Goal: Feedback & Contribution: Submit feedback/report problem

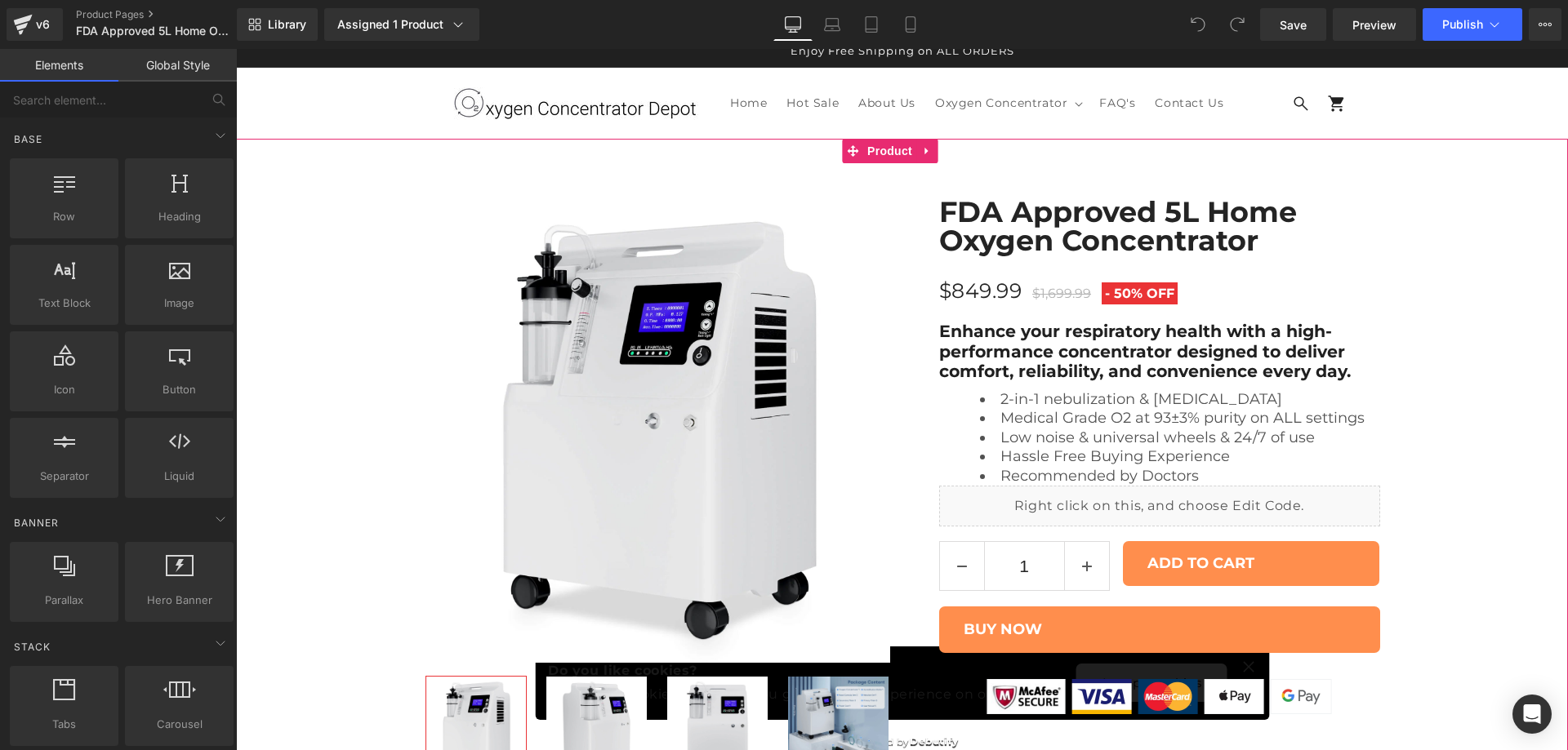
scroll to position [137, 0]
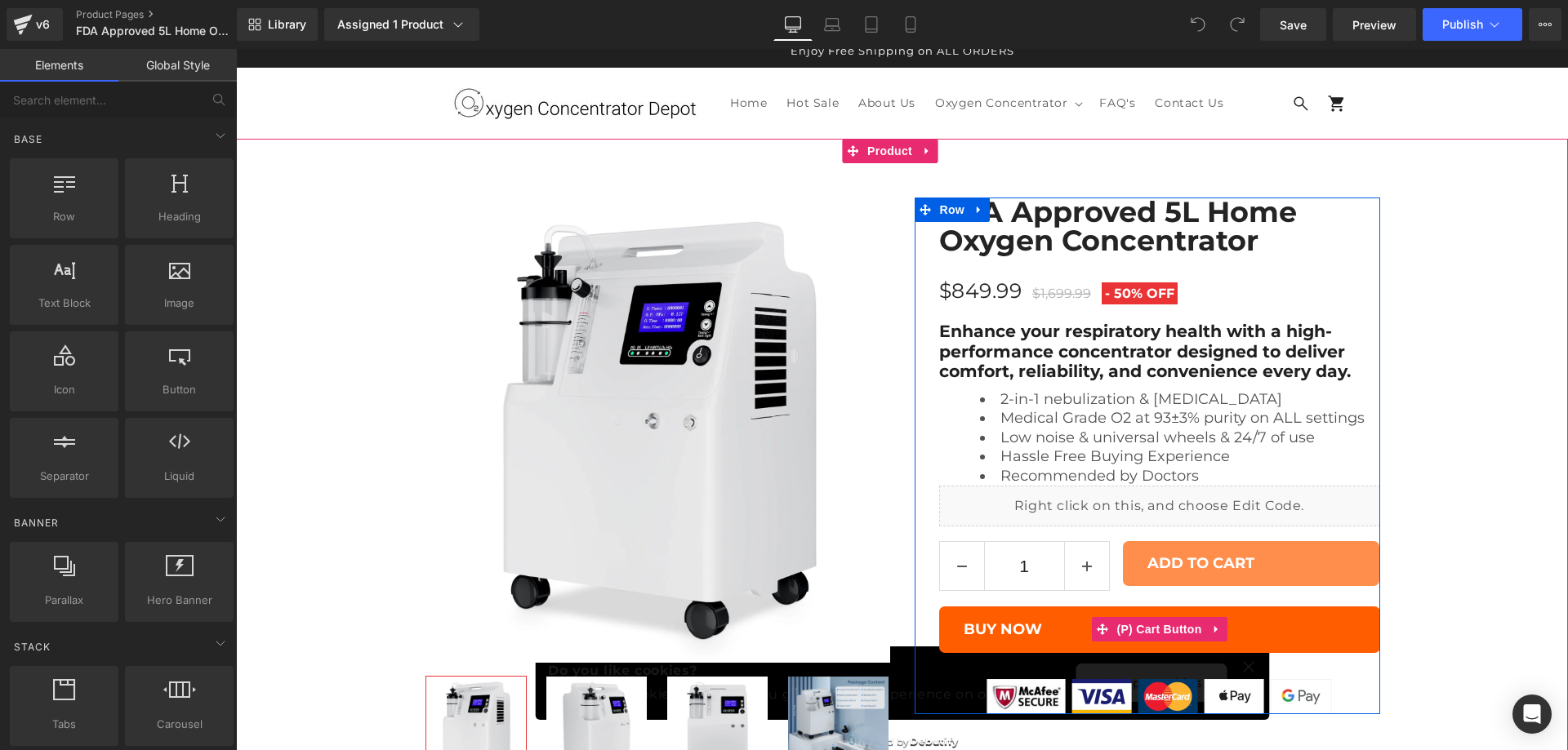
click at [1227, 606] on button "BUY NOW" at bounding box center [1159, 629] width 441 height 46
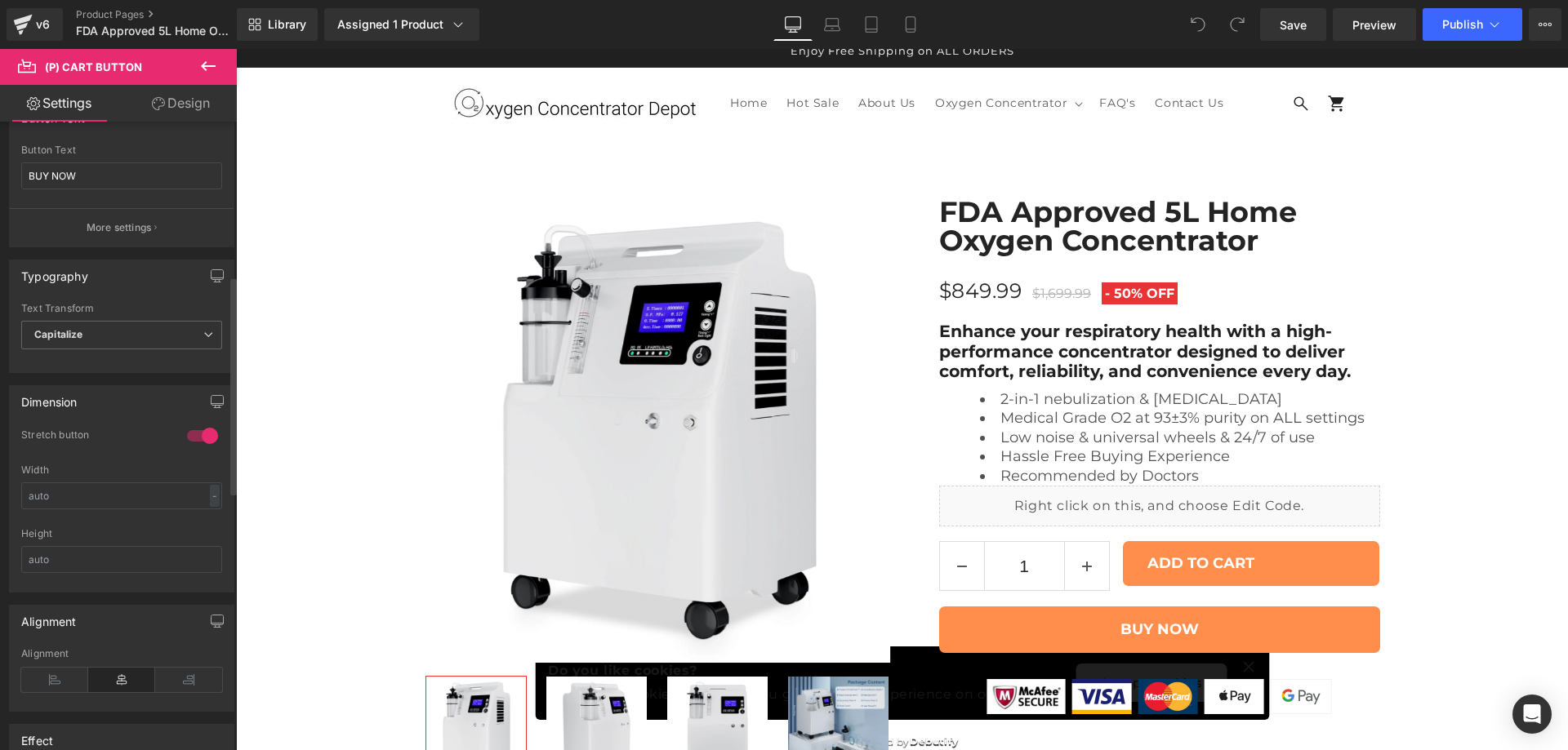
scroll to position [544, 0]
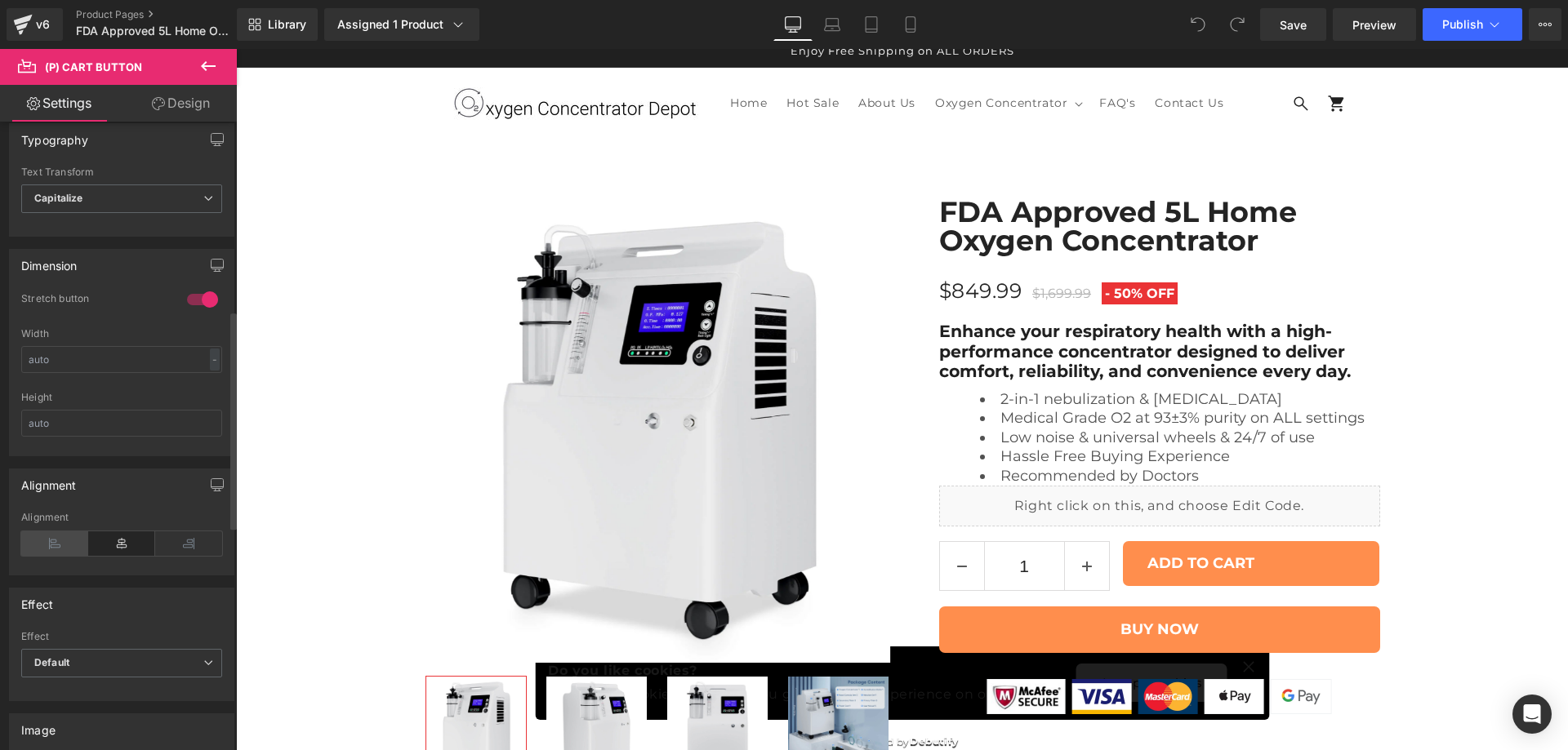
click at [74, 546] on icon at bounding box center [55, 543] width 67 height 25
click at [131, 536] on icon at bounding box center [122, 543] width 67 height 25
click at [184, 536] on icon at bounding box center [189, 543] width 67 height 25
click at [126, 542] on icon at bounding box center [122, 543] width 67 height 25
click at [1533, 713] on icon "Open Intercom Messenger" at bounding box center [1531, 715] width 19 height 21
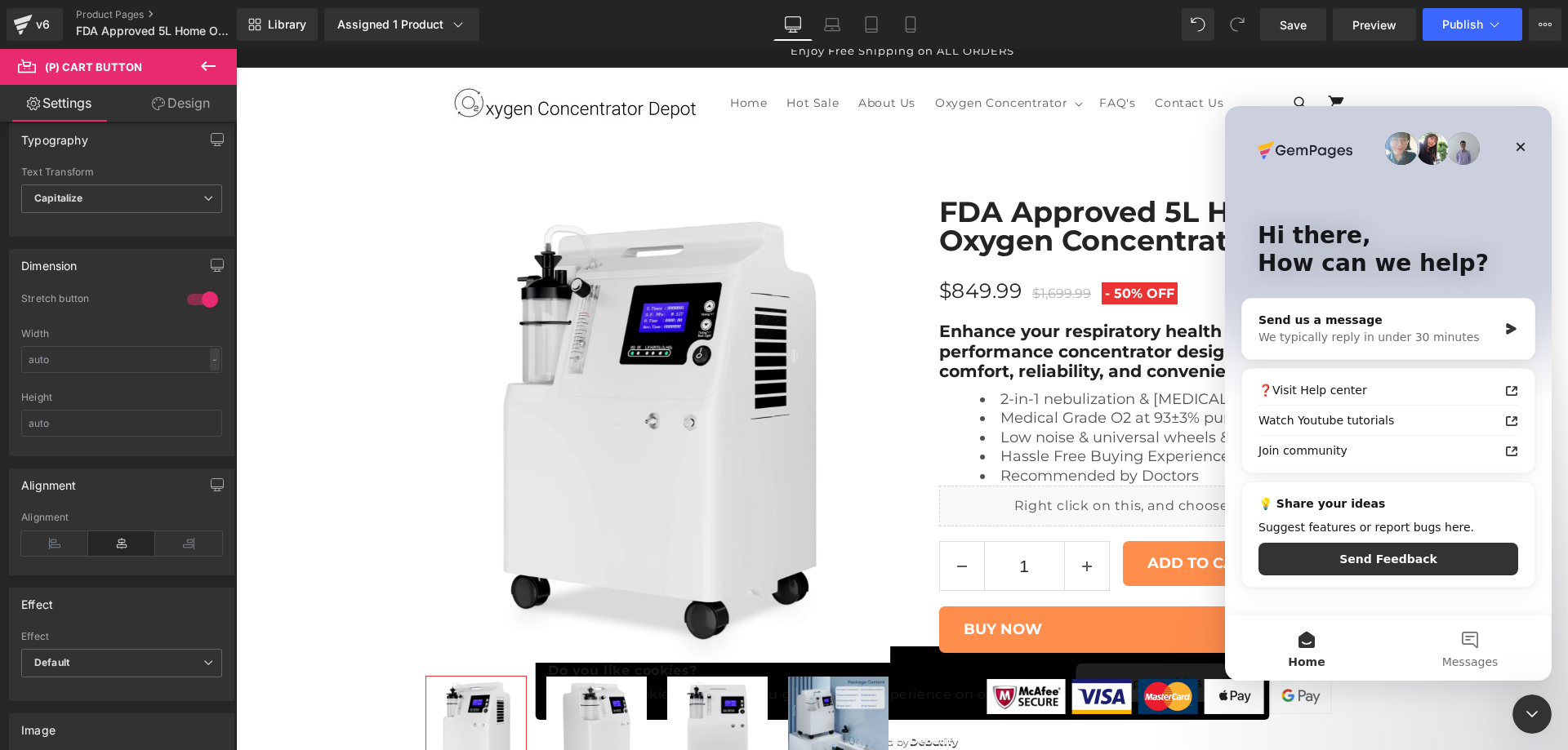
scroll to position [0, 0]
click at [1467, 644] on button "Messages" at bounding box center [1470, 648] width 163 height 66
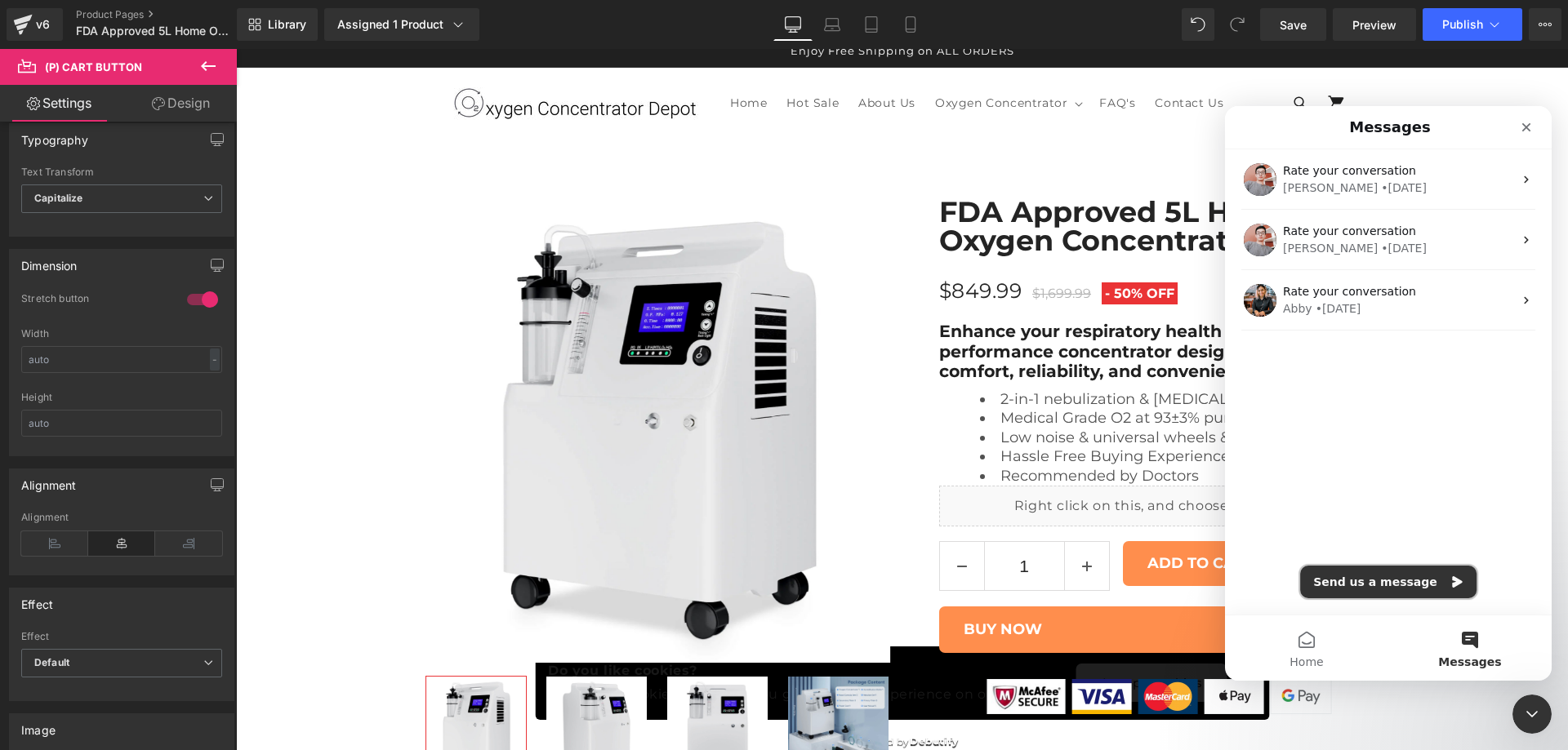
click at [1368, 584] on button "Send us a message" at bounding box center [1388, 582] width 176 height 33
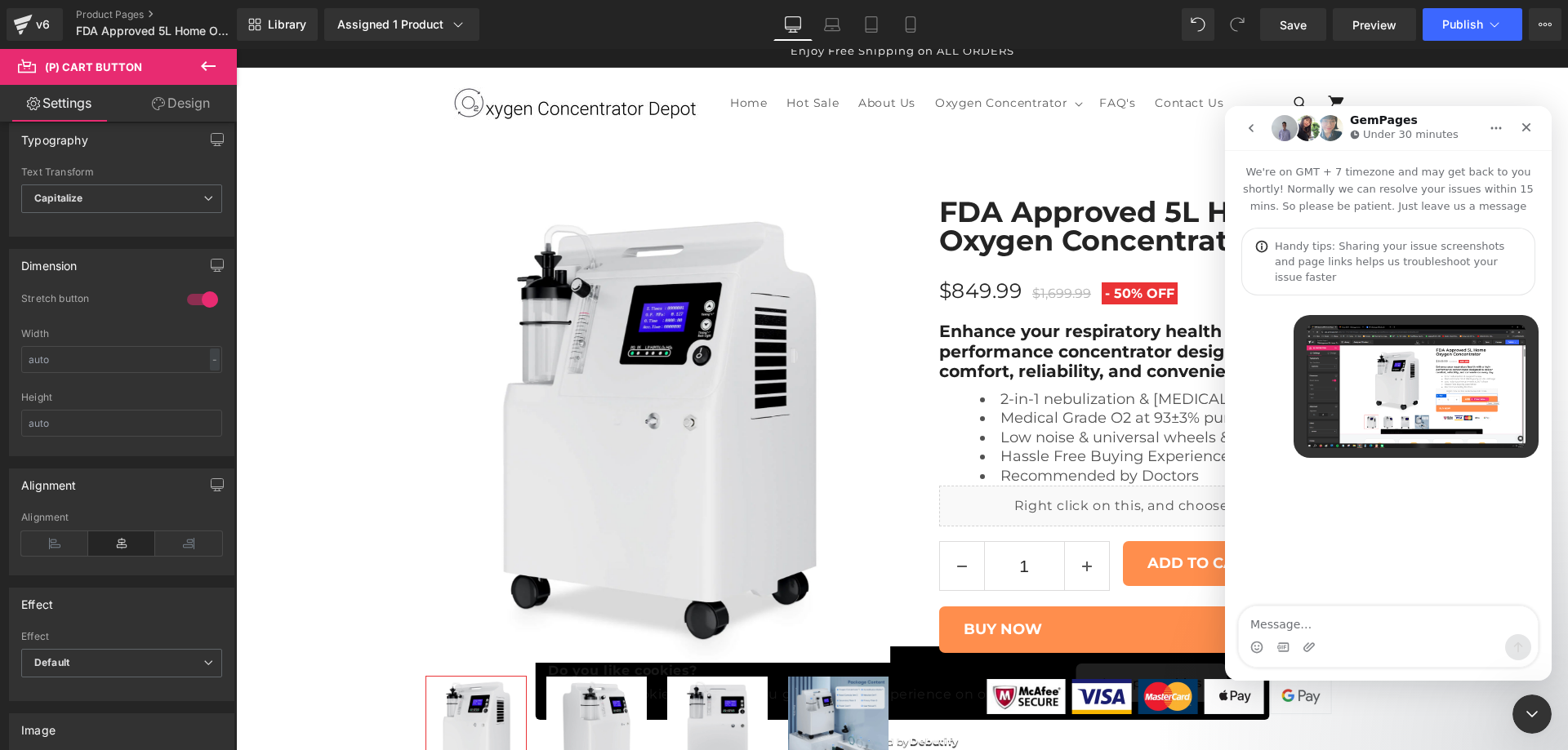
click at [1313, 624] on textarea "Message…" at bounding box center [1388, 620] width 299 height 27
type textarea "can s"
type textarea "c"
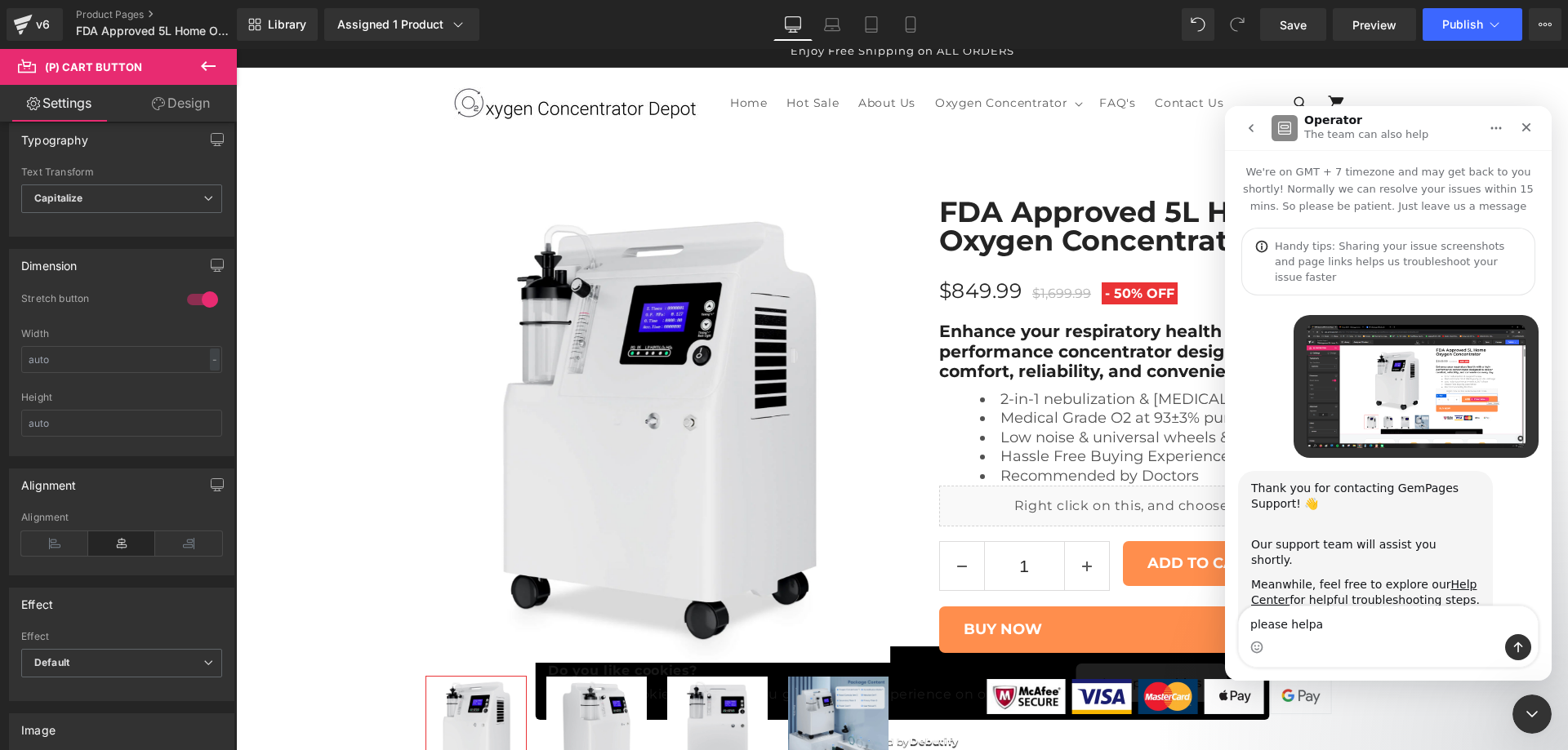
type textarea "please help"
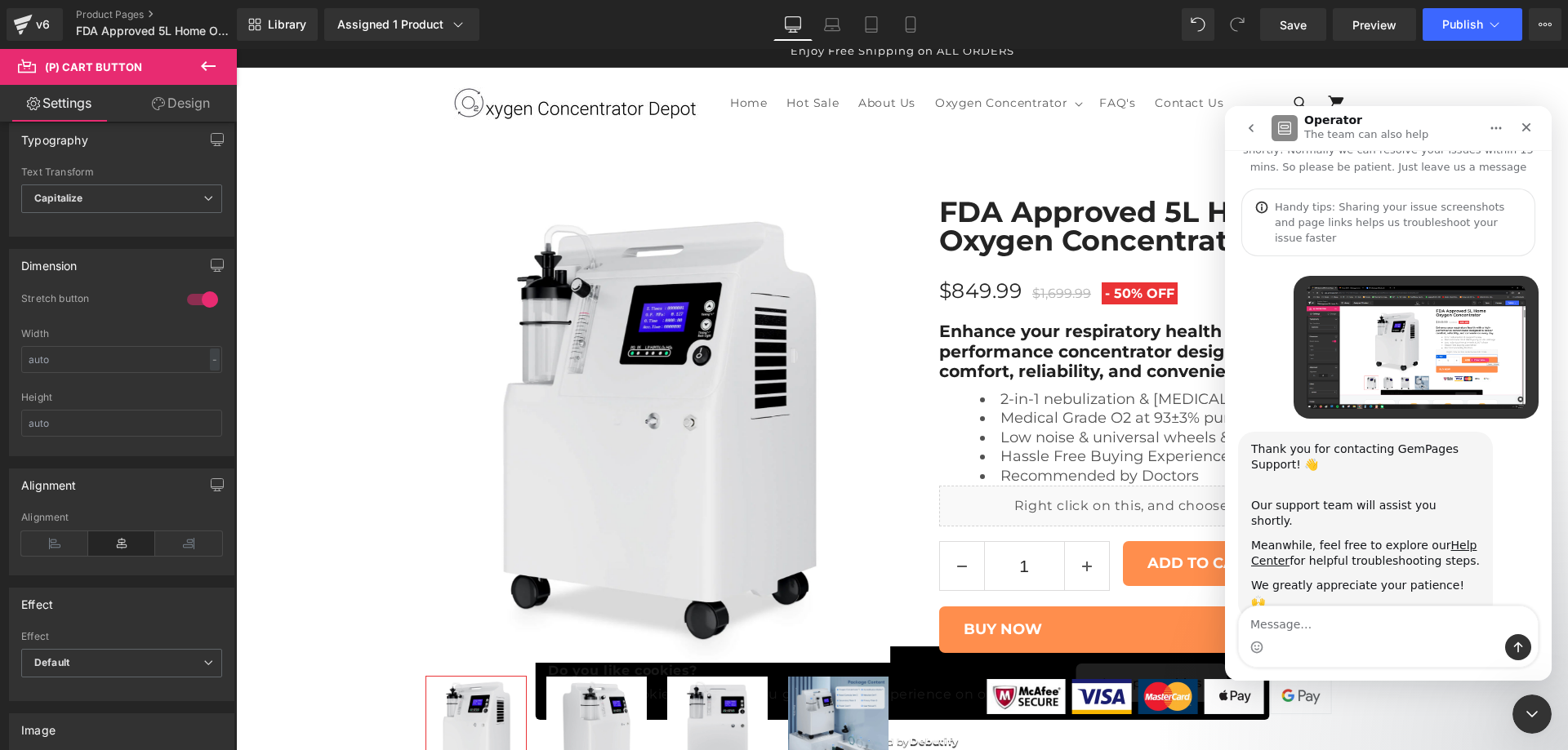
scroll to position [88, 0]
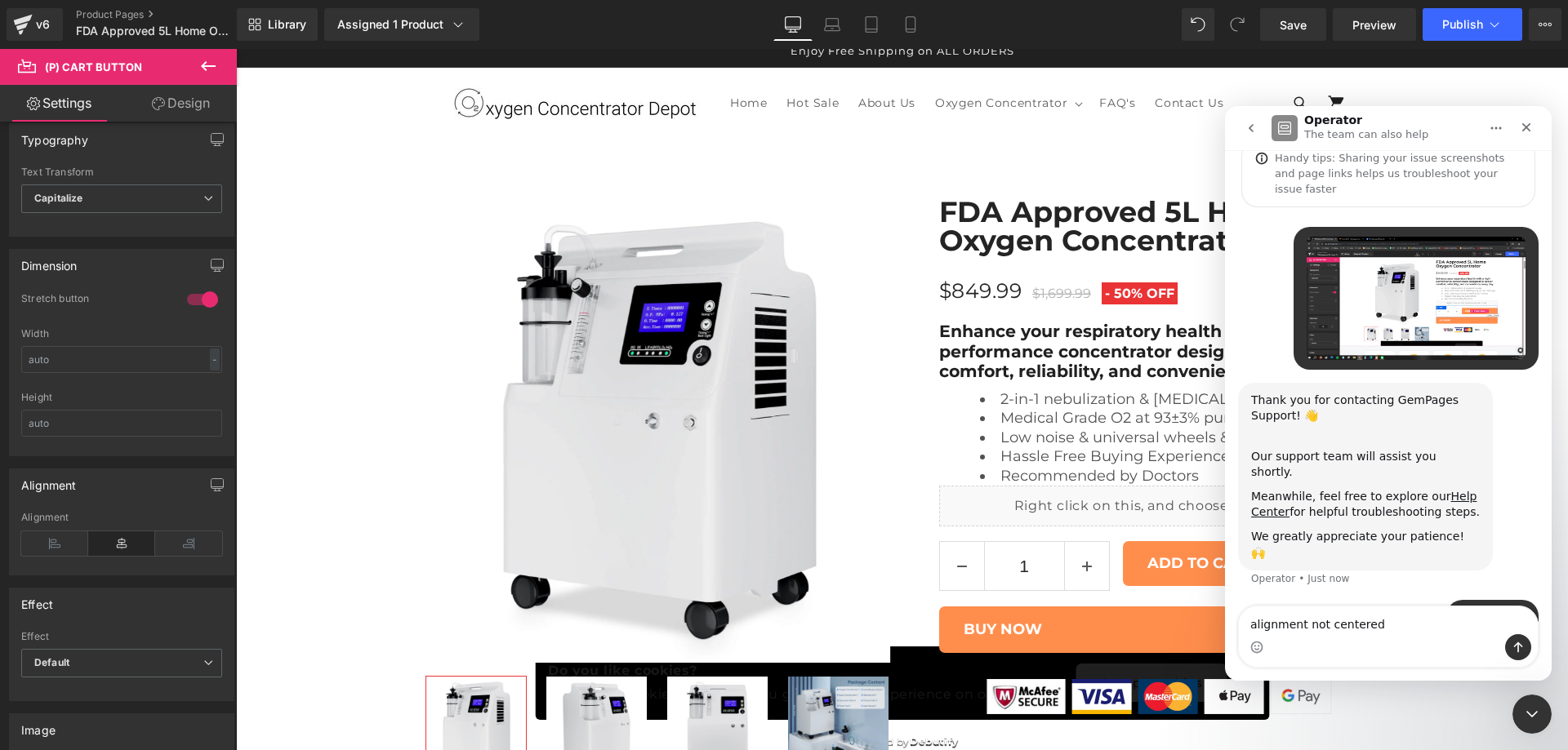
type textarea "alignment not centered"
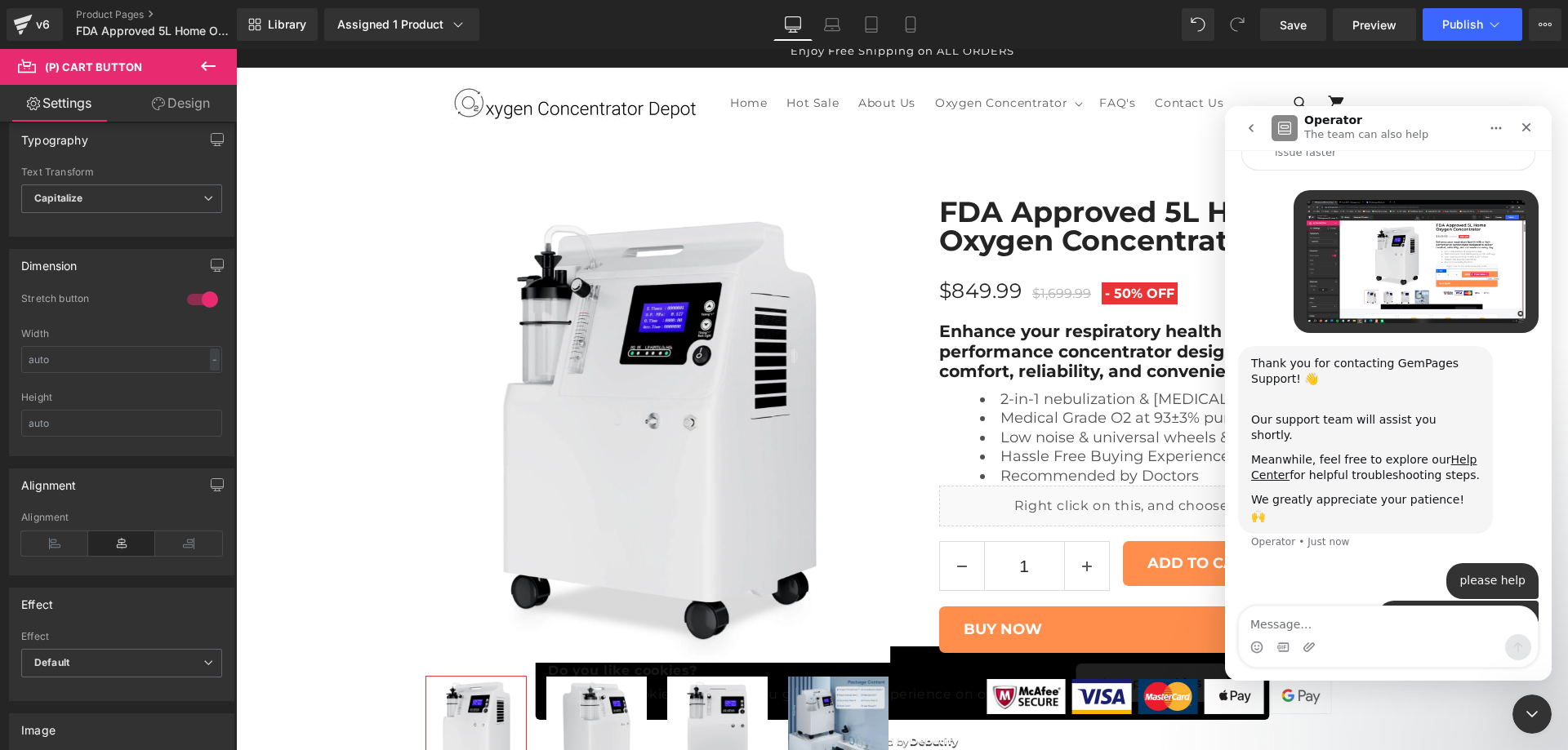
click at [0, 0] on div at bounding box center [0, 0] width 0 height 0
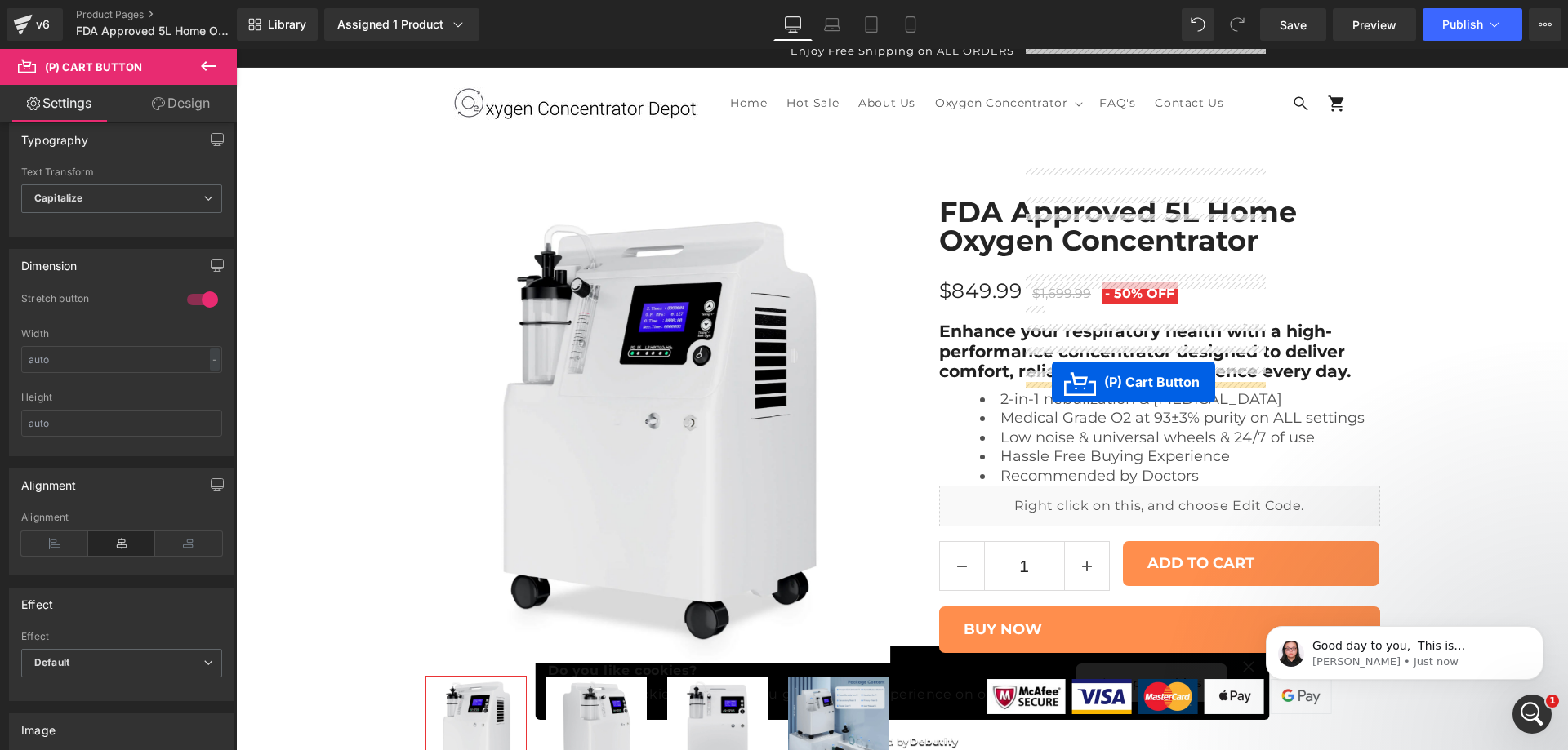
scroll to position [300, 0]
drag, startPoint x: 1084, startPoint y: 396, endPoint x: 1040, endPoint y: 372, distance: 50.1
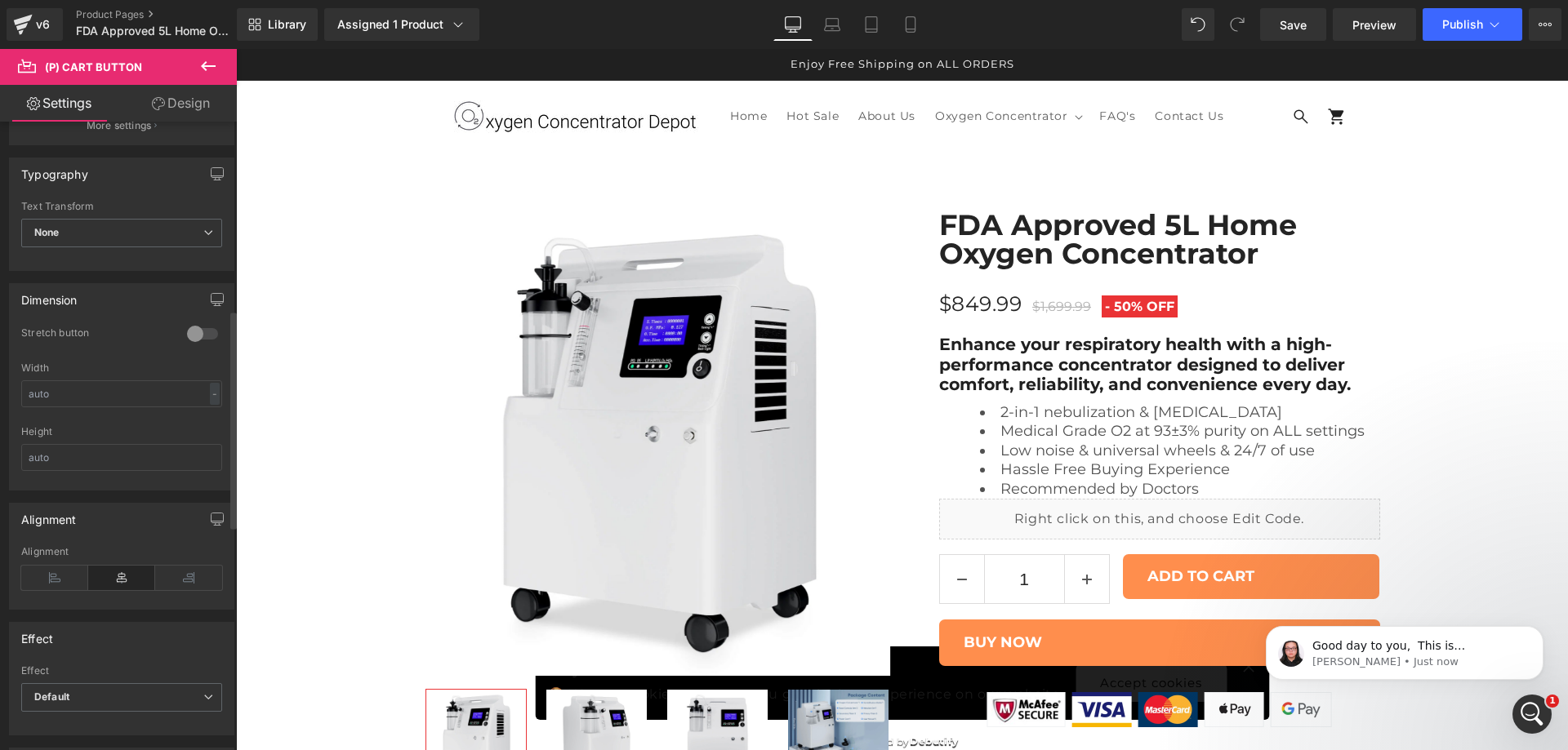
scroll to position [544, 0]
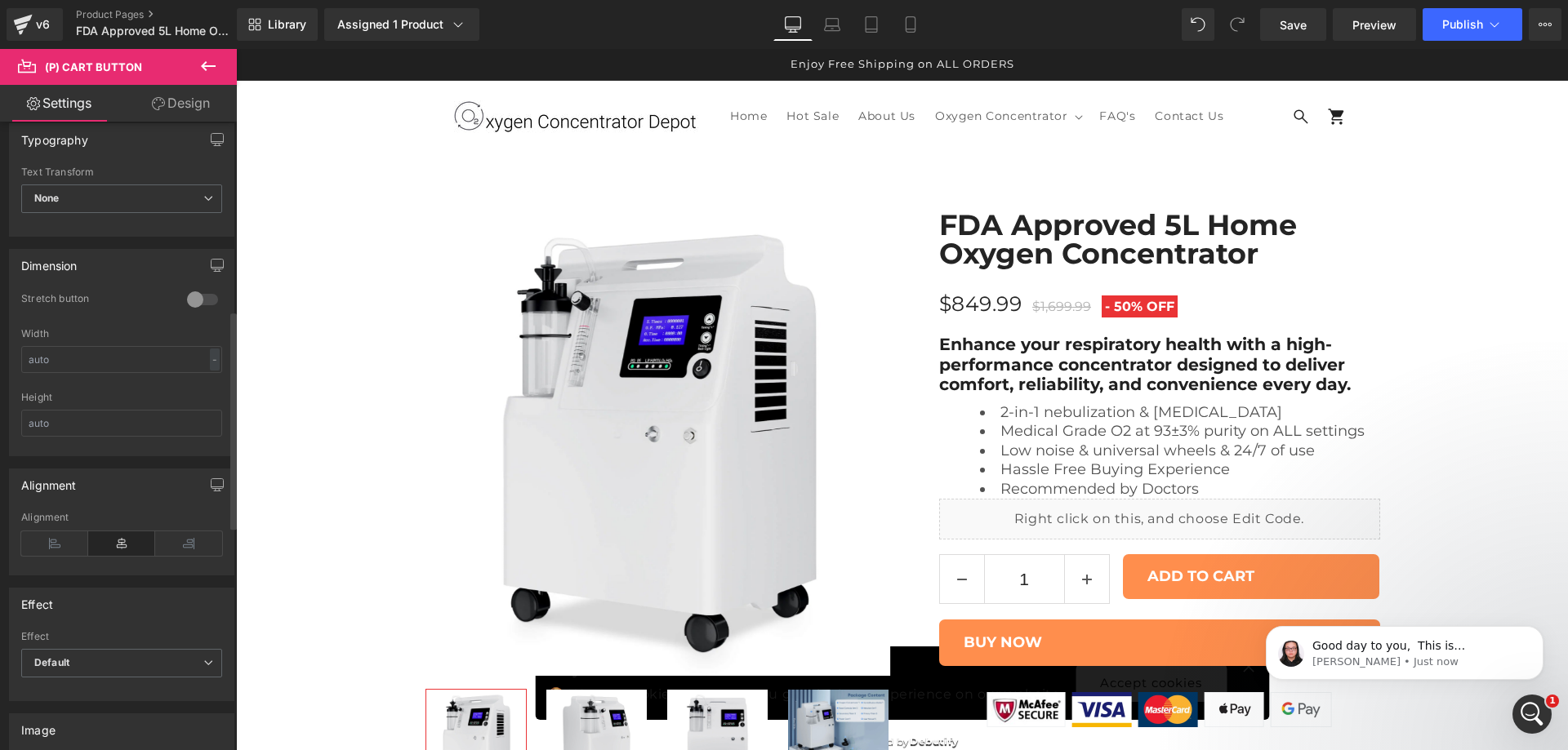
click at [202, 303] on div at bounding box center [202, 299] width 39 height 26
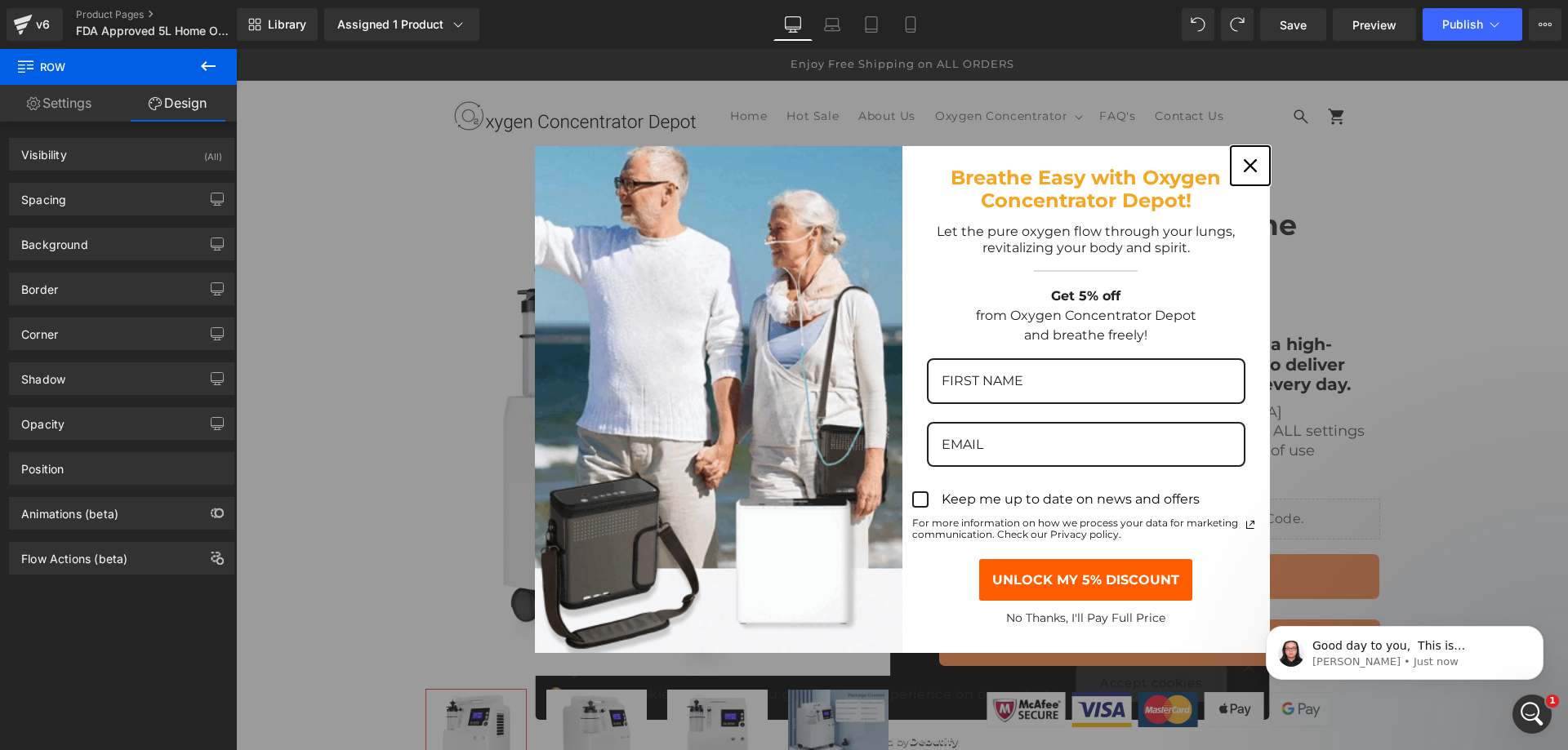
click at [1243, 168] on icon "close icon" at bounding box center [1250, 166] width 13 height 13
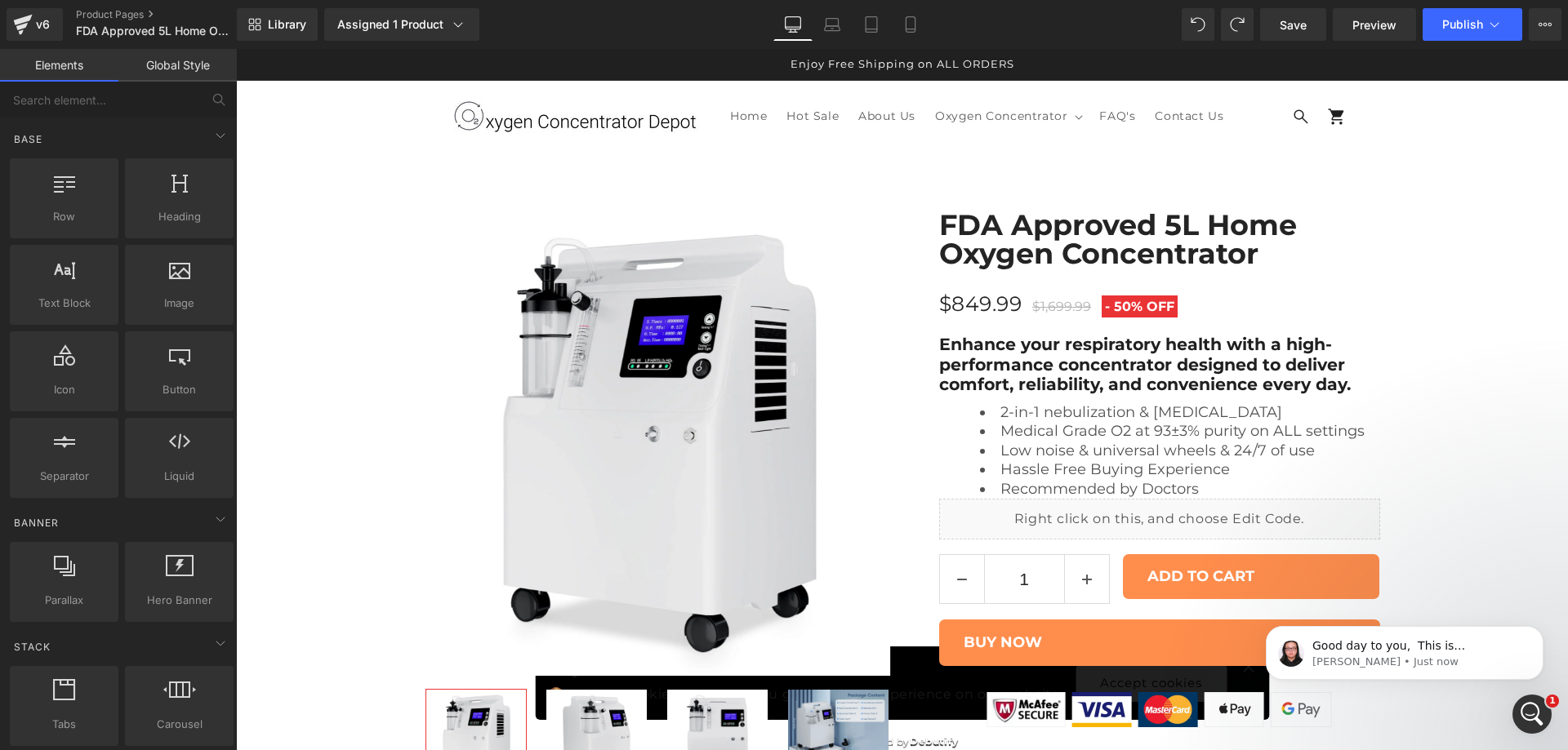
scroll to position [7479, 0]
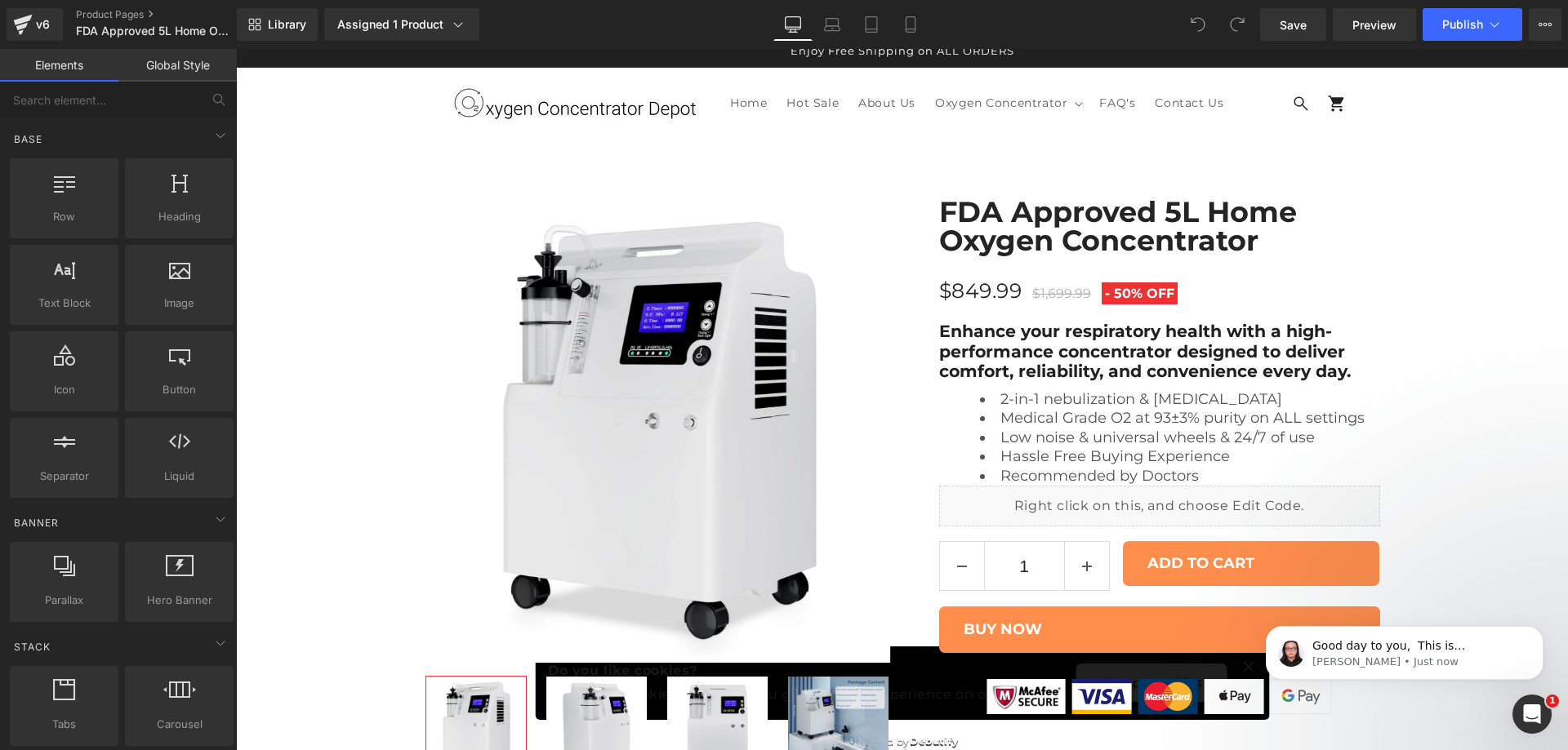
scroll to position [7451, 0]
drag, startPoint x: 1563, startPoint y: 334, endPoint x: 525, endPoint y: 135, distance: 1056.9
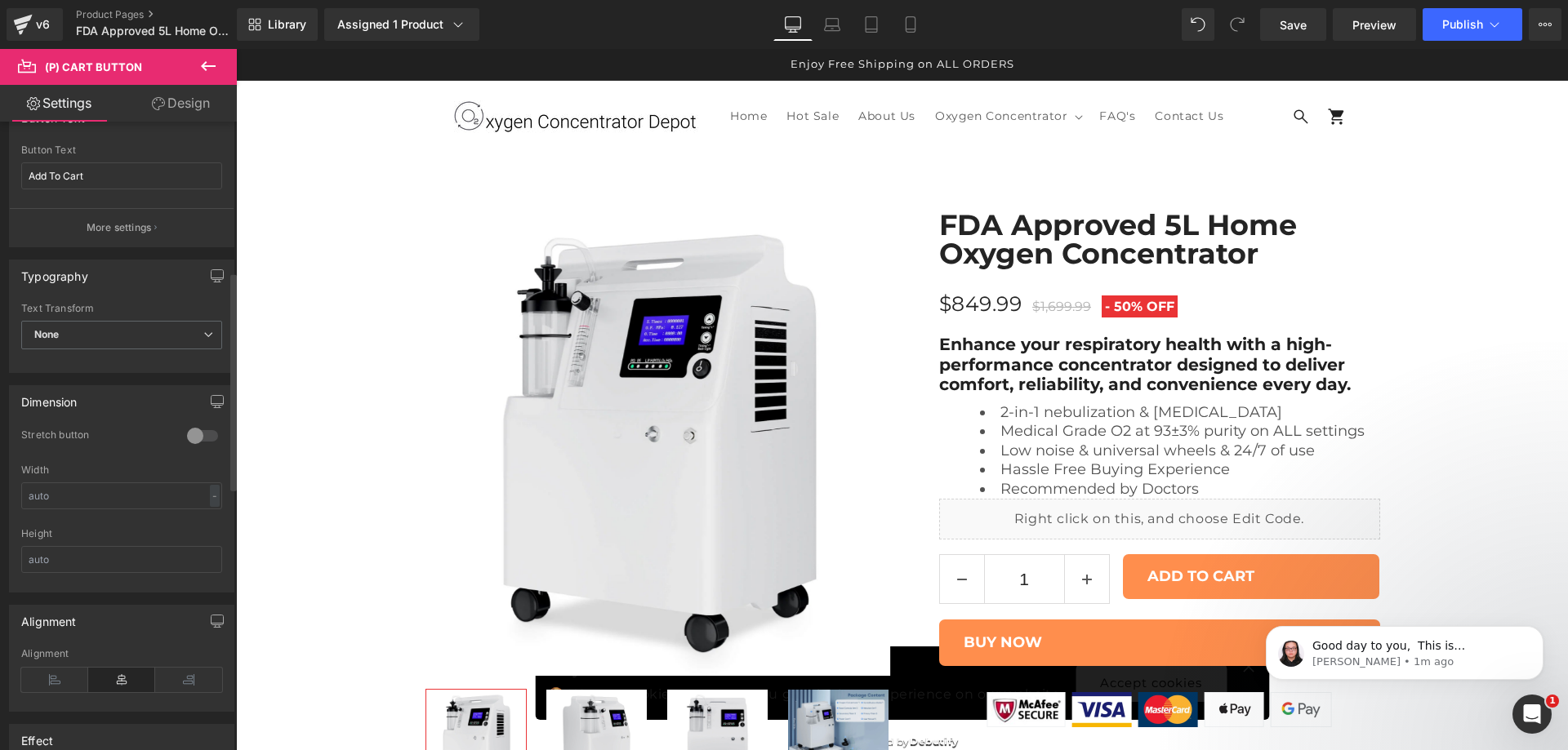
scroll to position [680, 0]
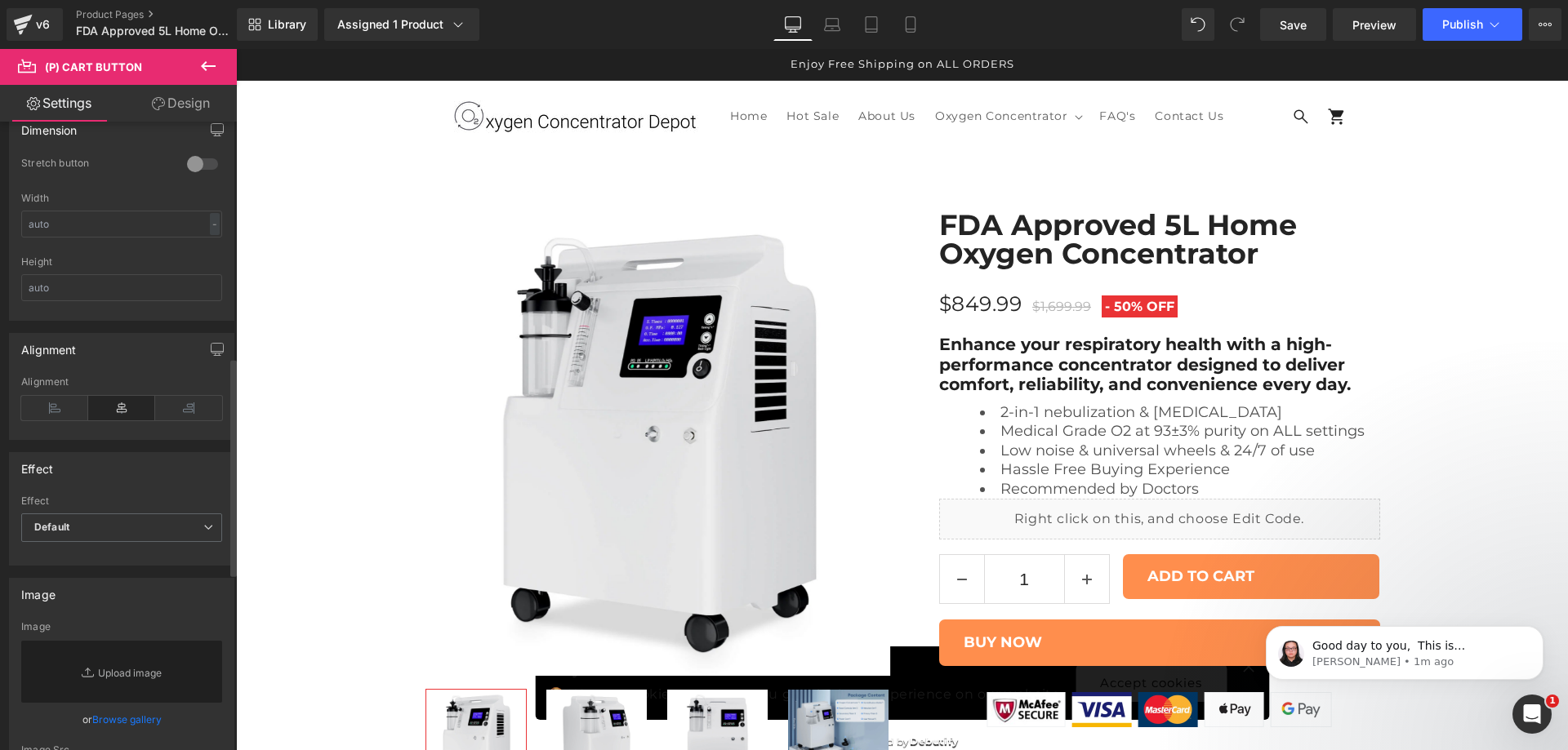
click at [197, 162] on div at bounding box center [202, 163] width 39 height 26
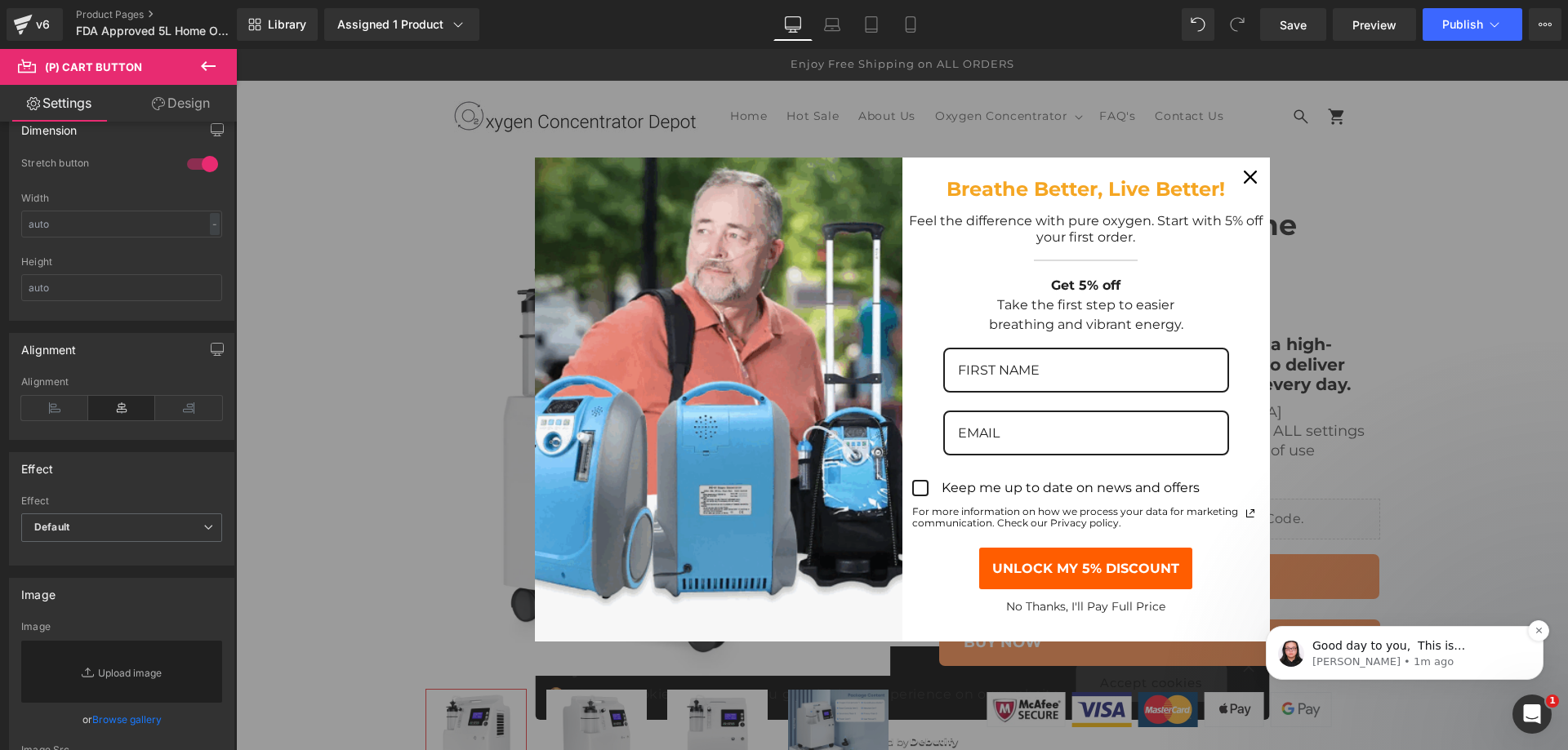
click at [1472, 659] on p "Nathan • 1m ago" at bounding box center [1418, 662] width 211 height 15
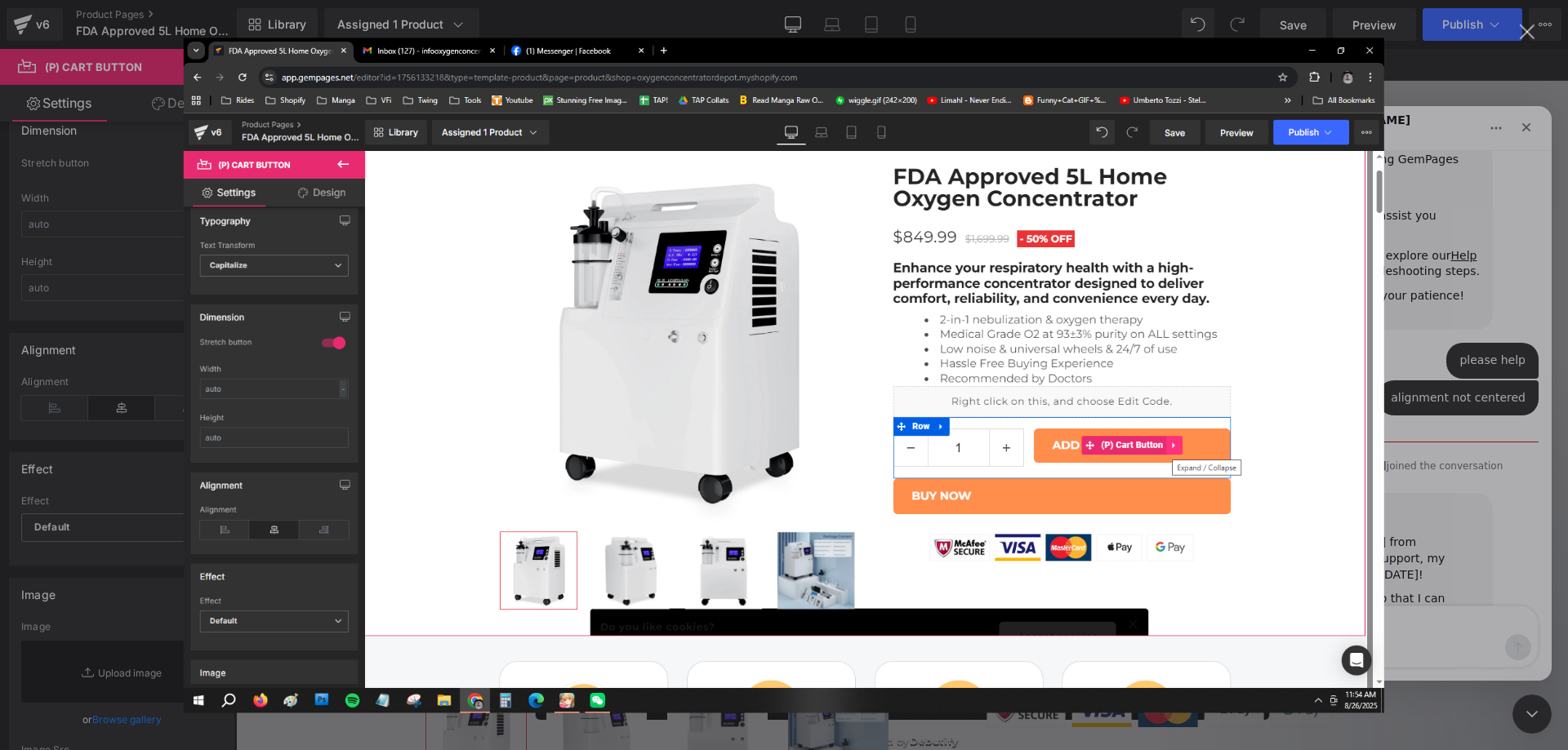
scroll to position [0, 0]
click at [1529, 28] on div "Close" at bounding box center [1527, 32] width 15 height 15
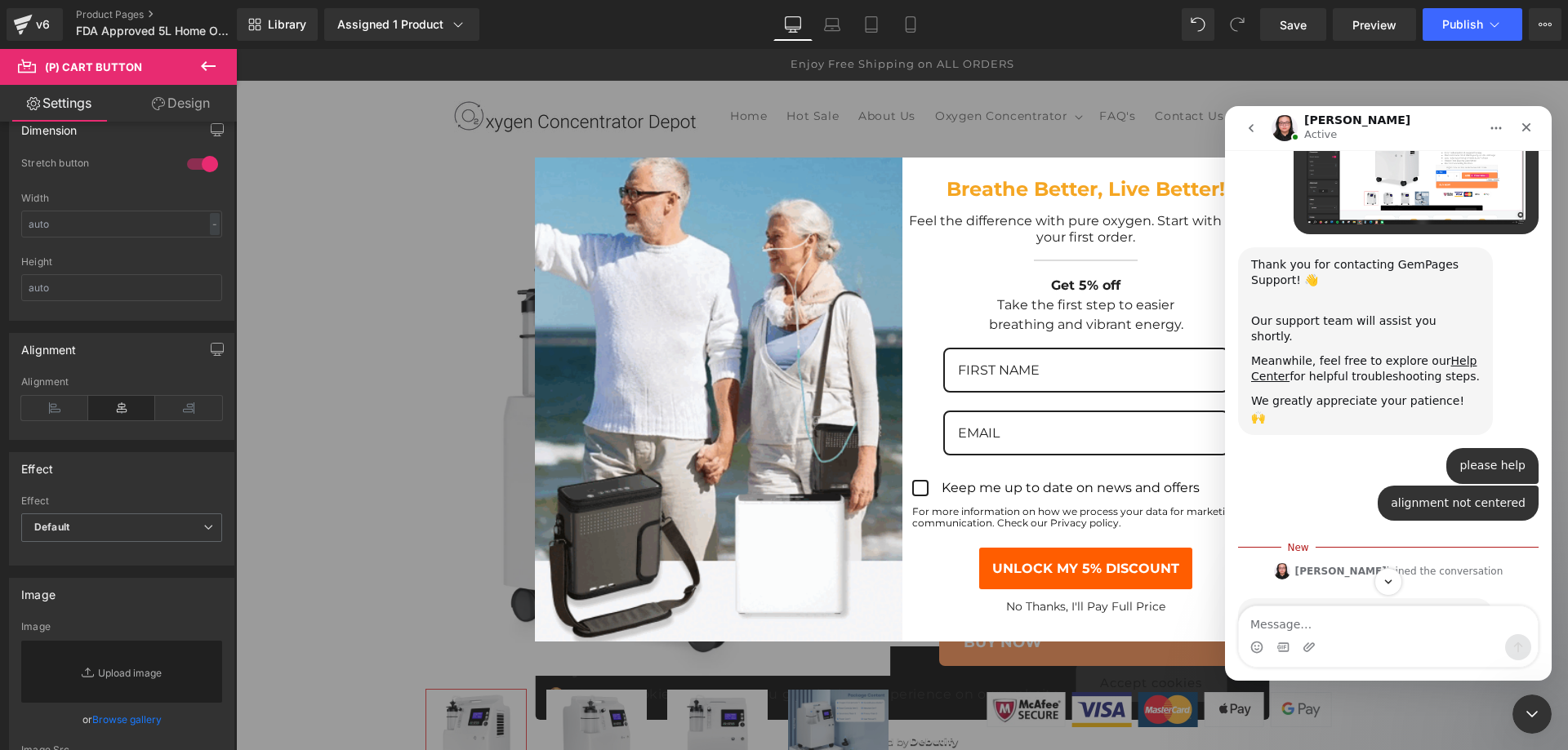
scroll to position [326, 0]
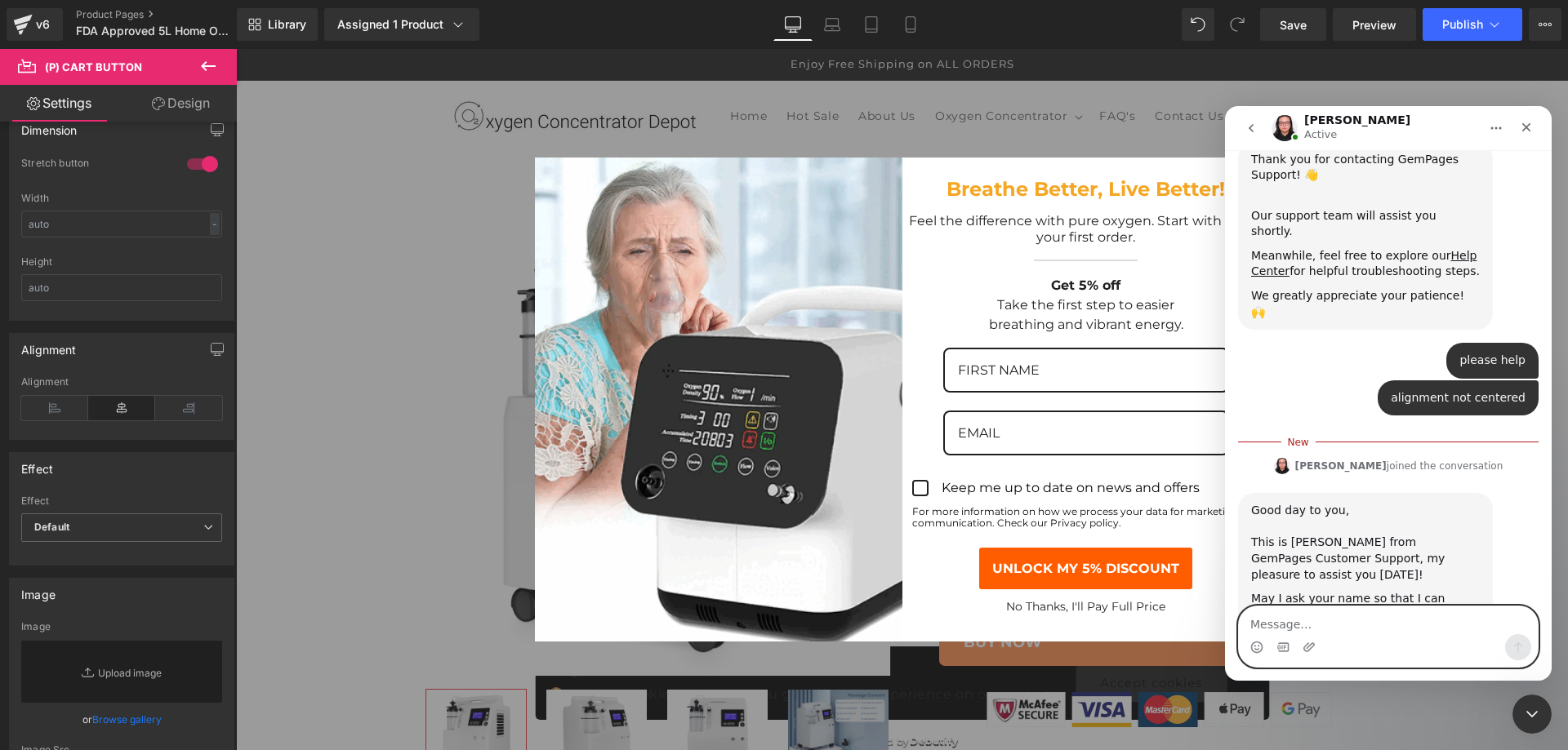
click at [1357, 624] on textarea "Message…" at bounding box center [1388, 620] width 299 height 27
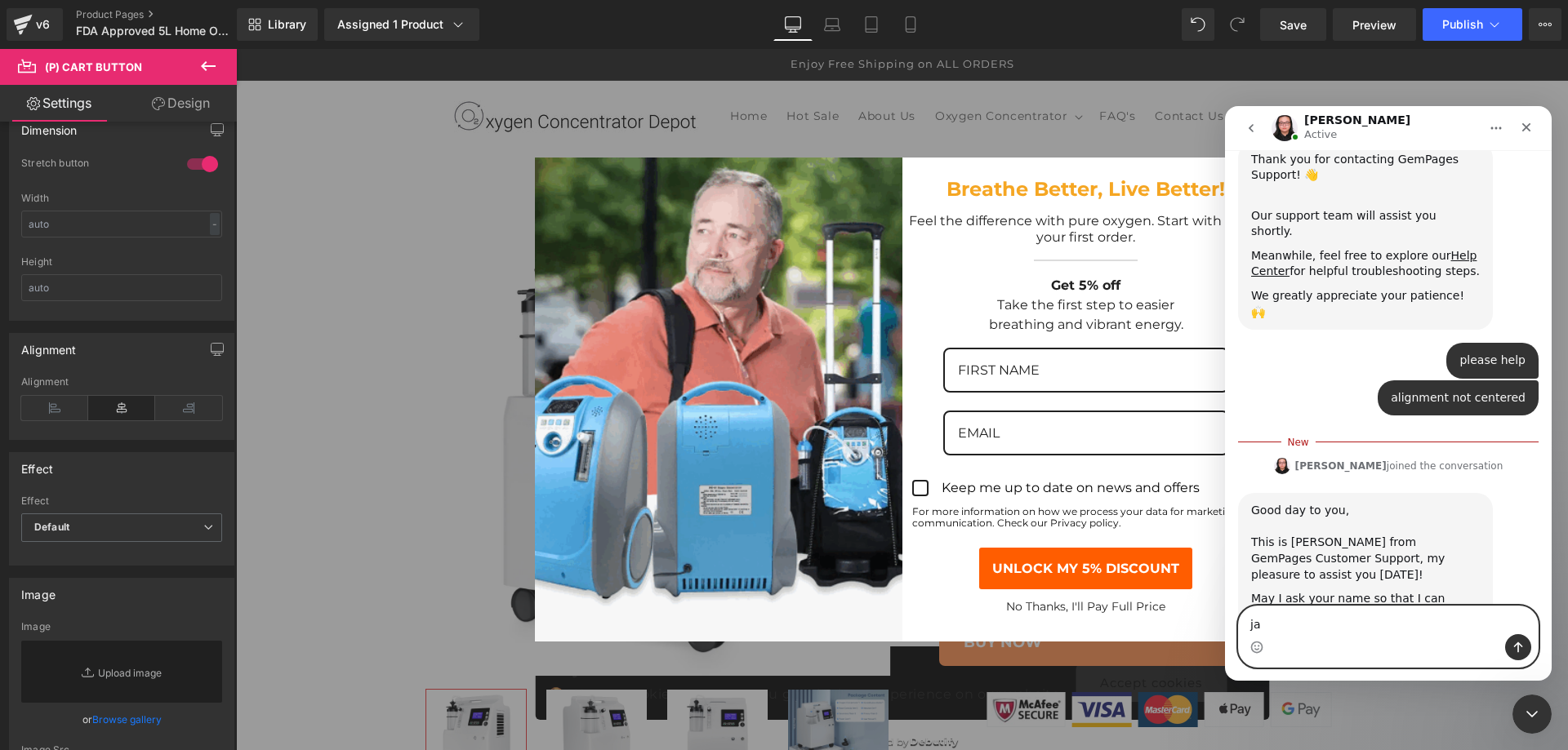
type textarea "[PERSON_NAME]"
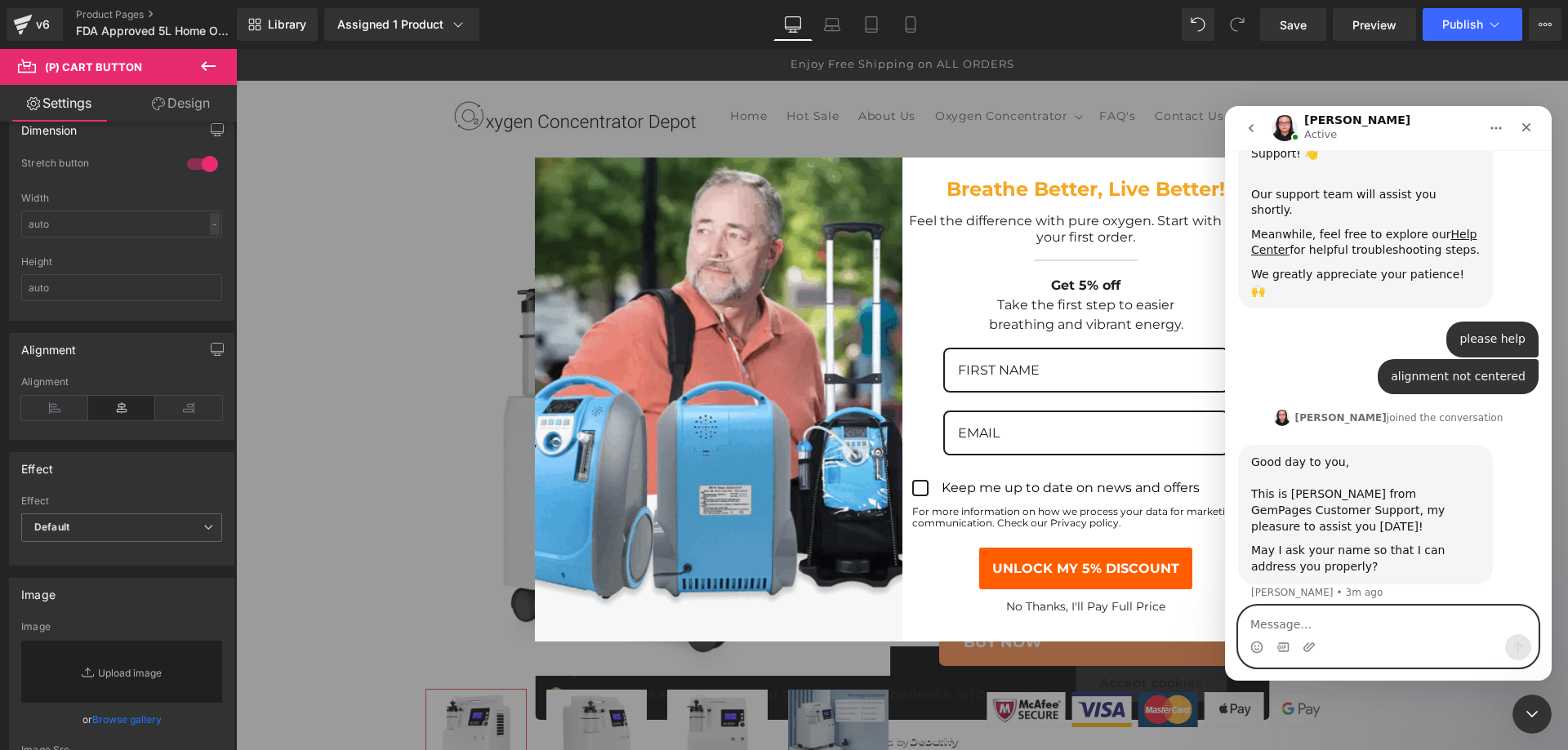
scroll to position [410, 0]
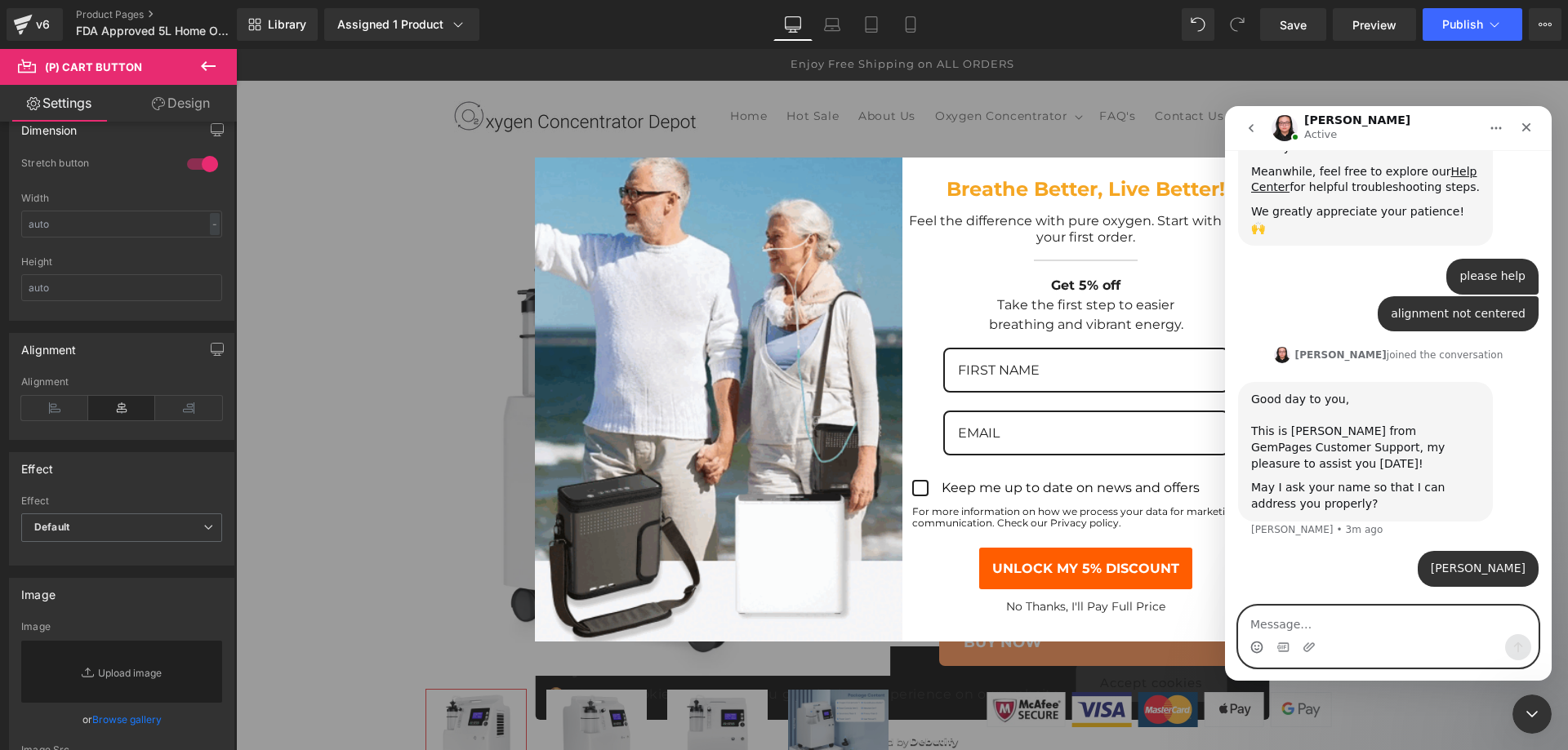
click at [1259, 650] on icon "Emoji picker" at bounding box center [1257, 647] width 13 height 13
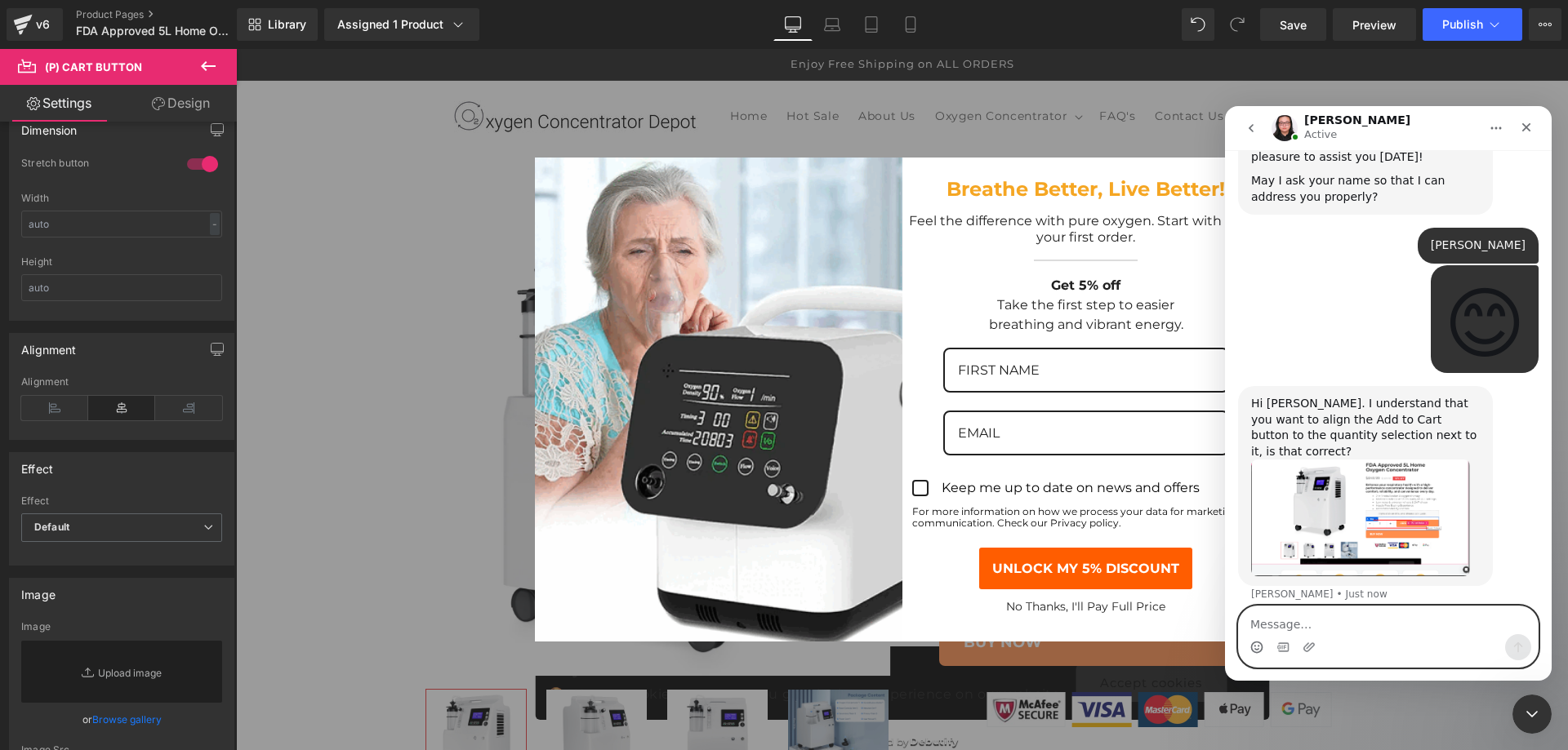
scroll to position [655, 0]
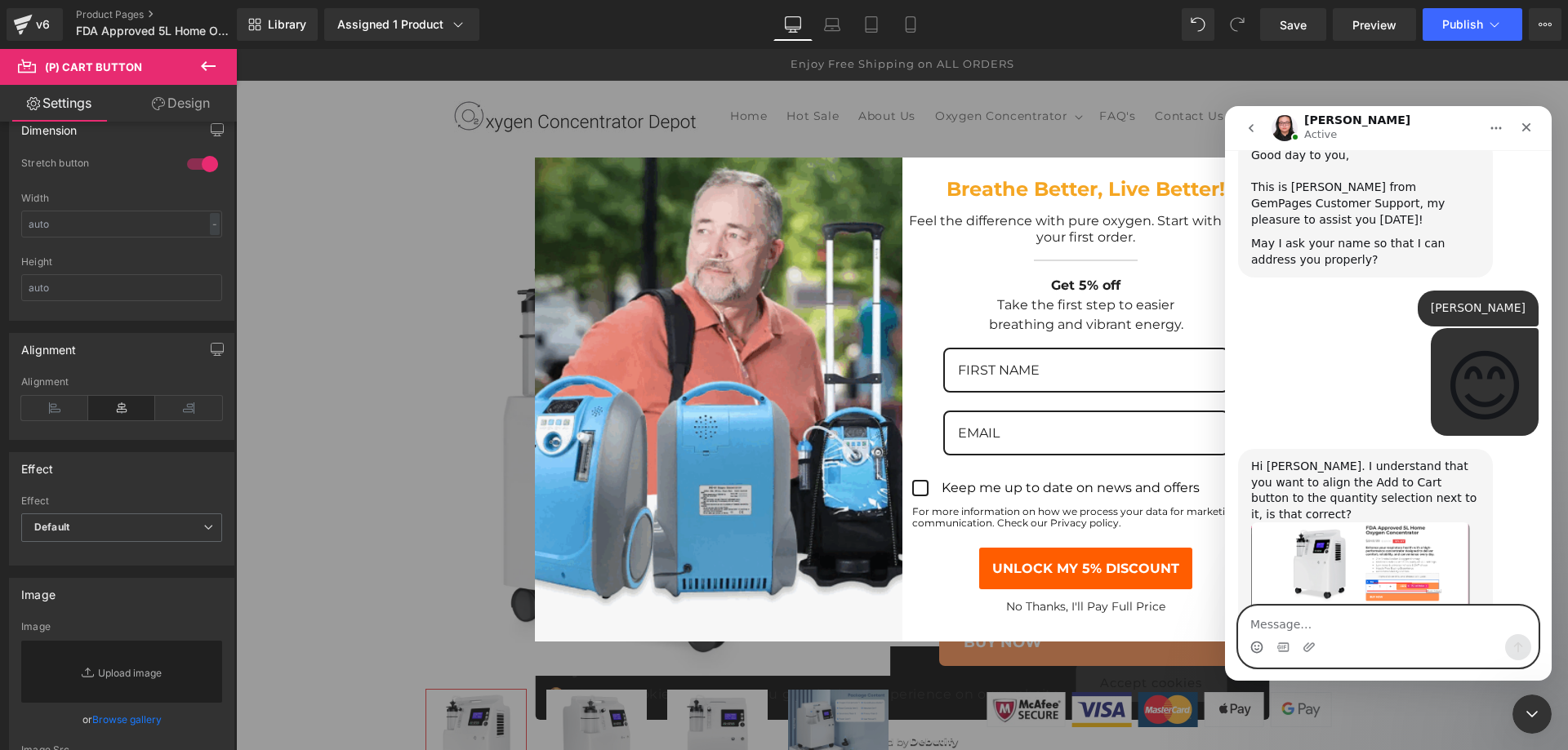
click at [1343, 621] on textarea "Message…" at bounding box center [1388, 620] width 299 height 27
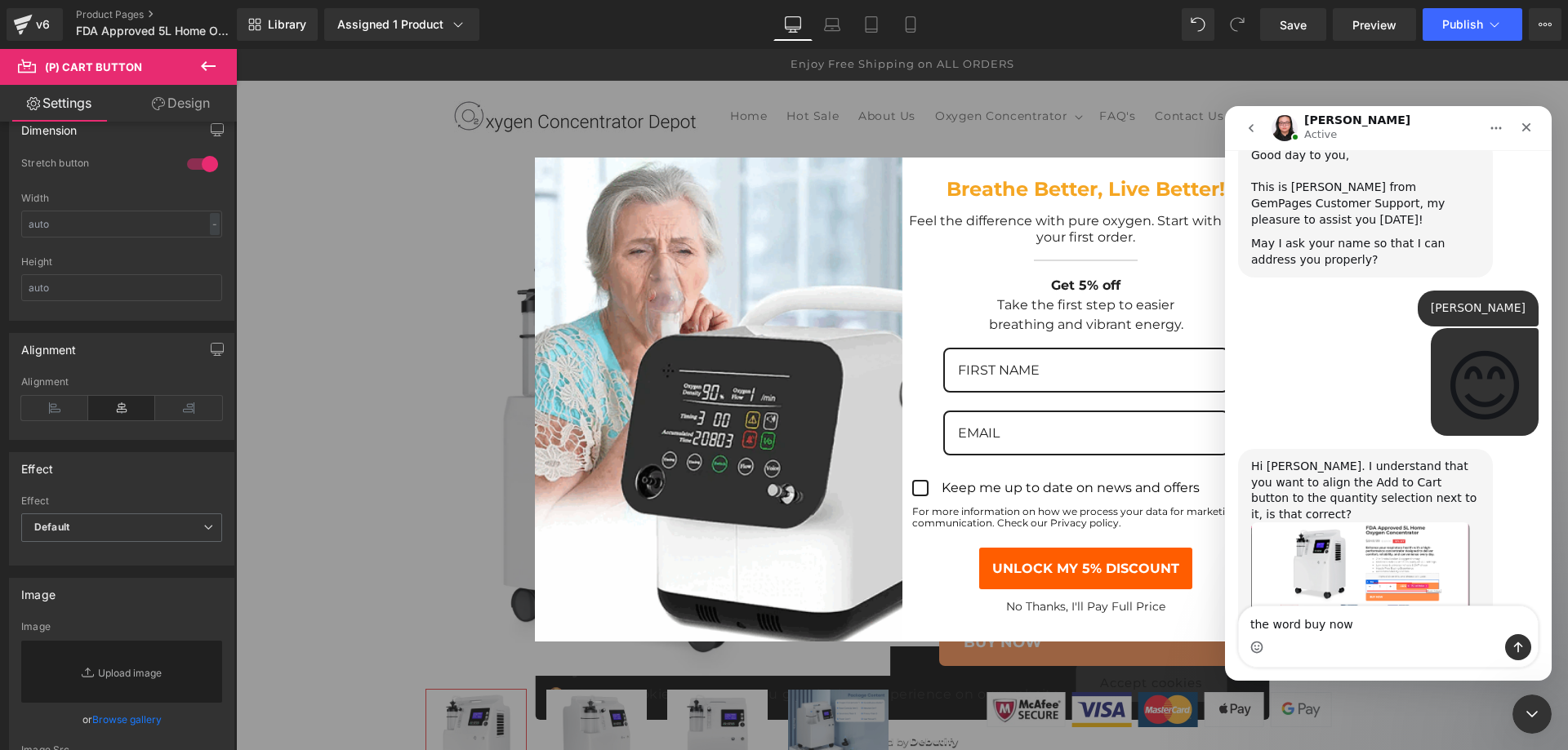
click at [1380, 522] on img "Nathan says…" at bounding box center [1360, 581] width 219 height 117
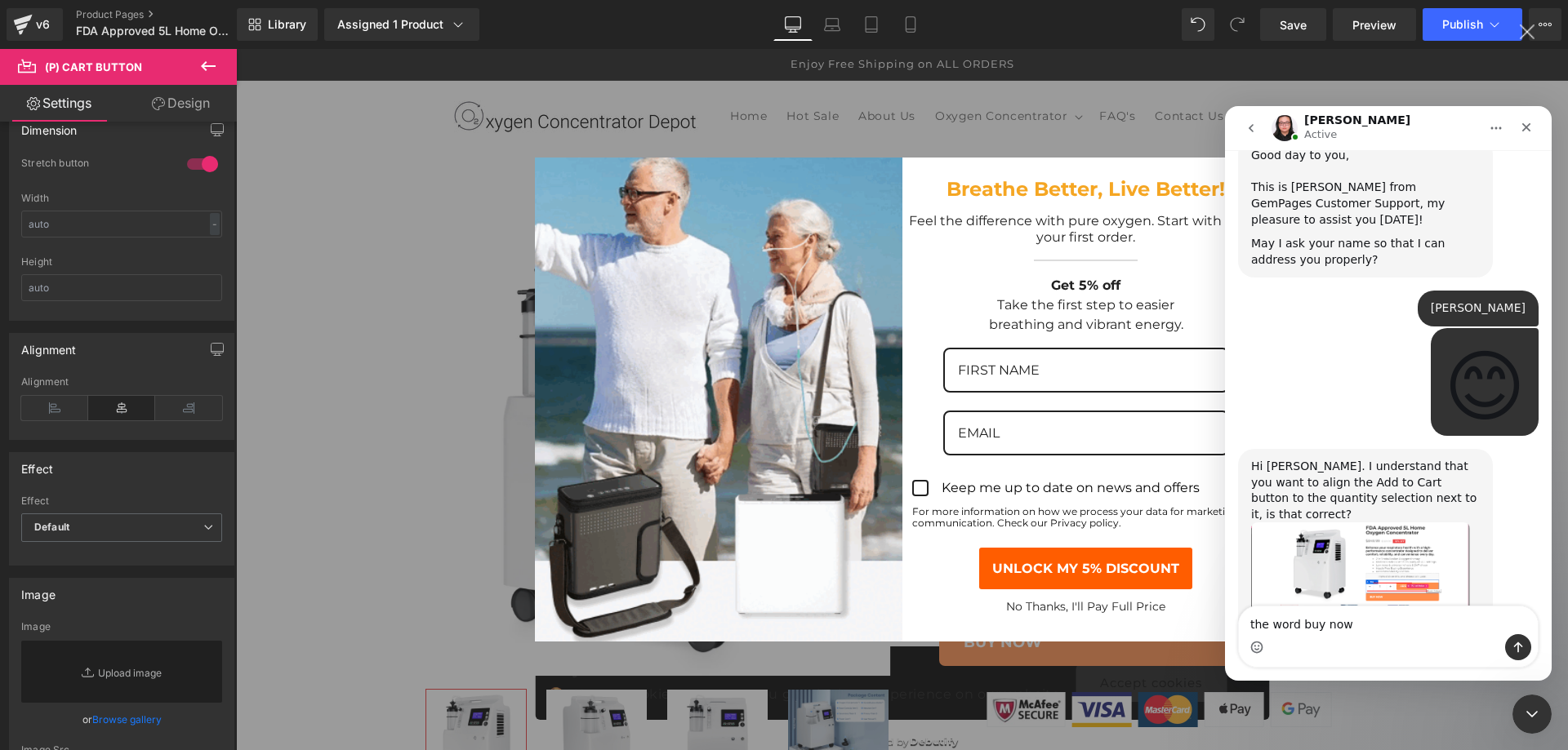
scroll to position [0, 0]
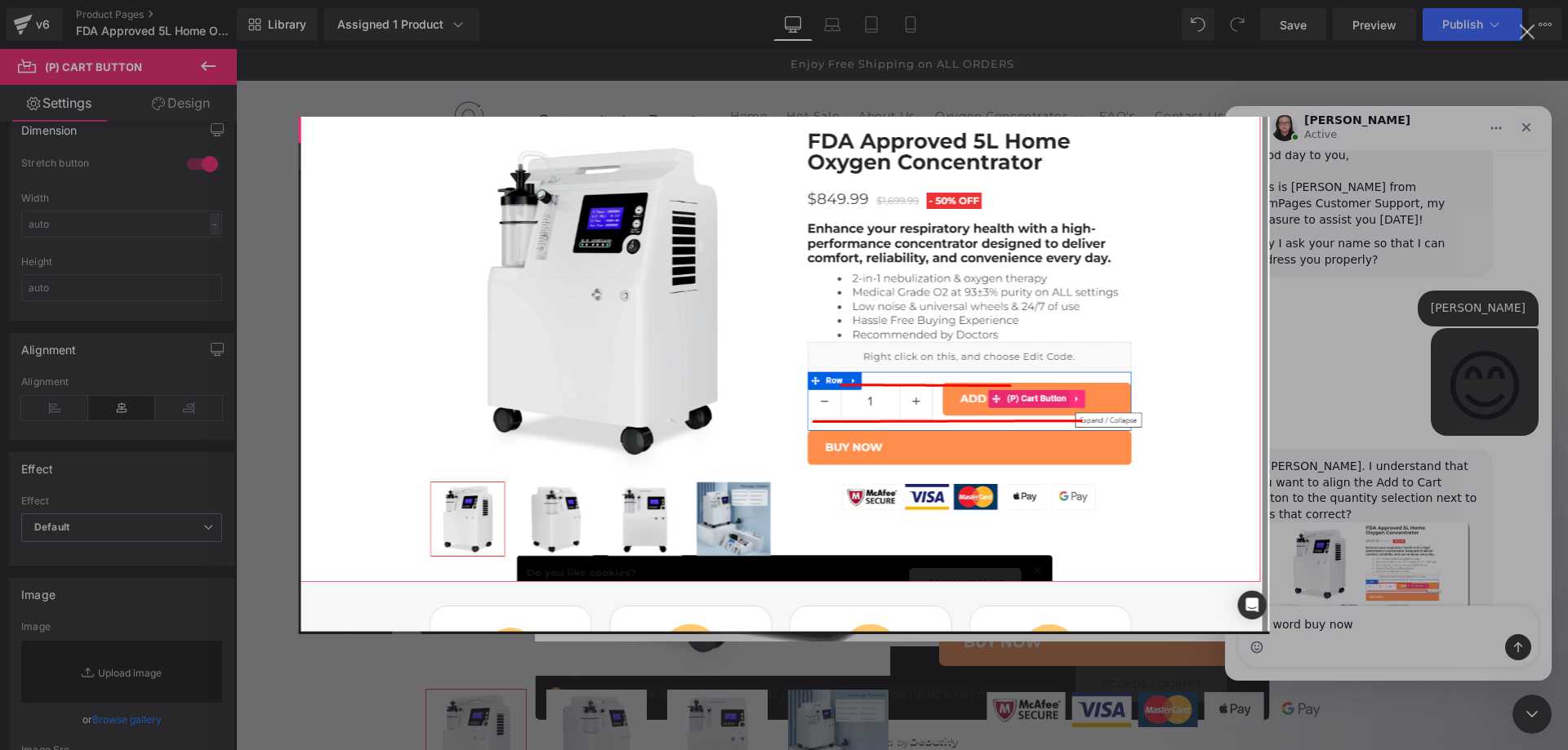
click at [1530, 33] on div "Close" at bounding box center [1527, 32] width 15 height 15
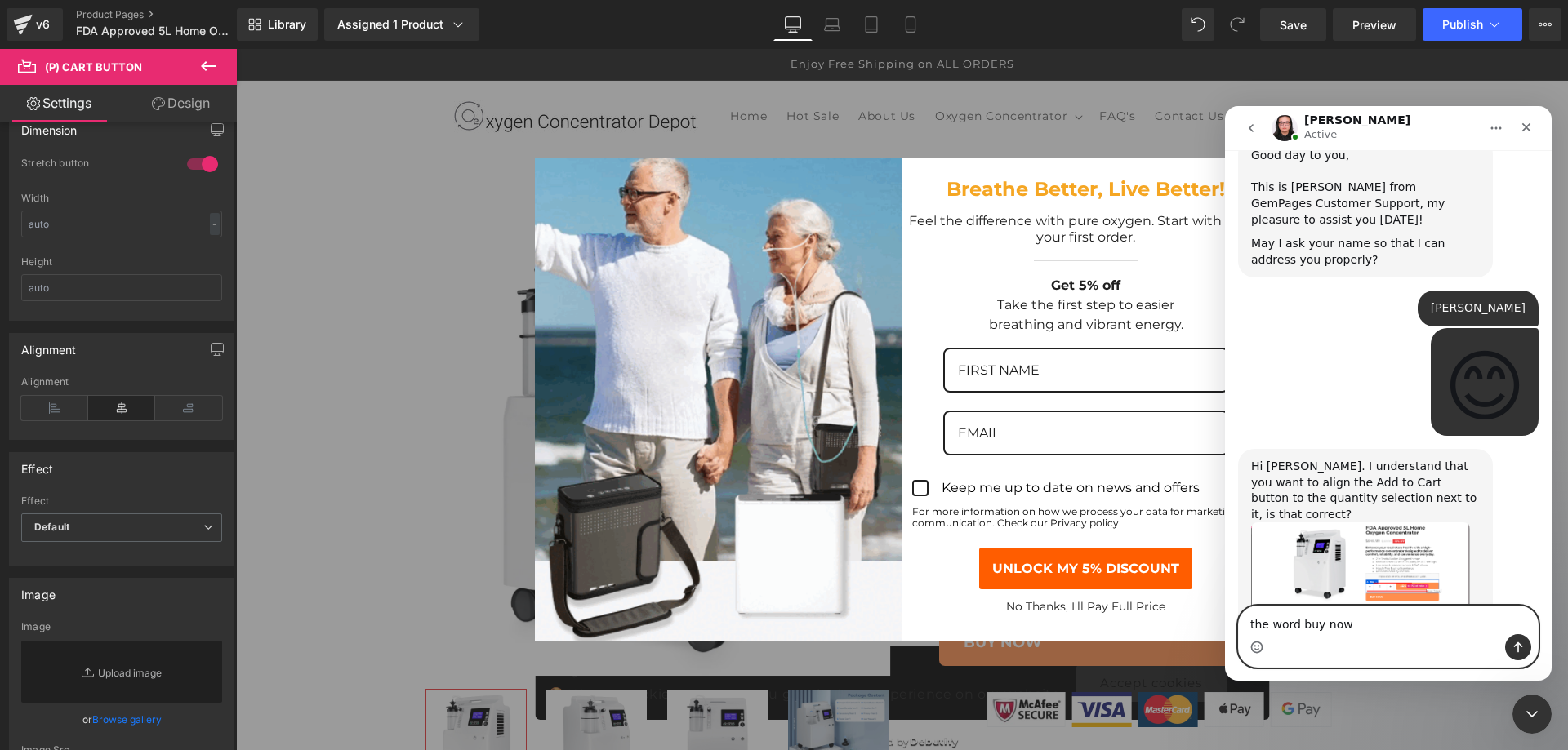
click at [1379, 627] on textarea "the word buy now" at bounding box center [1388, 620] width 299 height 27
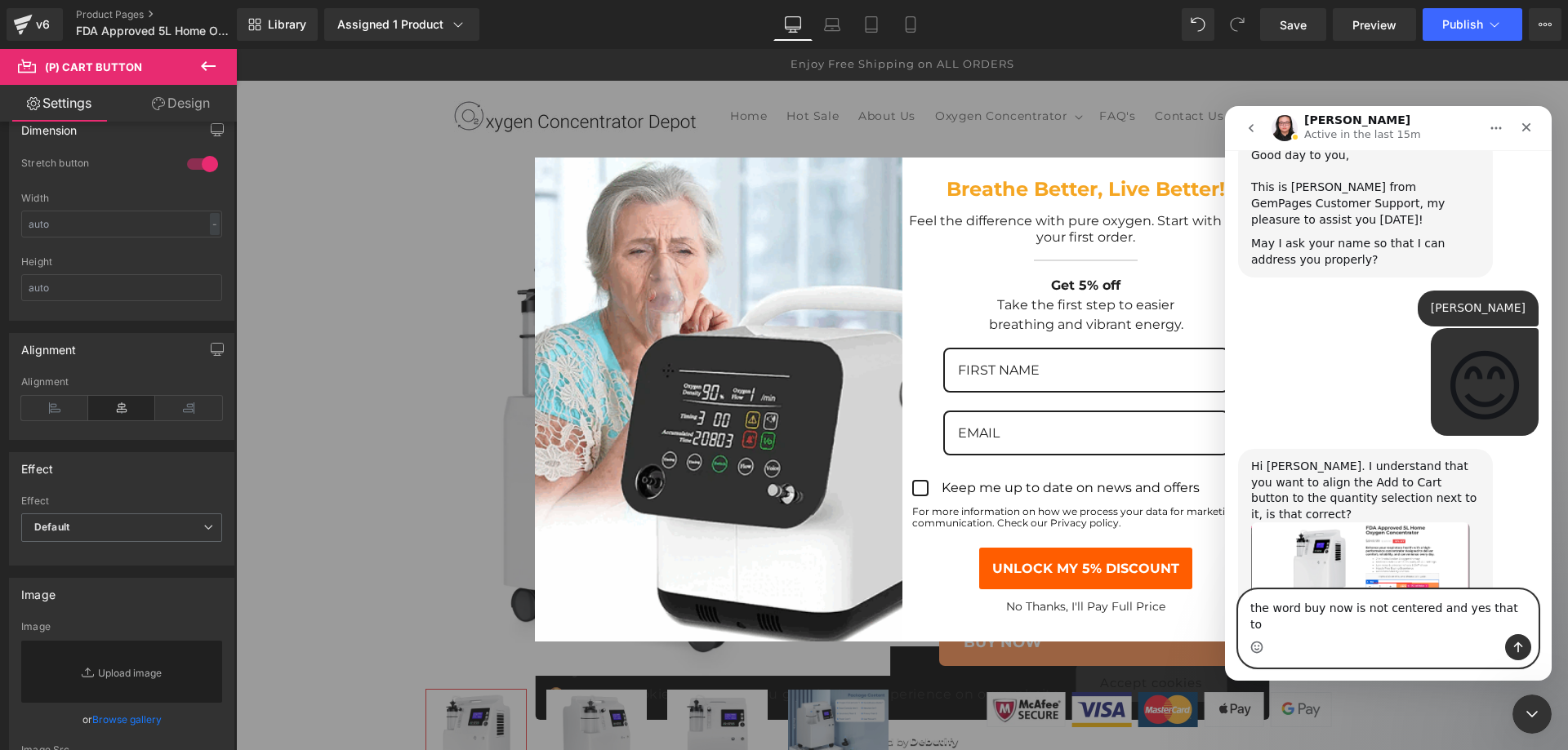
type textarea "the word buy now is not centered and yes that too"
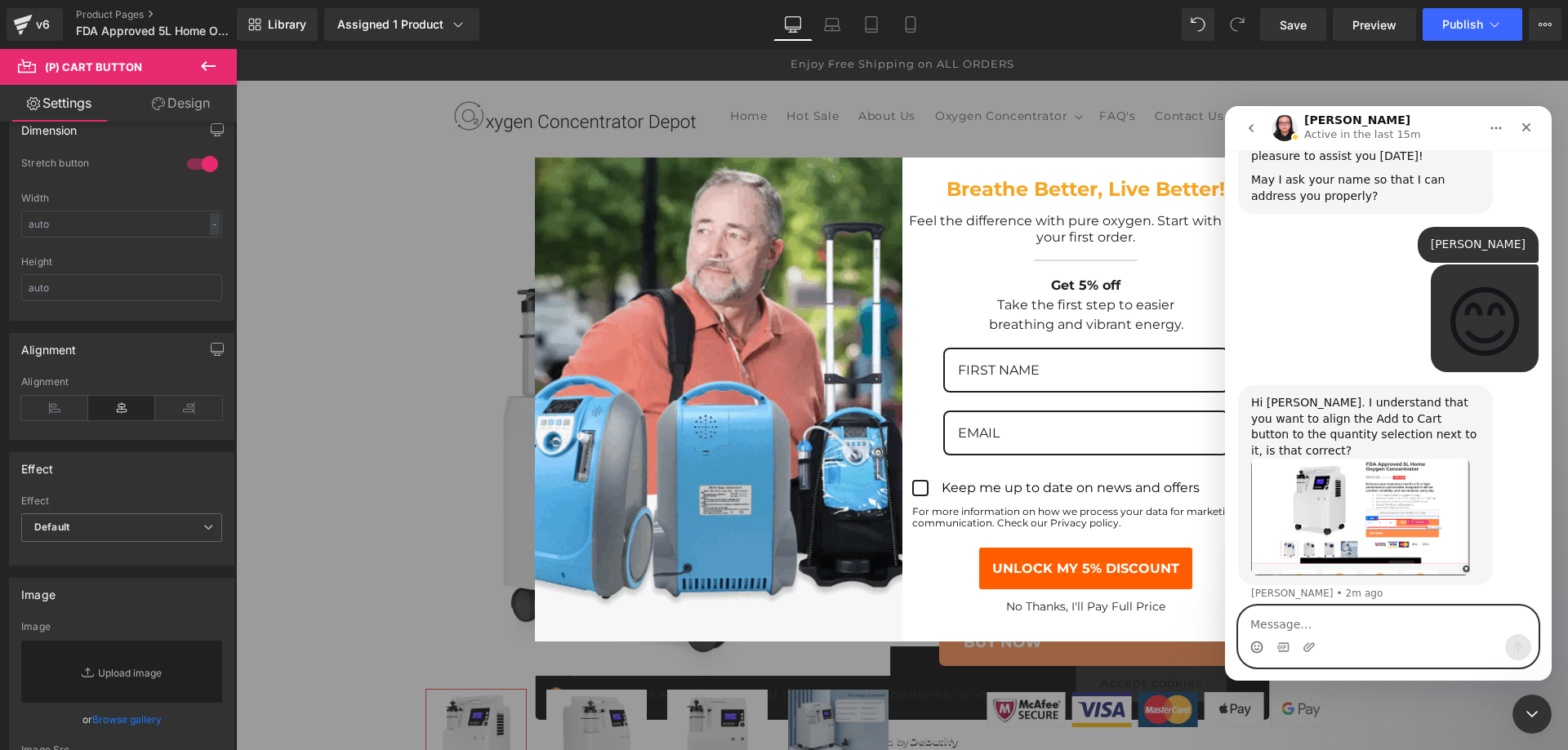
scroll to position [719, 0]
click at [1444, 458] on img "Nathan says…" at bounding box center [1360, 517] width 219 height 117
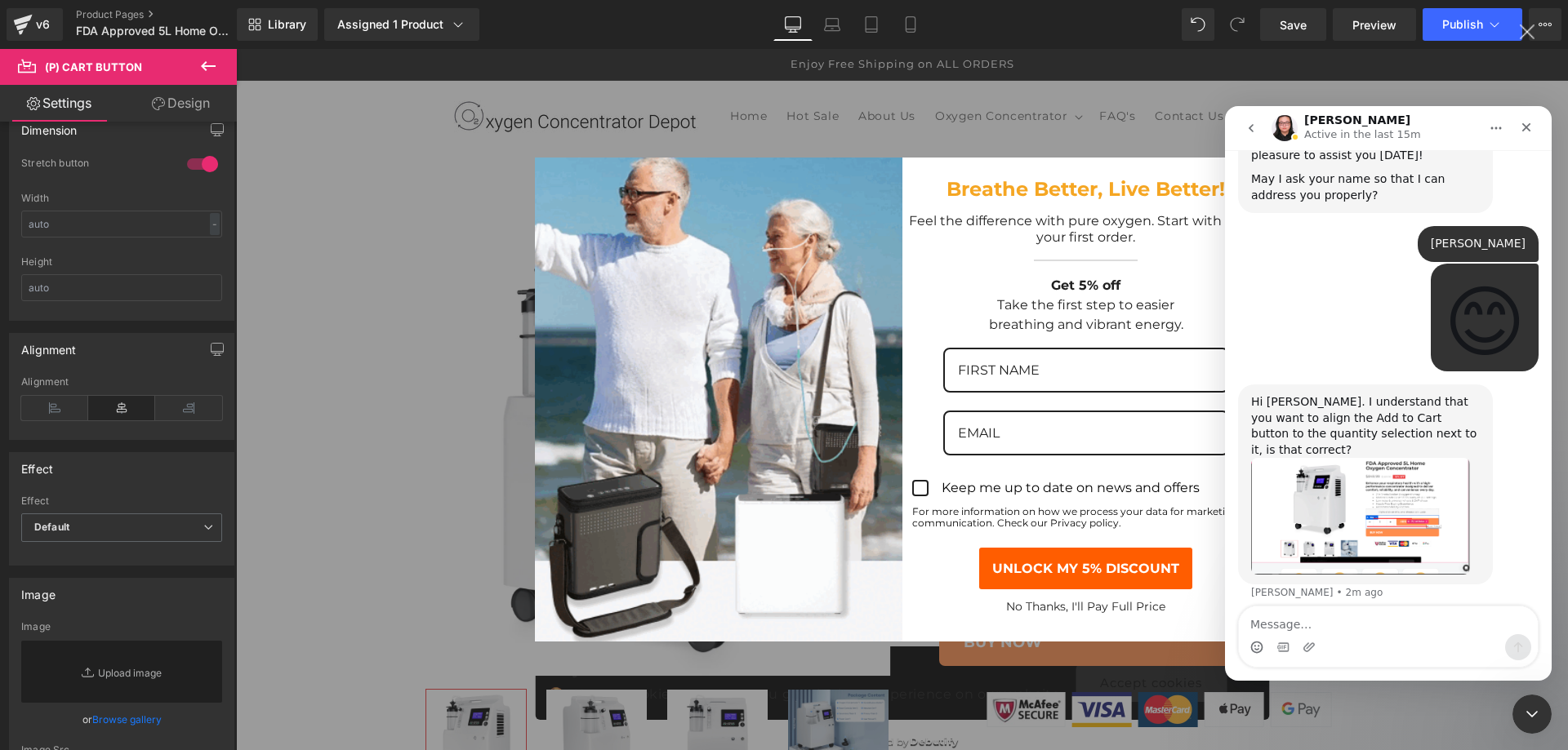
scroll to position [0, 0]
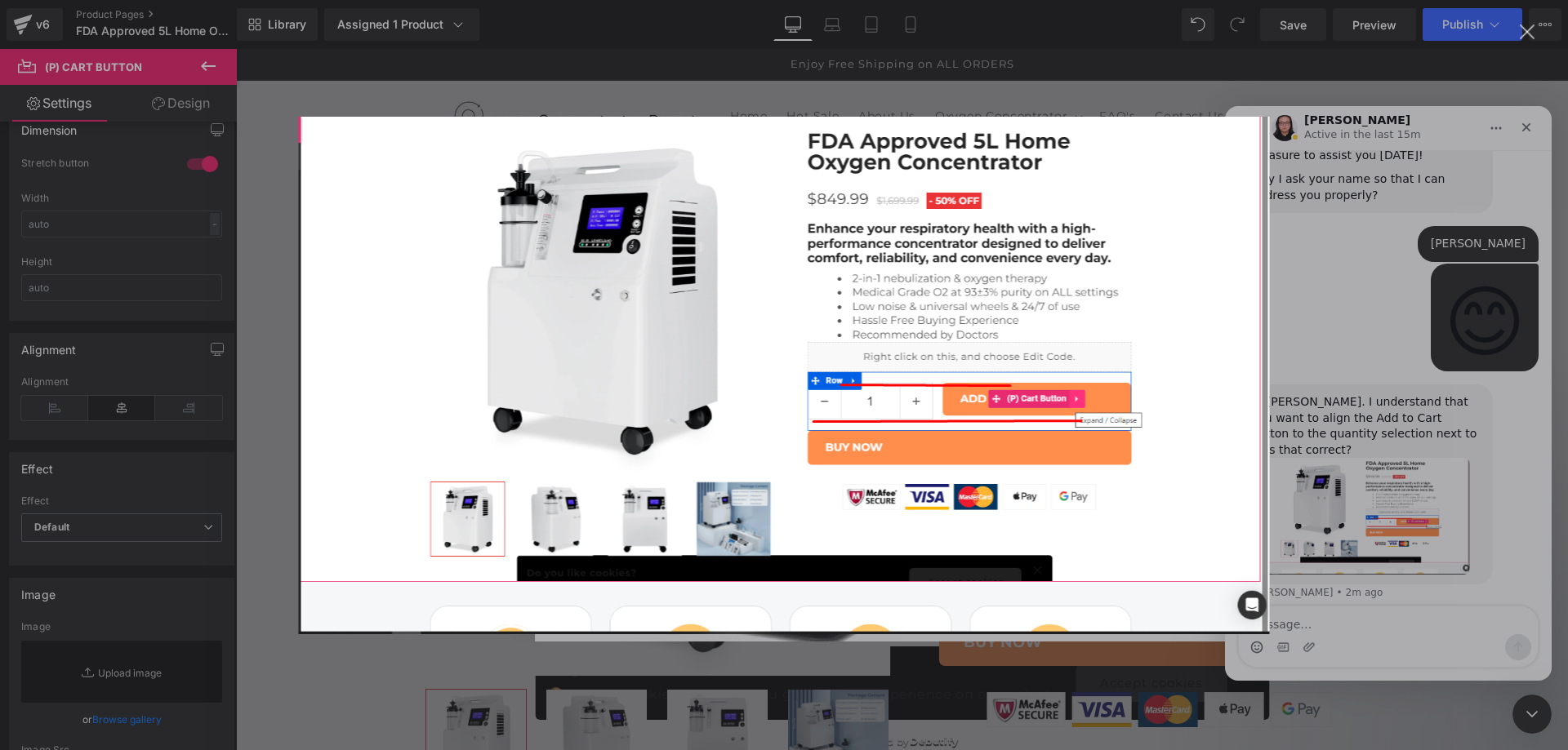
click at [1529, 35] on div "Close" at bounding box center [1527, 32] width 15 height 15
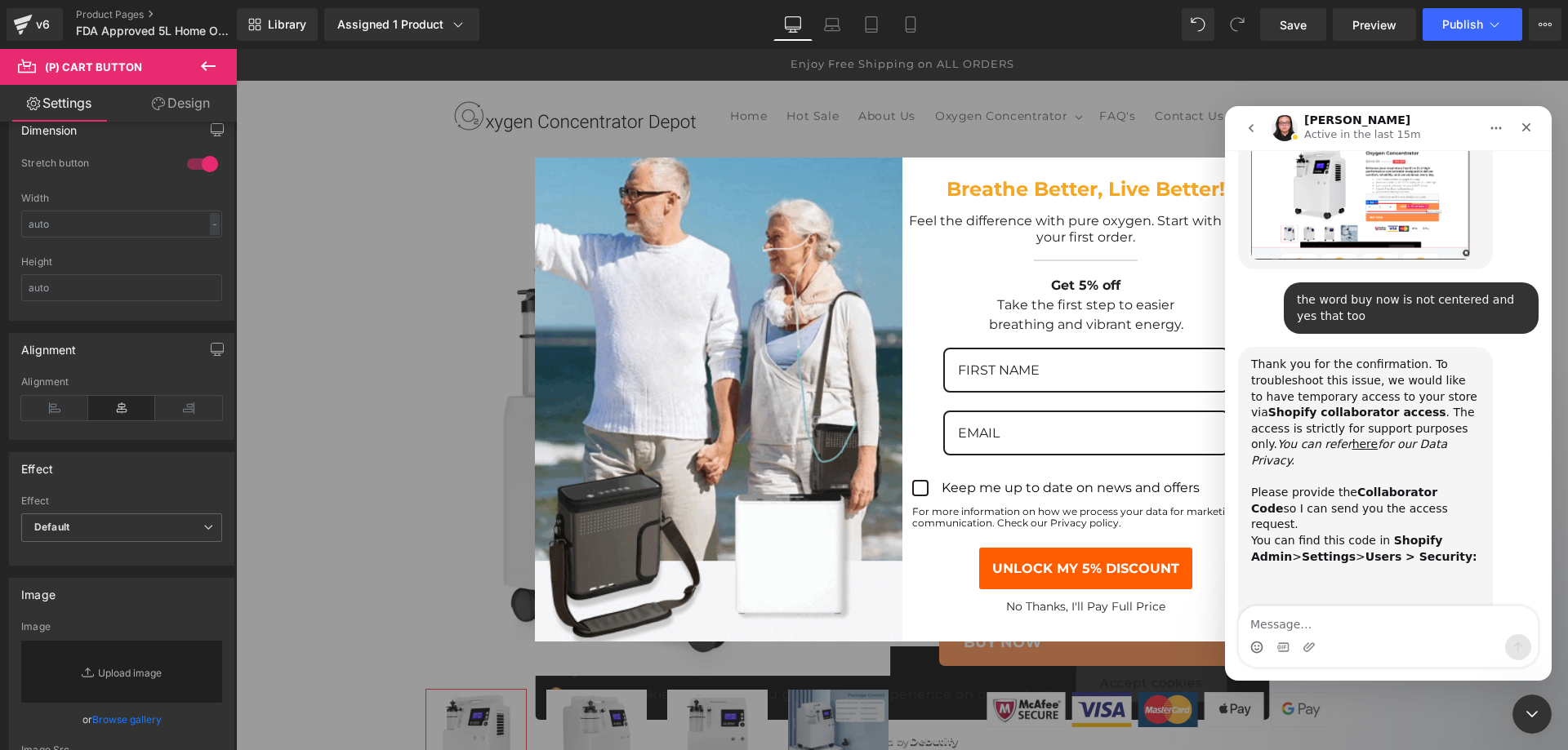
scroll to position [1038, 0]
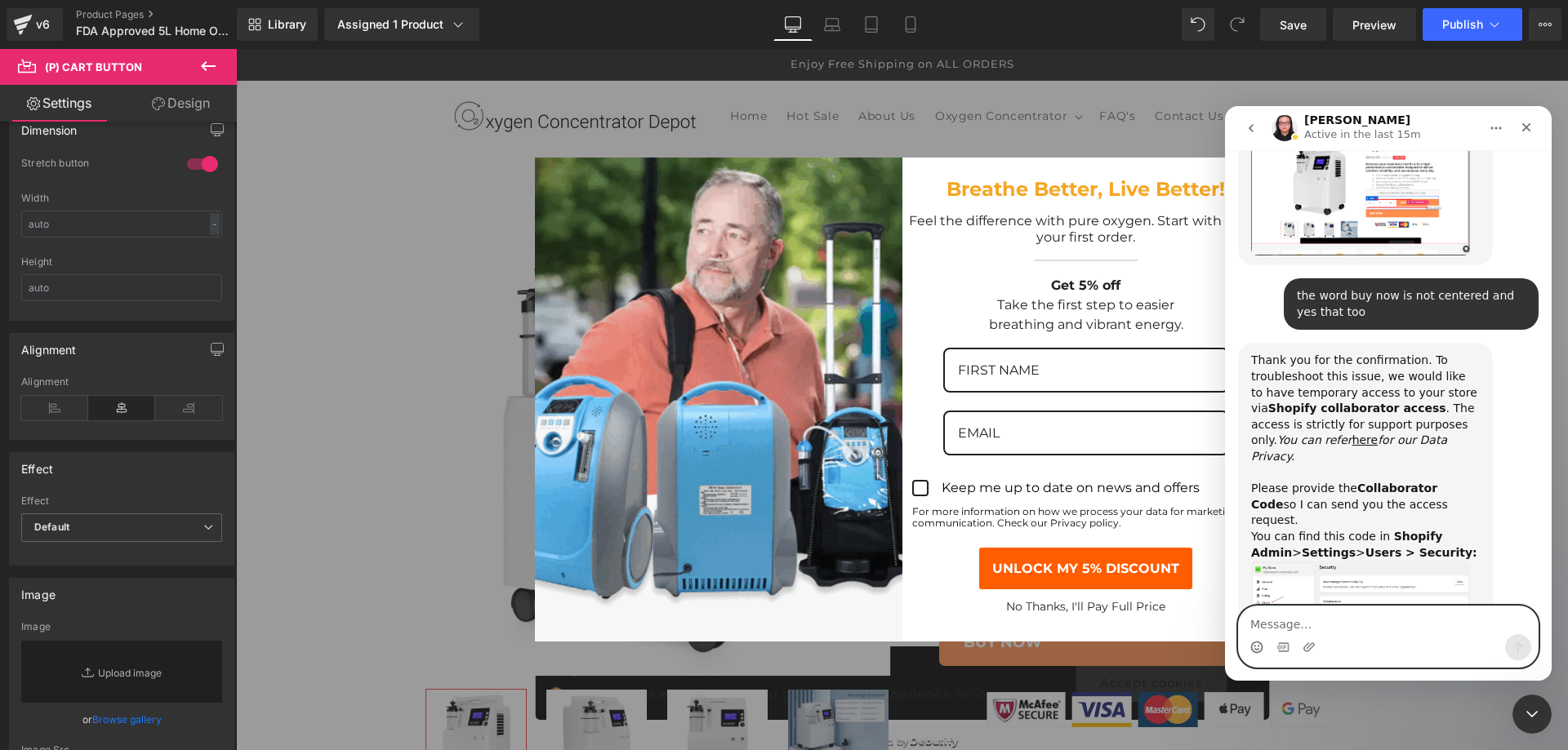
click at [1327, 621] on textarea "Message…" at bounding box center [1388, 620] width 299 height 27
type textarea "oksec"
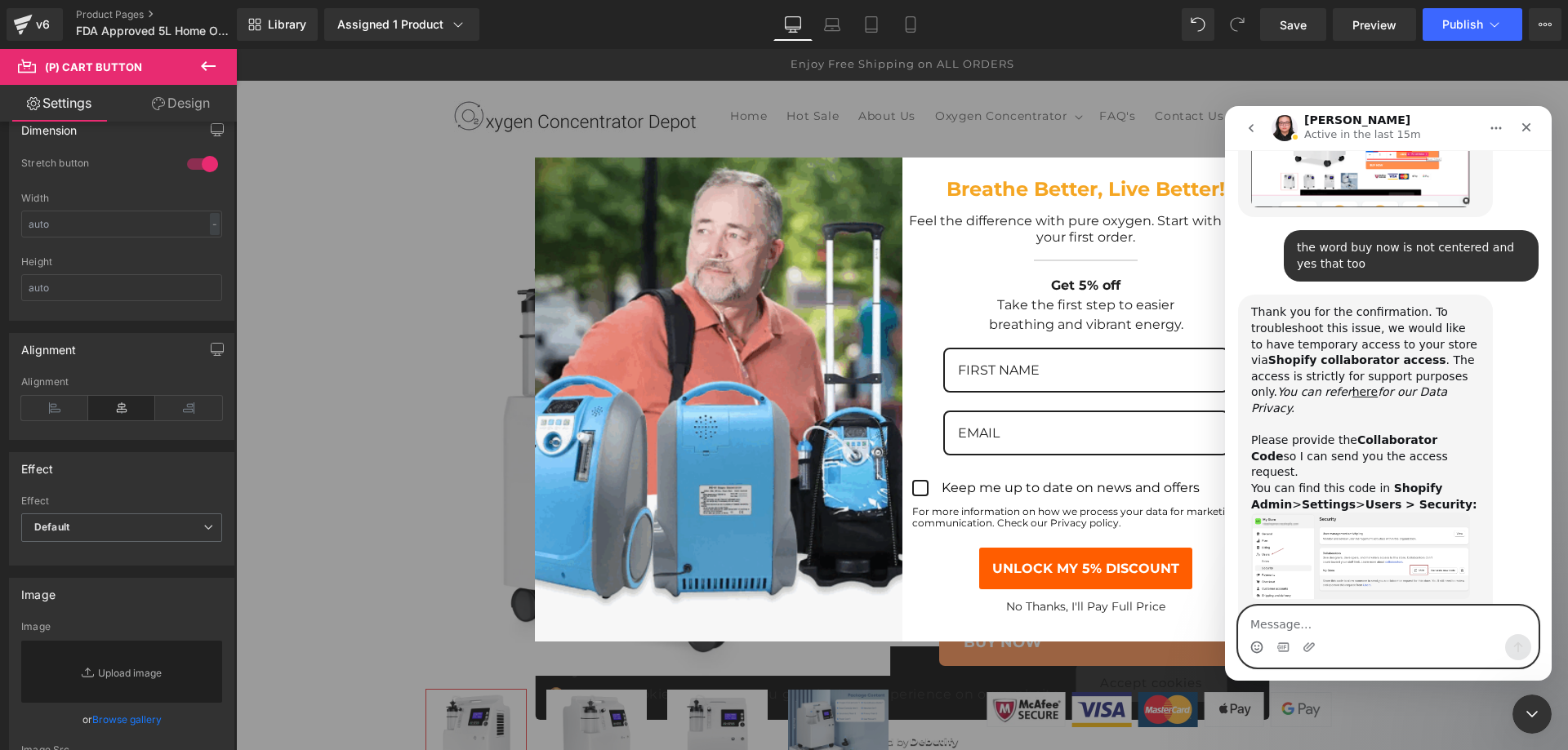
scroll to position [1136, 0]
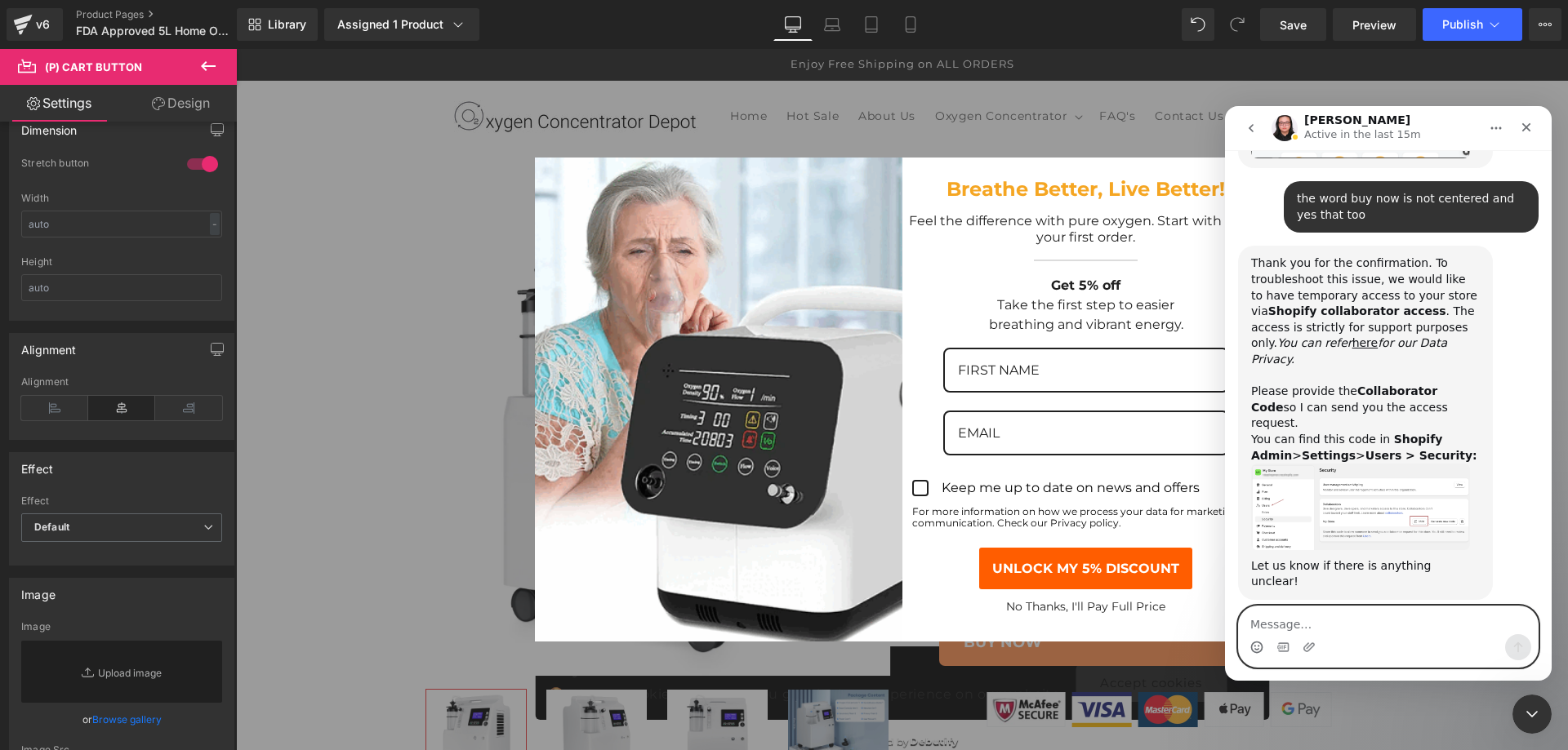
paste textarea "2328"
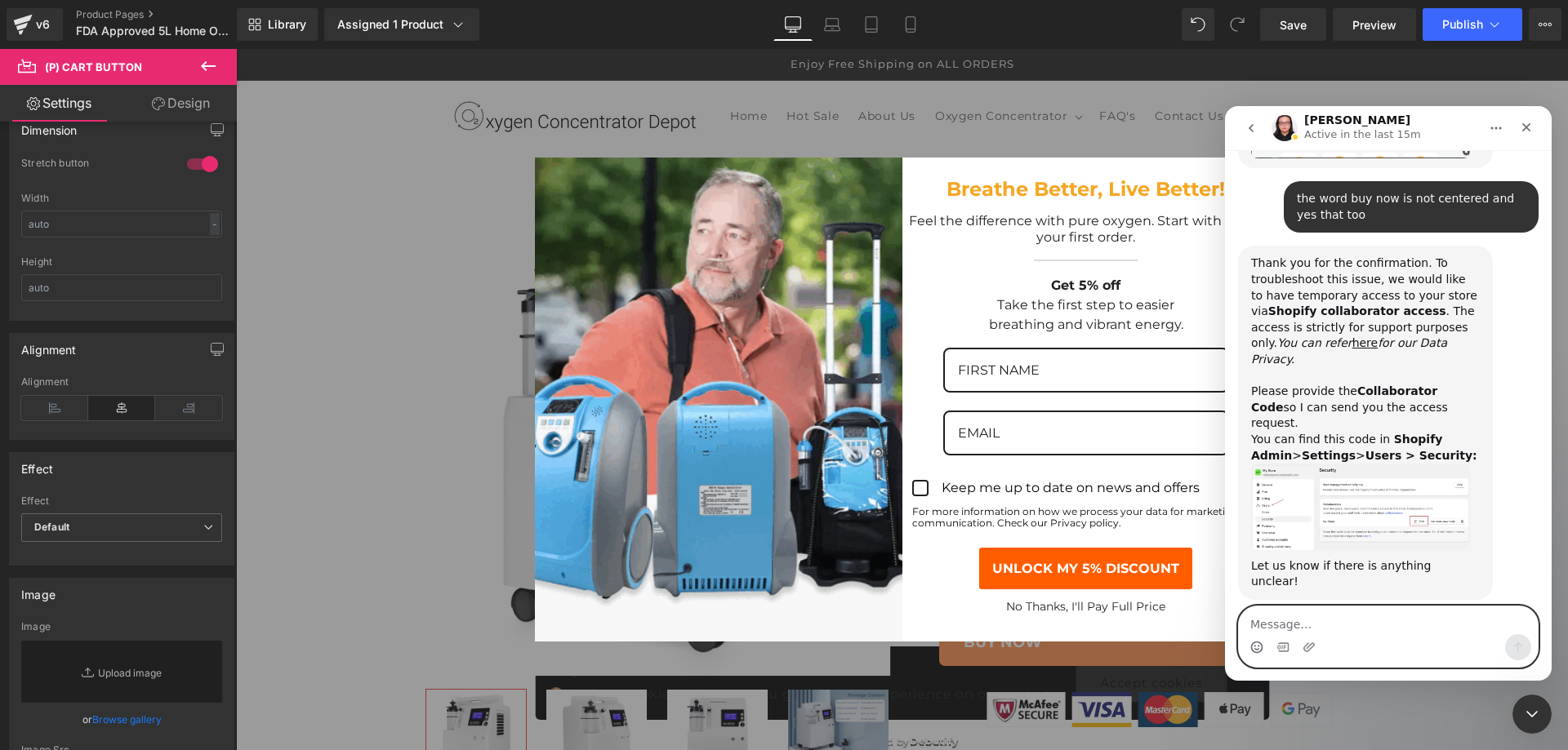
type textarea "2328"
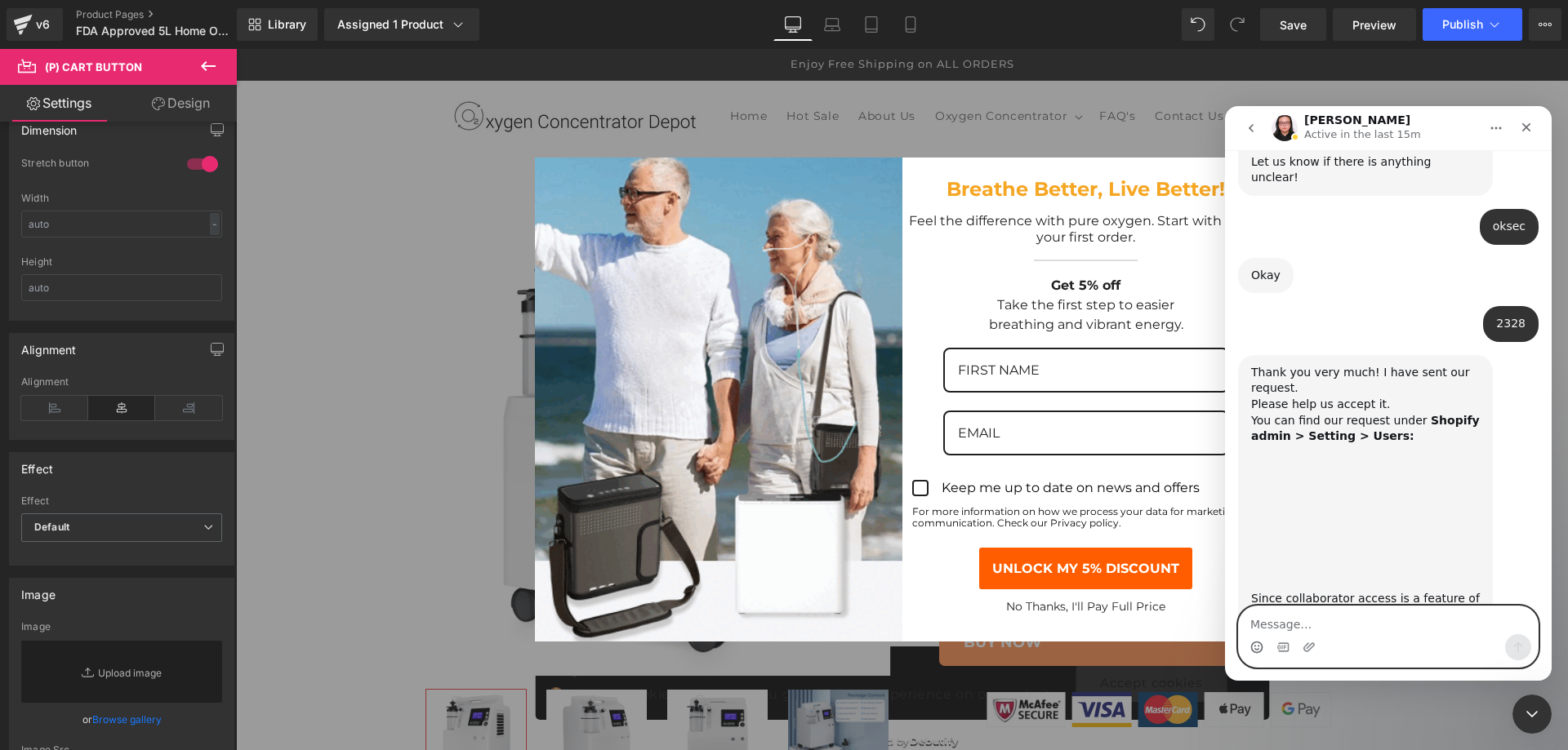
scroll to position [1512, 0]
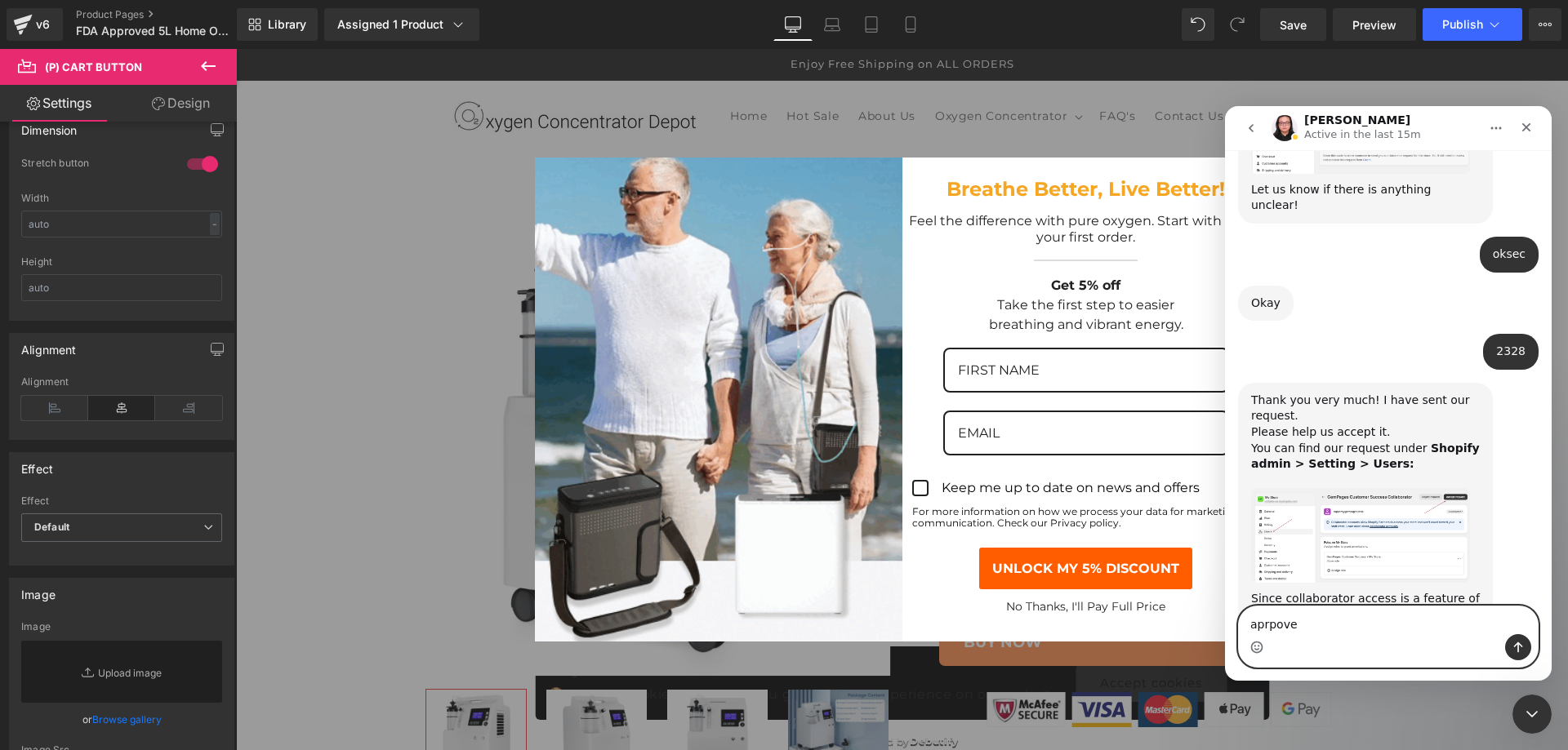
type textarea "aprpoved"
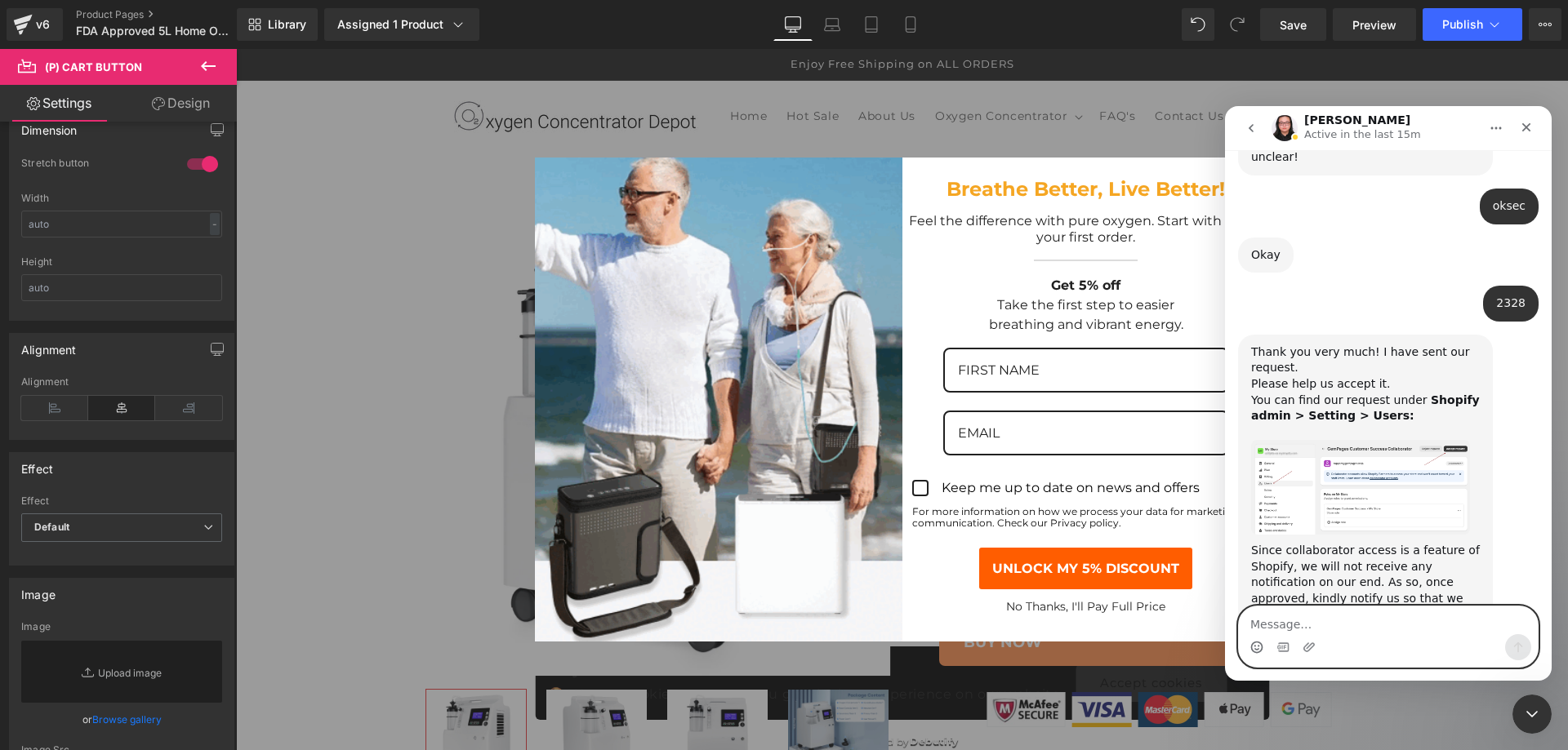
scroll to position [1624, 0]
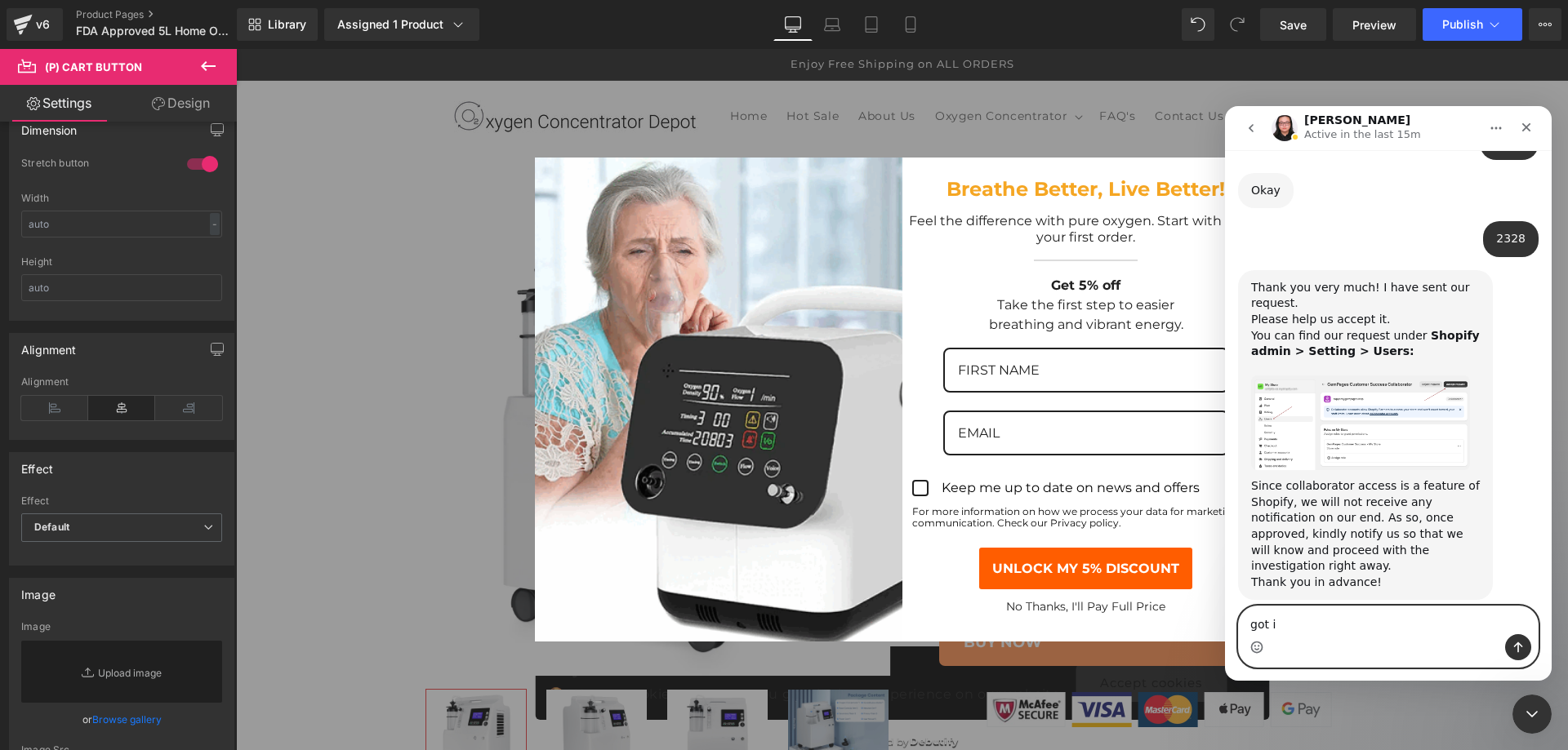
type textarea "got it"
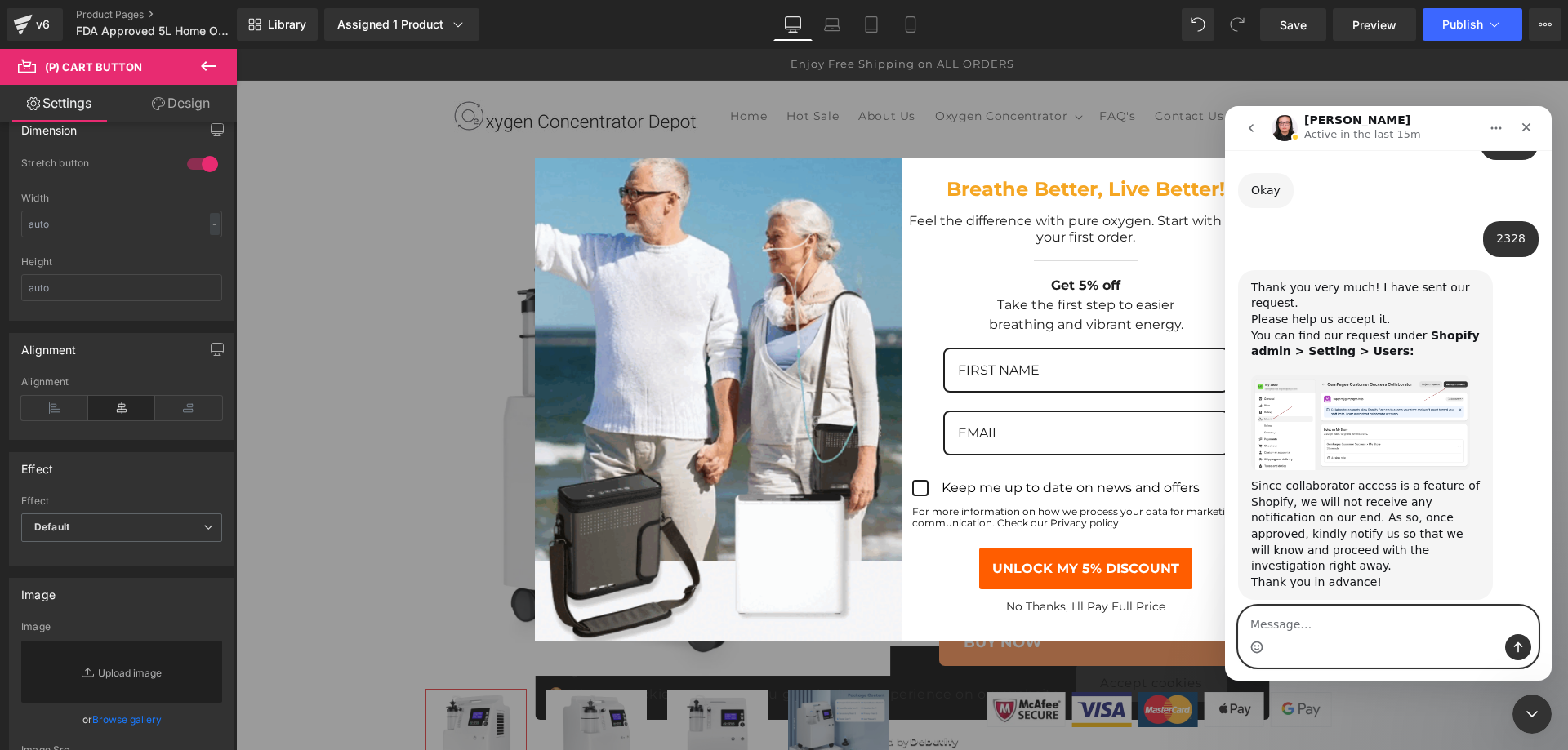
scroll to position [1674, 0]
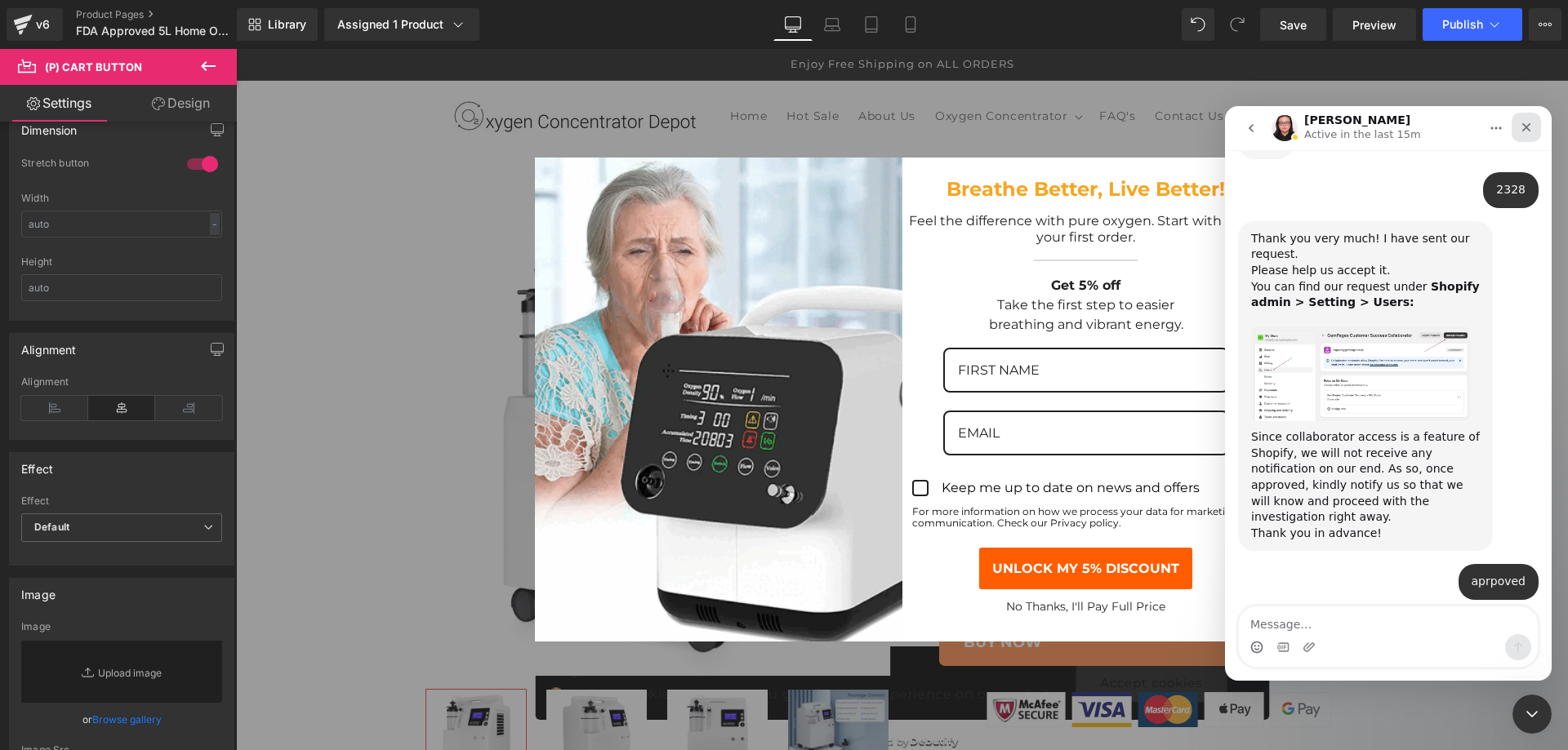
click at [1527, 128] on icon "Close" at bounding box center [1526, 128] width 9 height 9
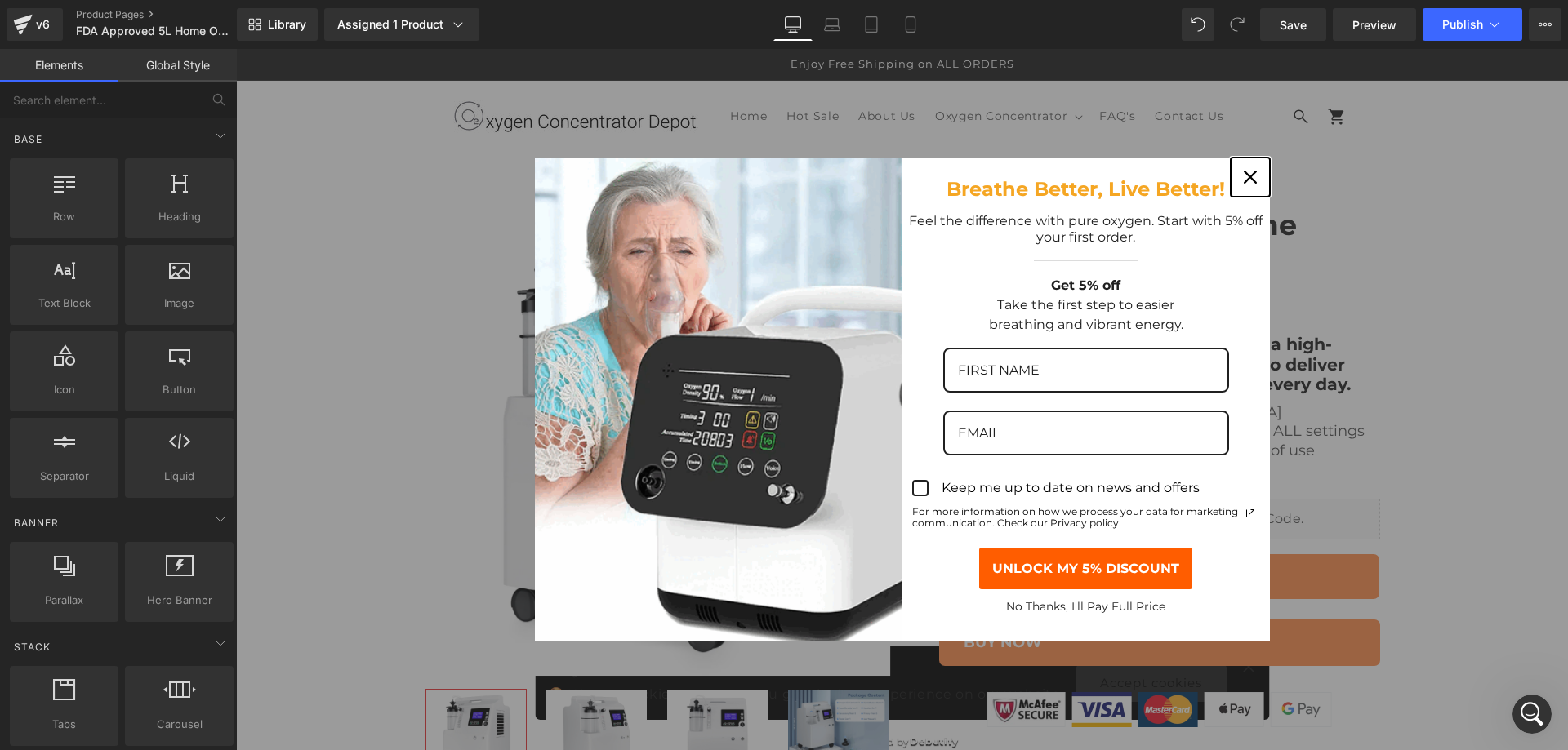
click at [1244, 177] on icon "close icon" at bounding box center [1250, 176] width 13 height 13
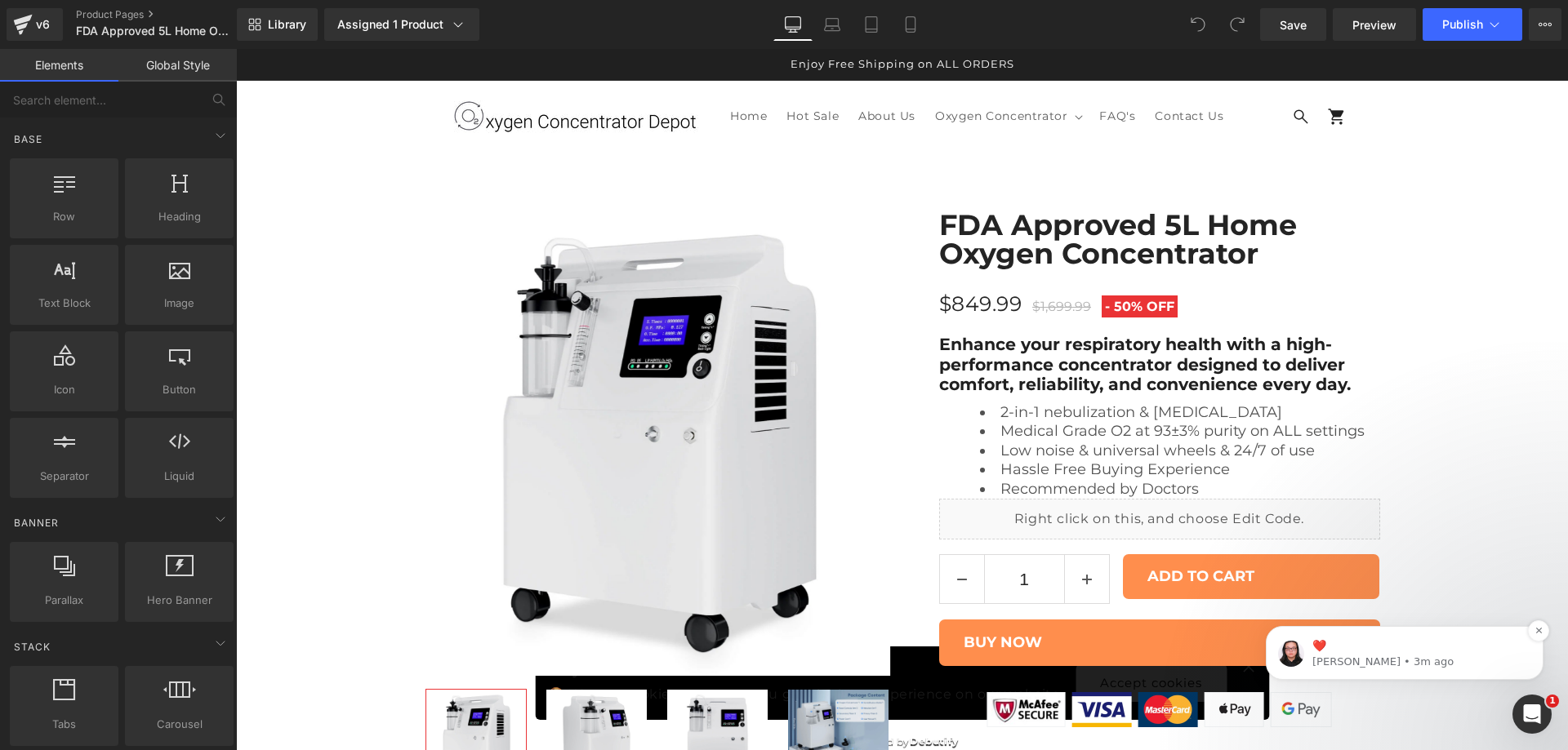
click at [1398, 656] on p "[PERSON_NAME] • 3m ago" at bounding box center [1418, 662] width 211 height 15
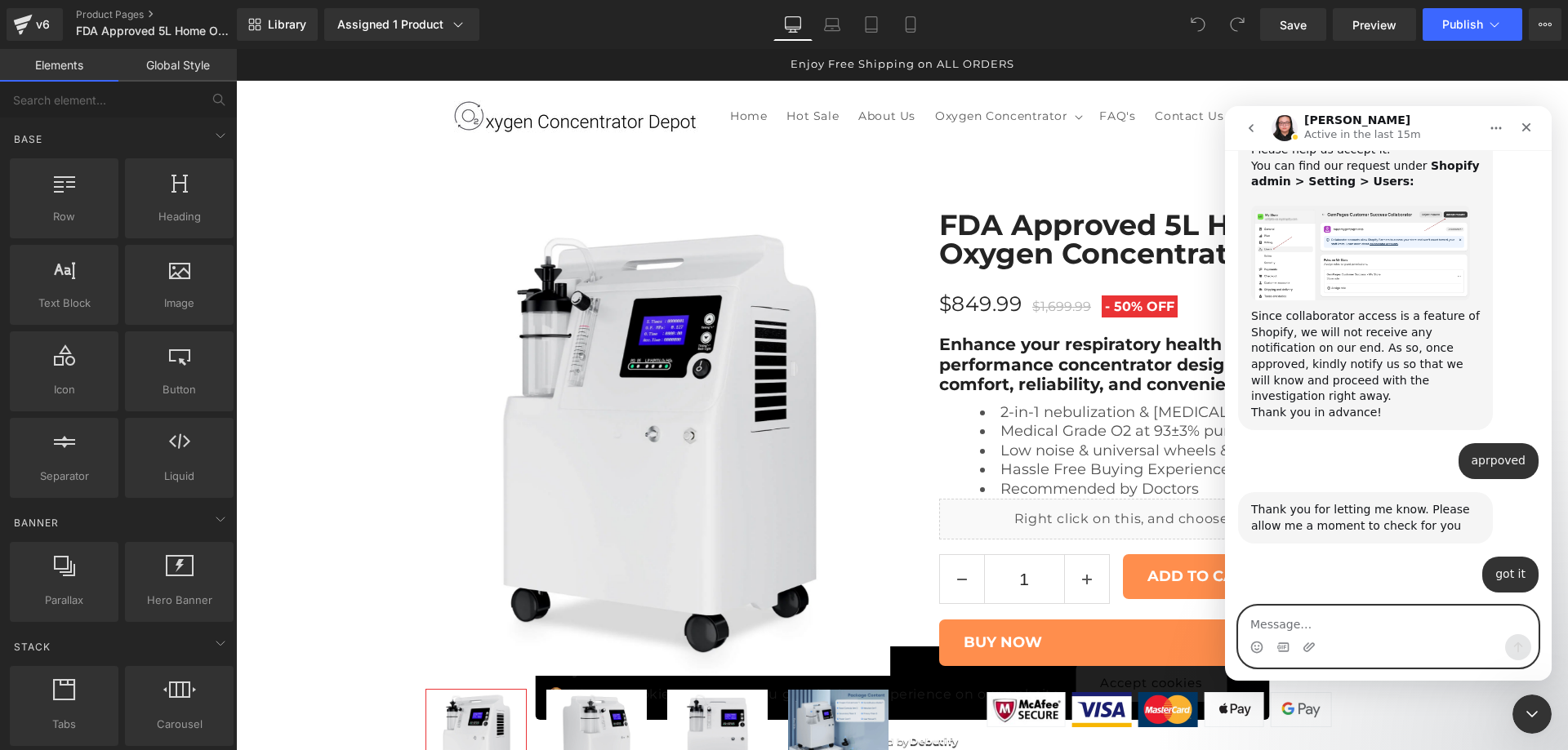
scroll to position [1893, 0]
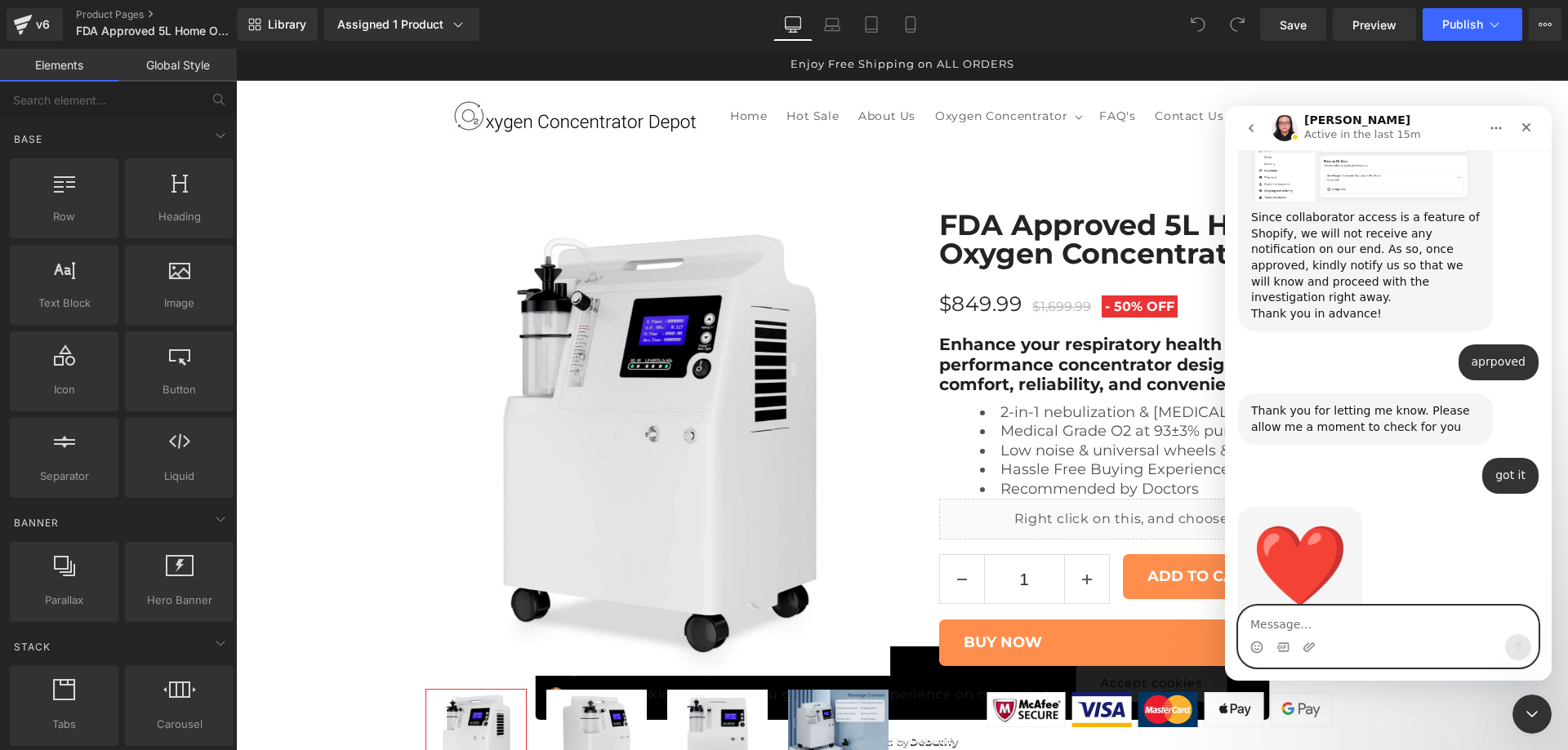
click at [1411, 630] on textarea "Message…" at bounding box center [1388, 620] width 299 height 27
type textarea "yes please"
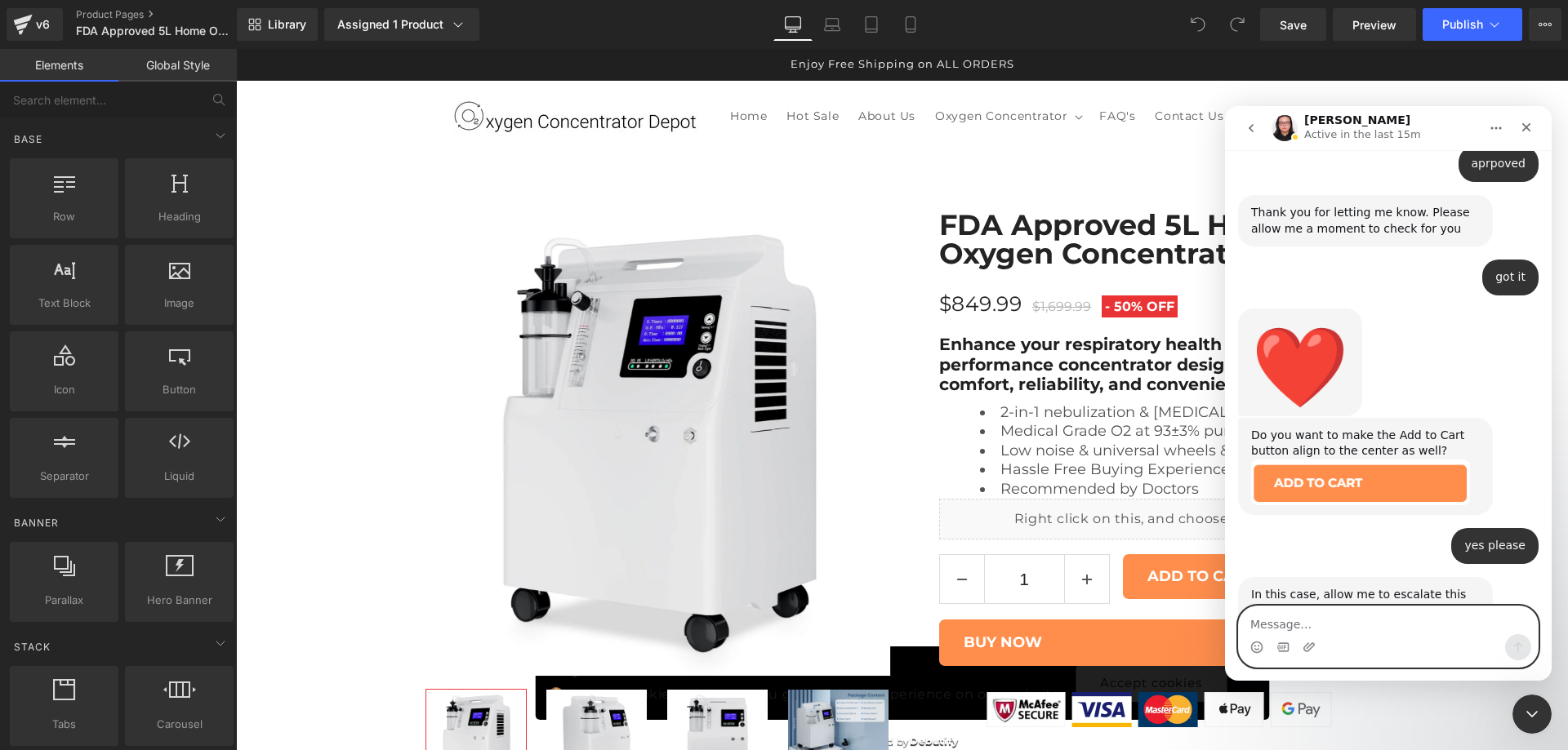
scroll to position [2119, 0]
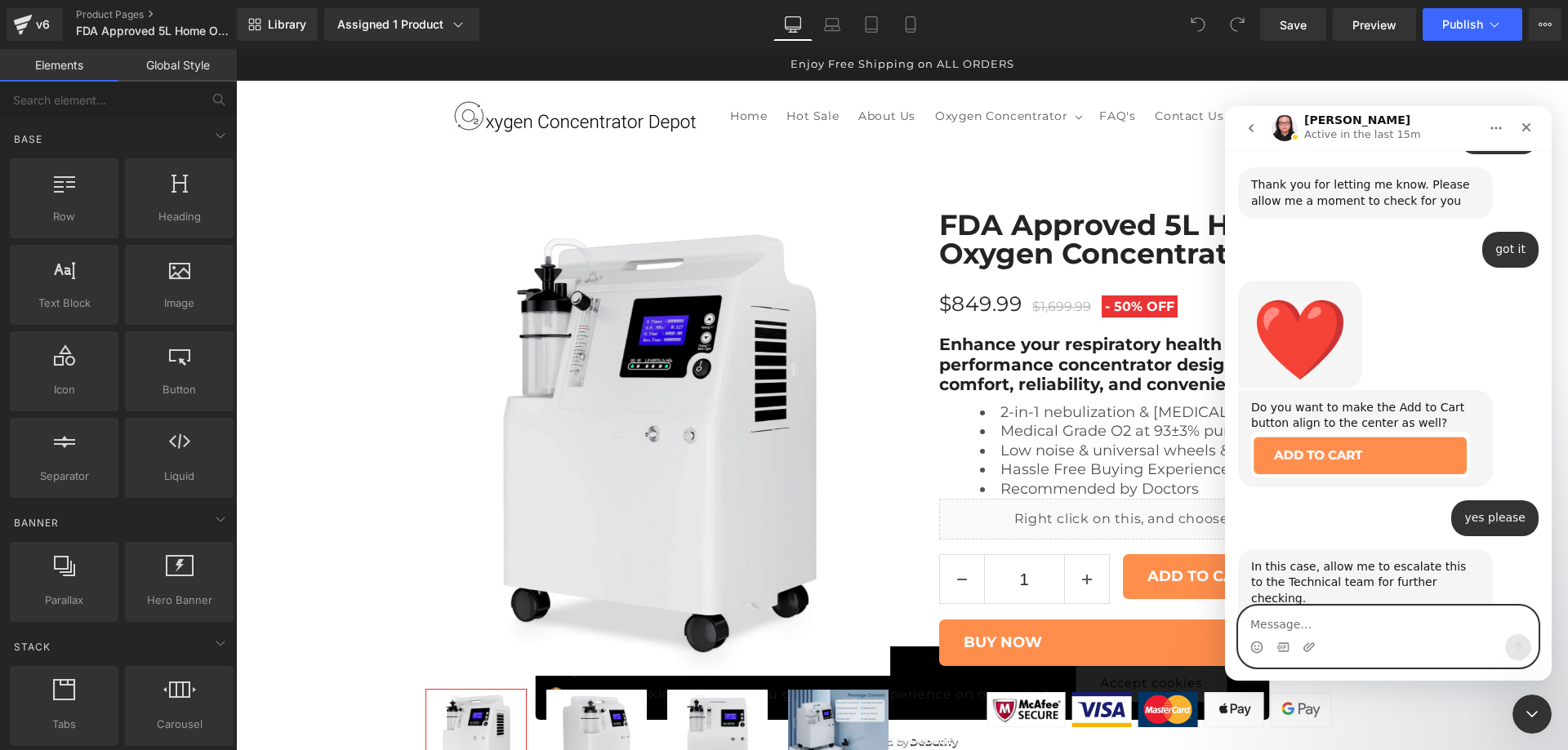
click at [1367, 613] on textarea "Message…" at bounding box center [1388, 620] width 299 height 27
click at [1350, 616] on textarea "Message…" at bounding box center [1388, 620] width 299 height 27
type textarea "Ok thank you"
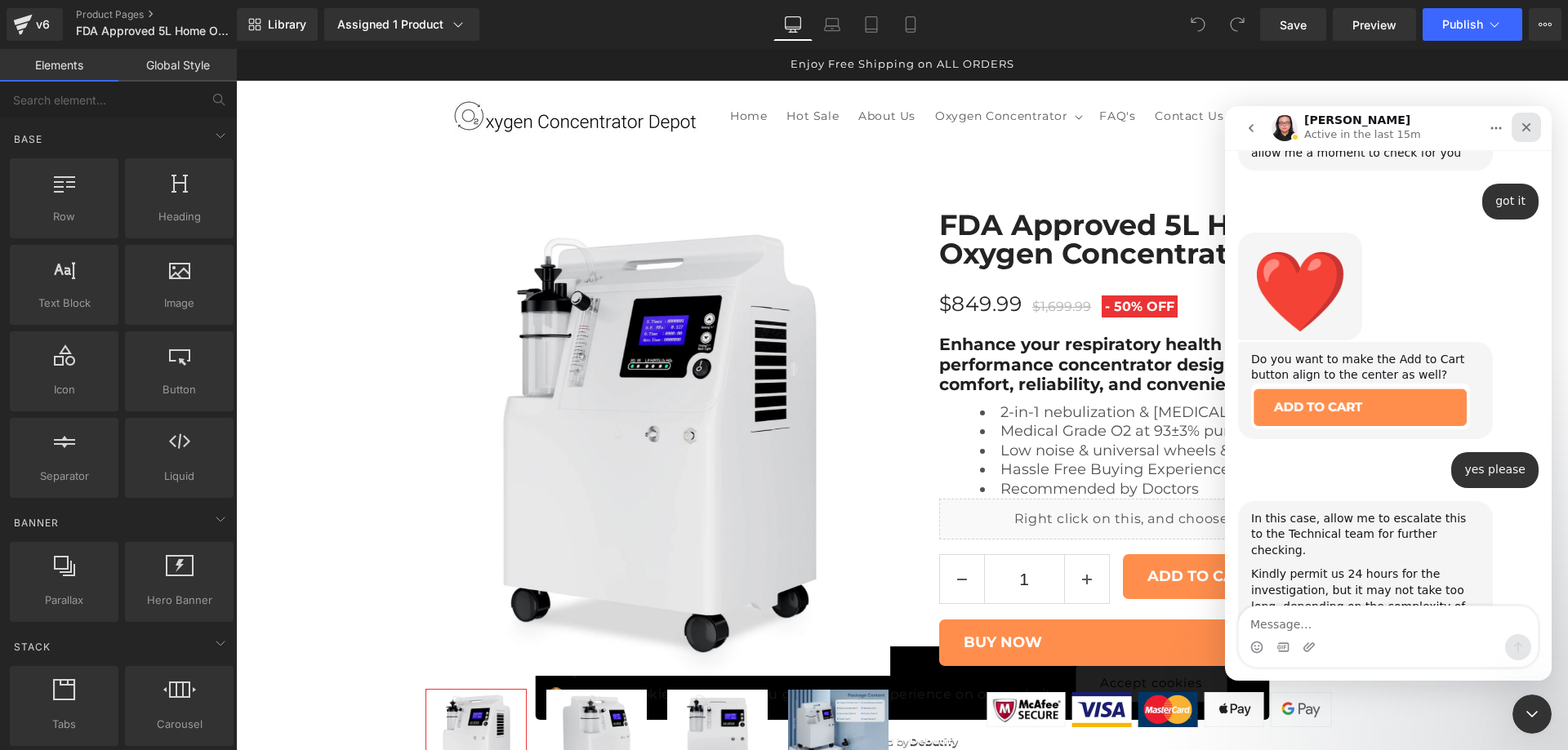
click at [1526, 125] on icon "Close" at bounding box center [1526, 127] width 13 height 13
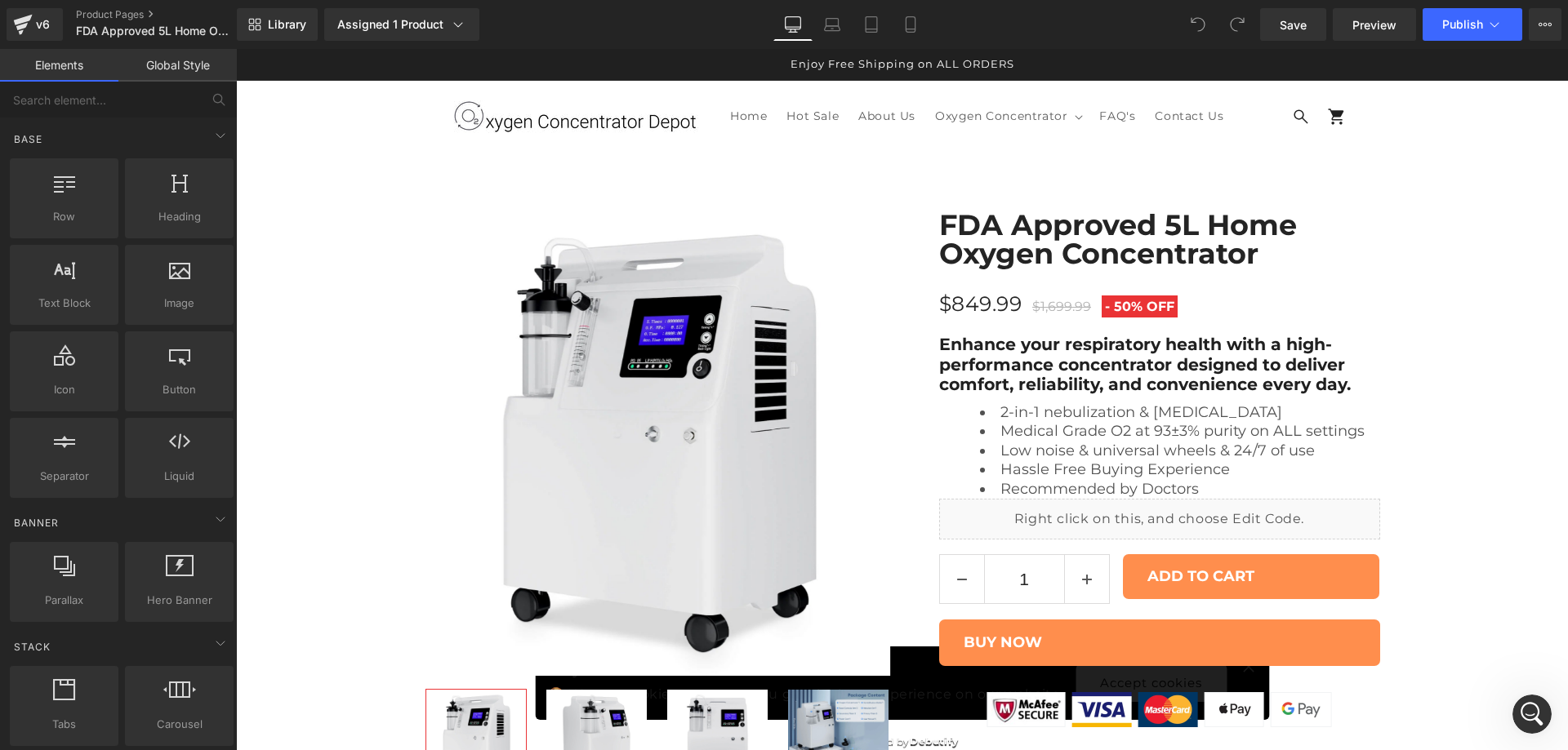
scroll to position [7098, 0]
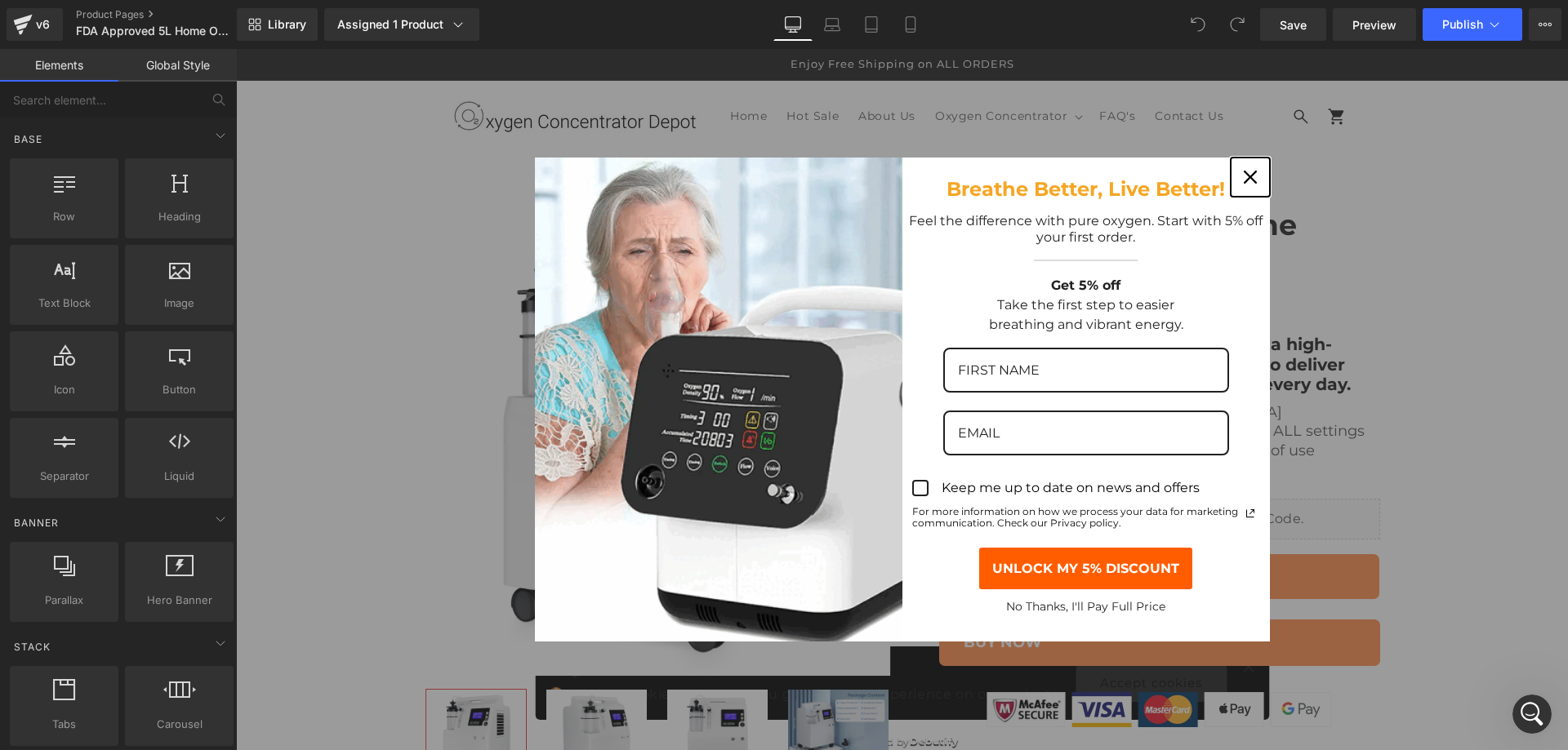
click at [1243, 173] on icon "close icon" at bounding box center [1250, 176] width 13 height 13
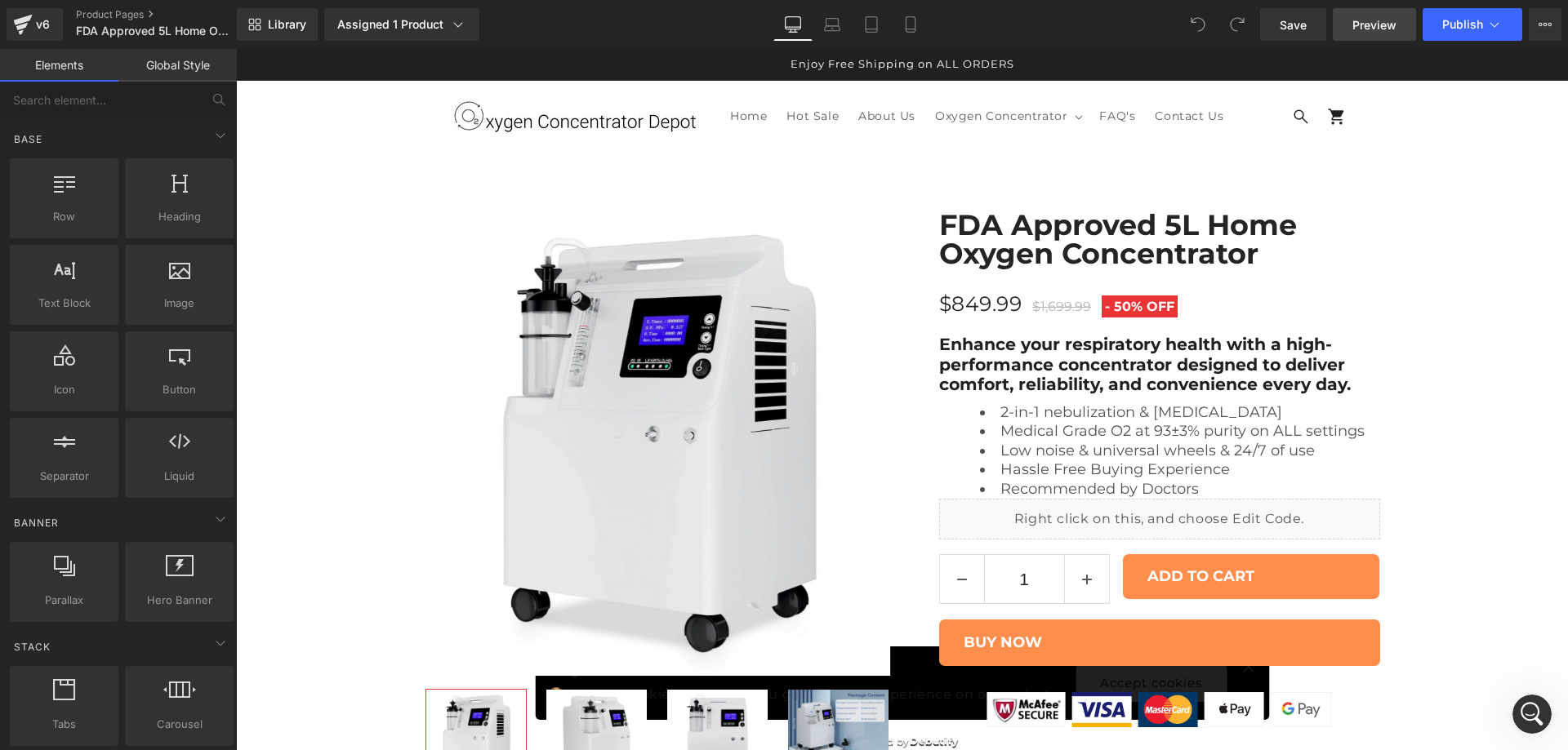
click at [1368, 24] on span "Preview" at bounding box center [1375, 24] width 44 height 17
click at [216, 100] on icon at bounding box center [218, 99] width 15 height 15
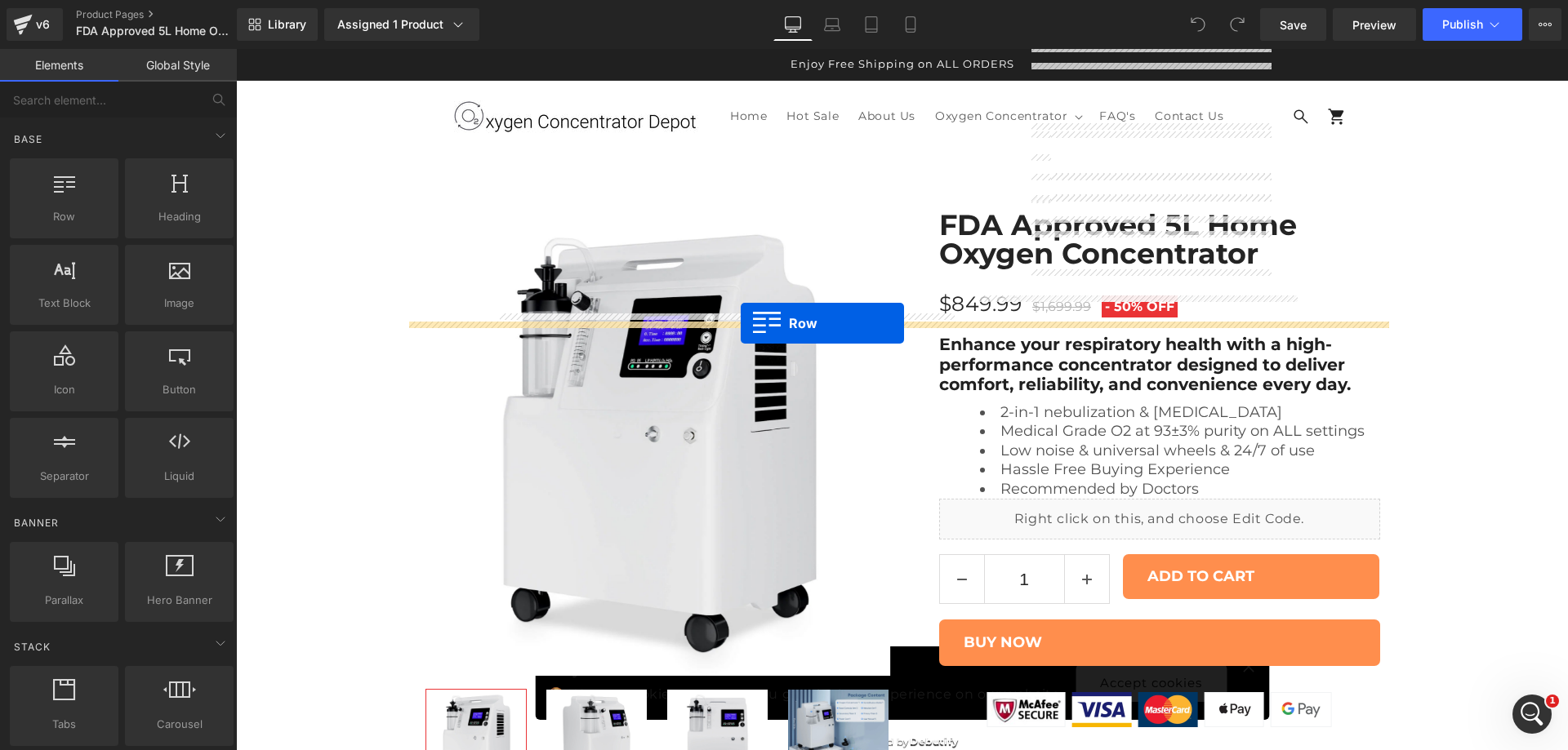
drag, startPoint x: 259, startPoint y: 246, endPoint x: 741, endPoint y: 324, distance: 488.3
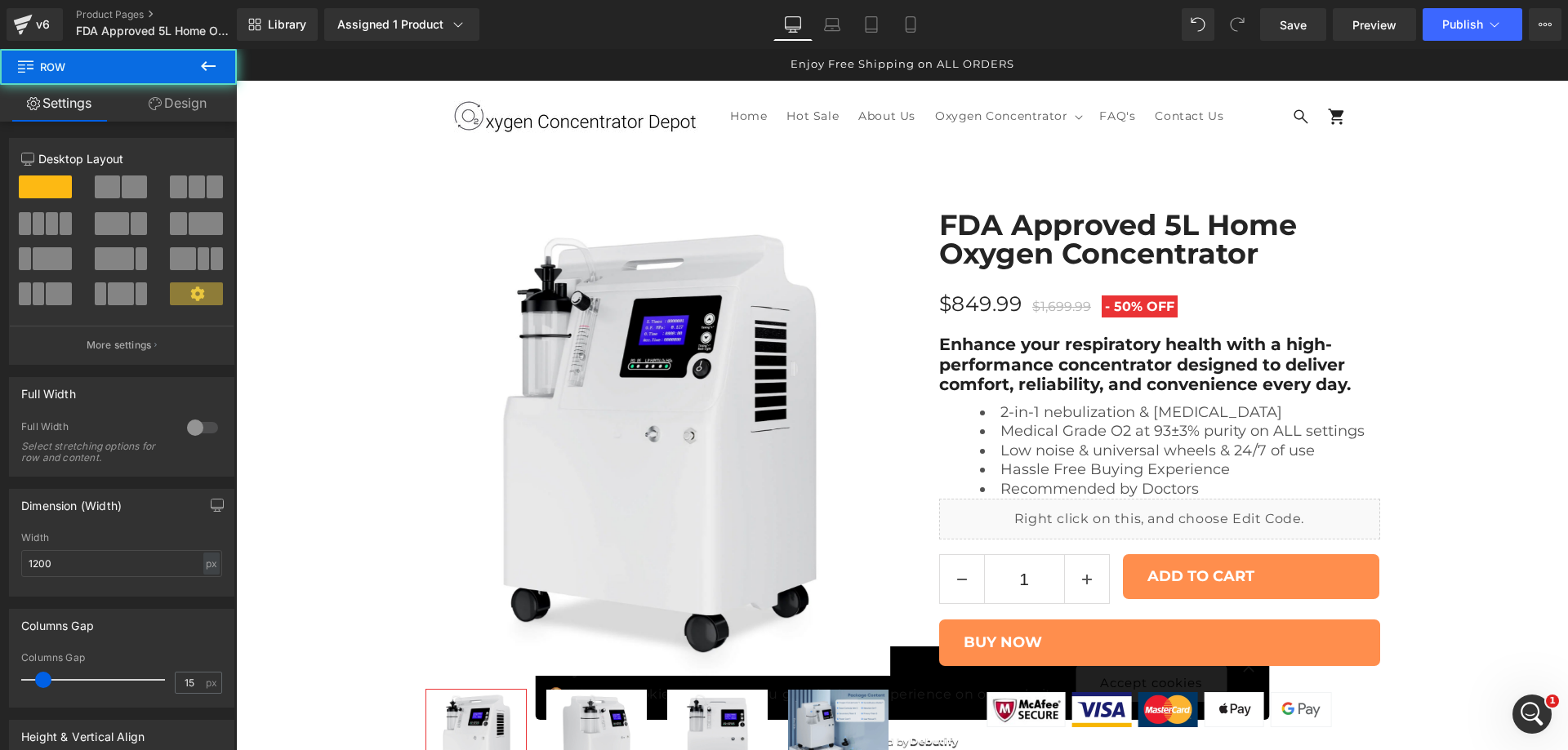
scroll to position [7548, 0]
click at [212, 59] on icon at bounding box center [208, 66] width 20 height 20
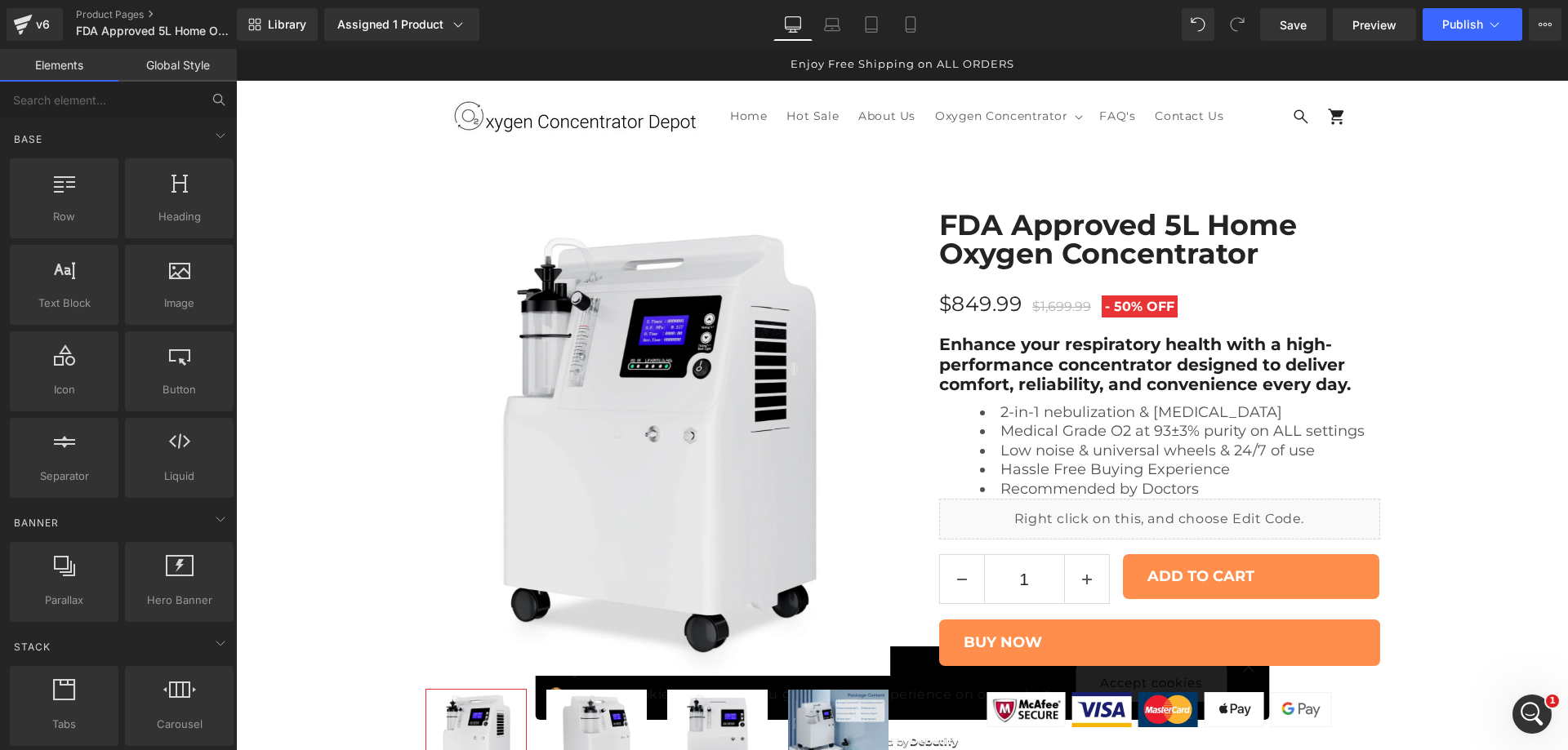
click at [210, 98] on button at bounding box center [219, 99] width 36 height 36
click at [197, 93] on input "text" at bounding box center [100, 99] width 201 height 36
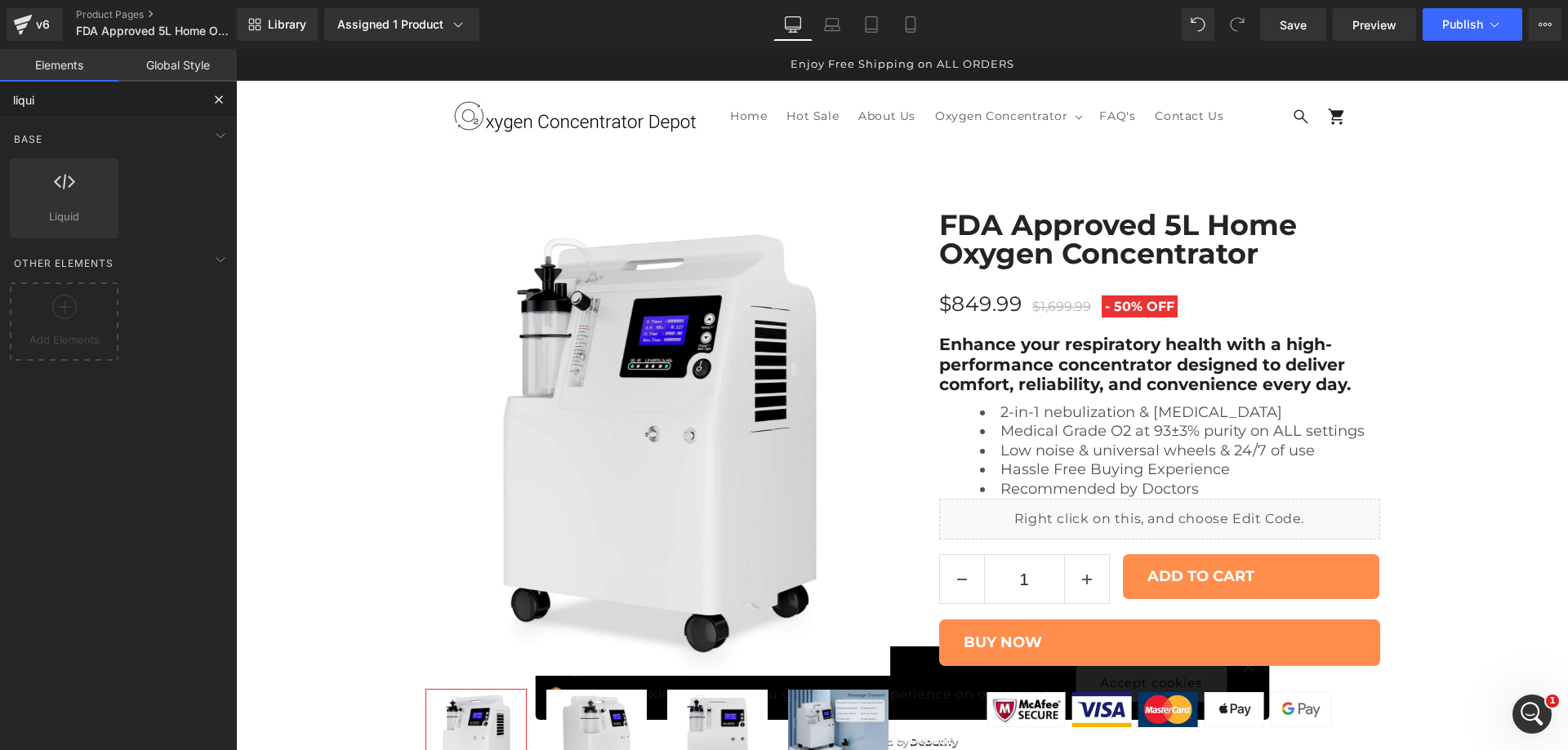
type input "liquid"
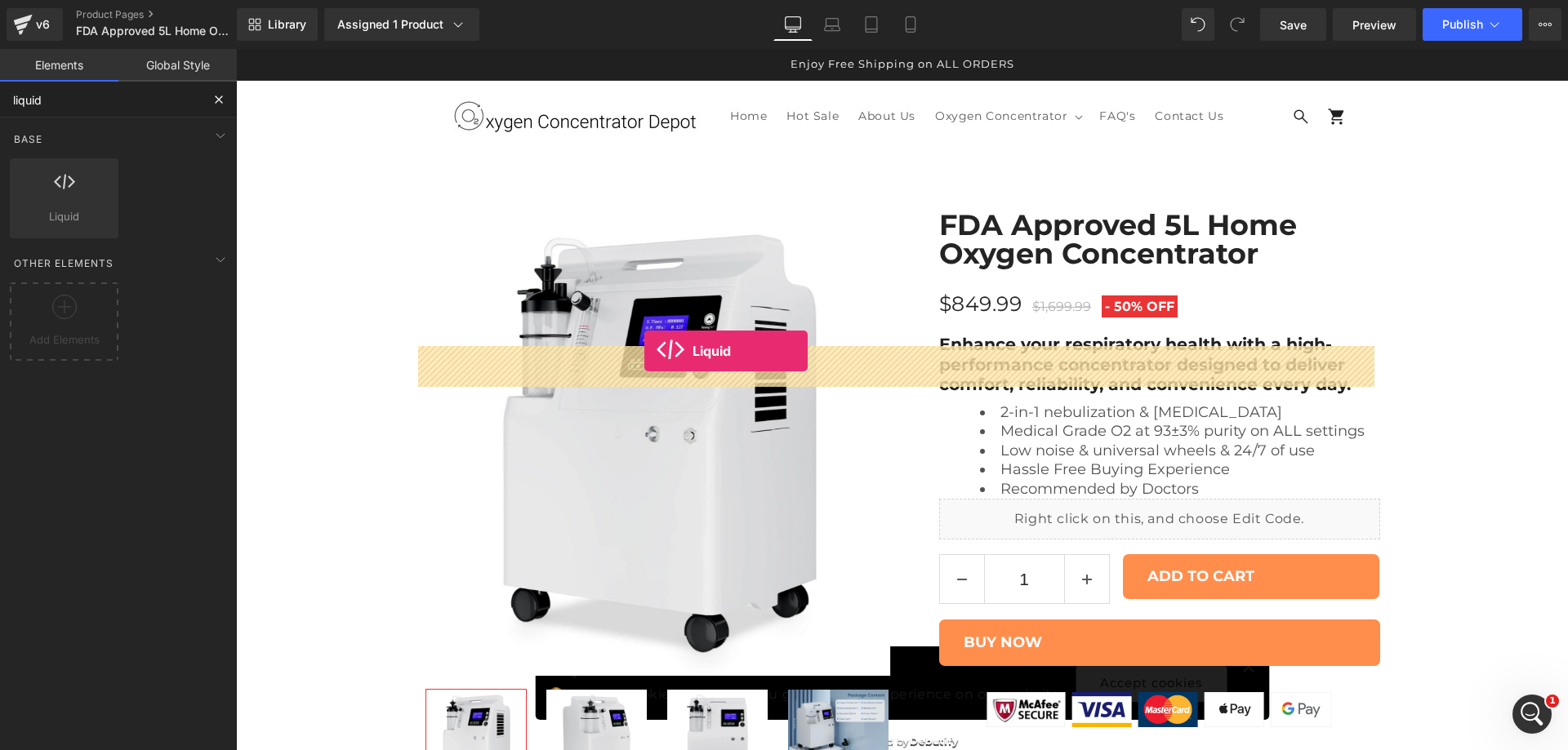
drag, startPoint x: 281, startPoint y: 252, endPoint x: 645, endPoint y: 351, distance: 377.2
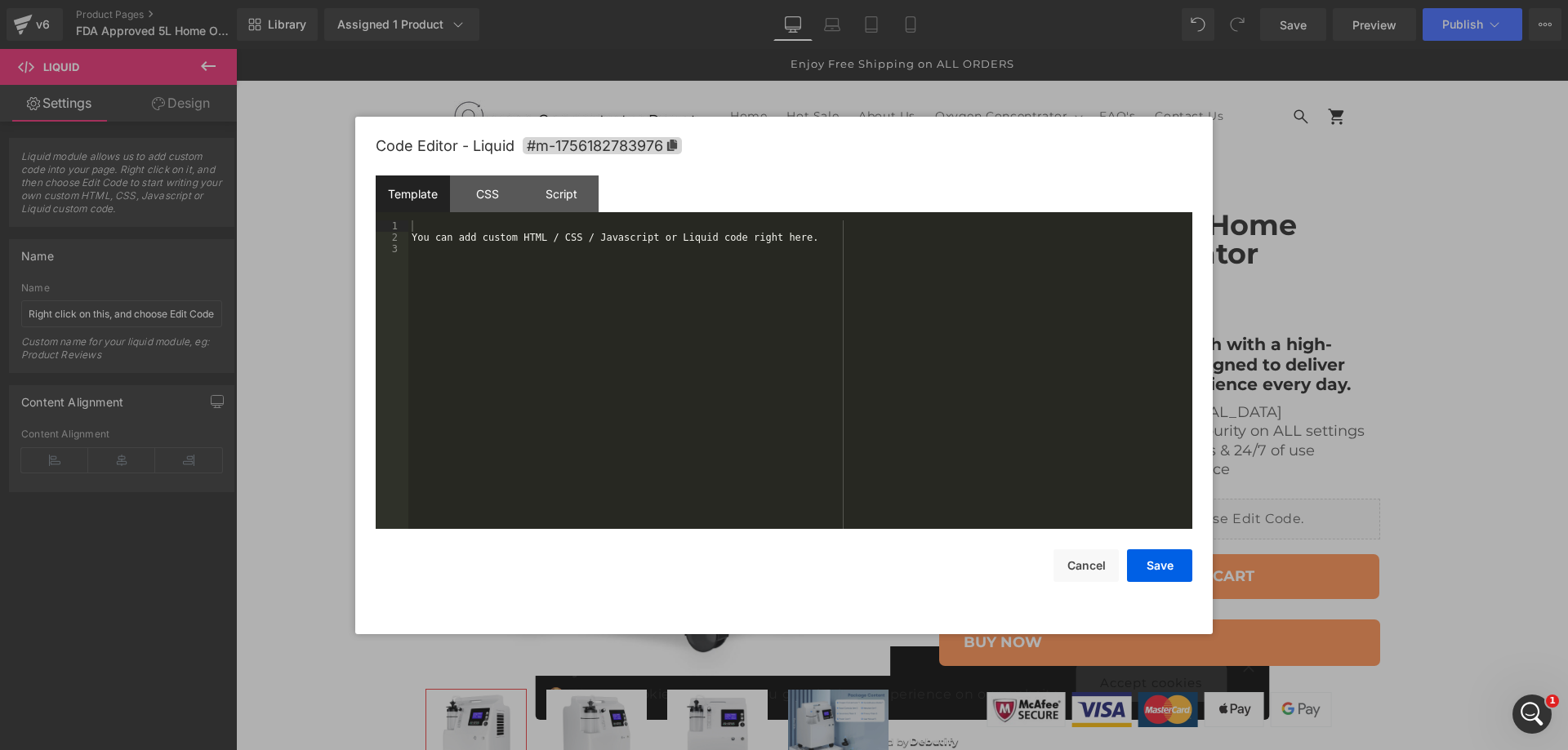
click at [677, 254] on div "You can add custom HTML / CSS / Javascript or Liquid code right here." at bounding box center [800, 387] width 784 height 332
drag, startPoint x: 795, startPoint y: 228, endPoint x: 861, endPoint y: 225, distance: 66.1
click at [861, 225] on div "< div id = "az_reviews" class = "az_reviews AReviewsApp" data-product_id = "{{9…" at bounding box center [800, 387] width 784 height 332
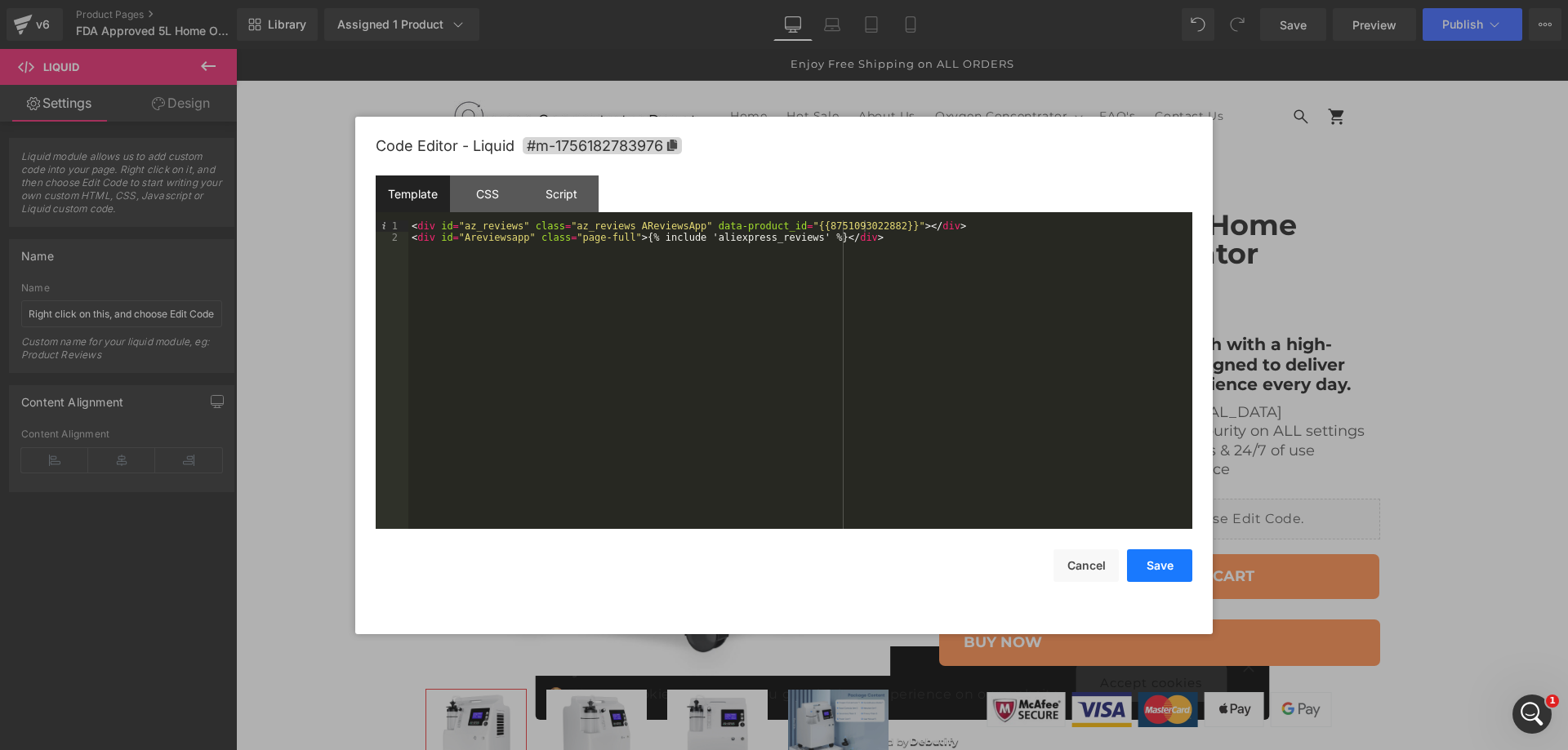
click at [1395, 639] on button "Save" at bounding box center [1446, 691] width 104 height 104
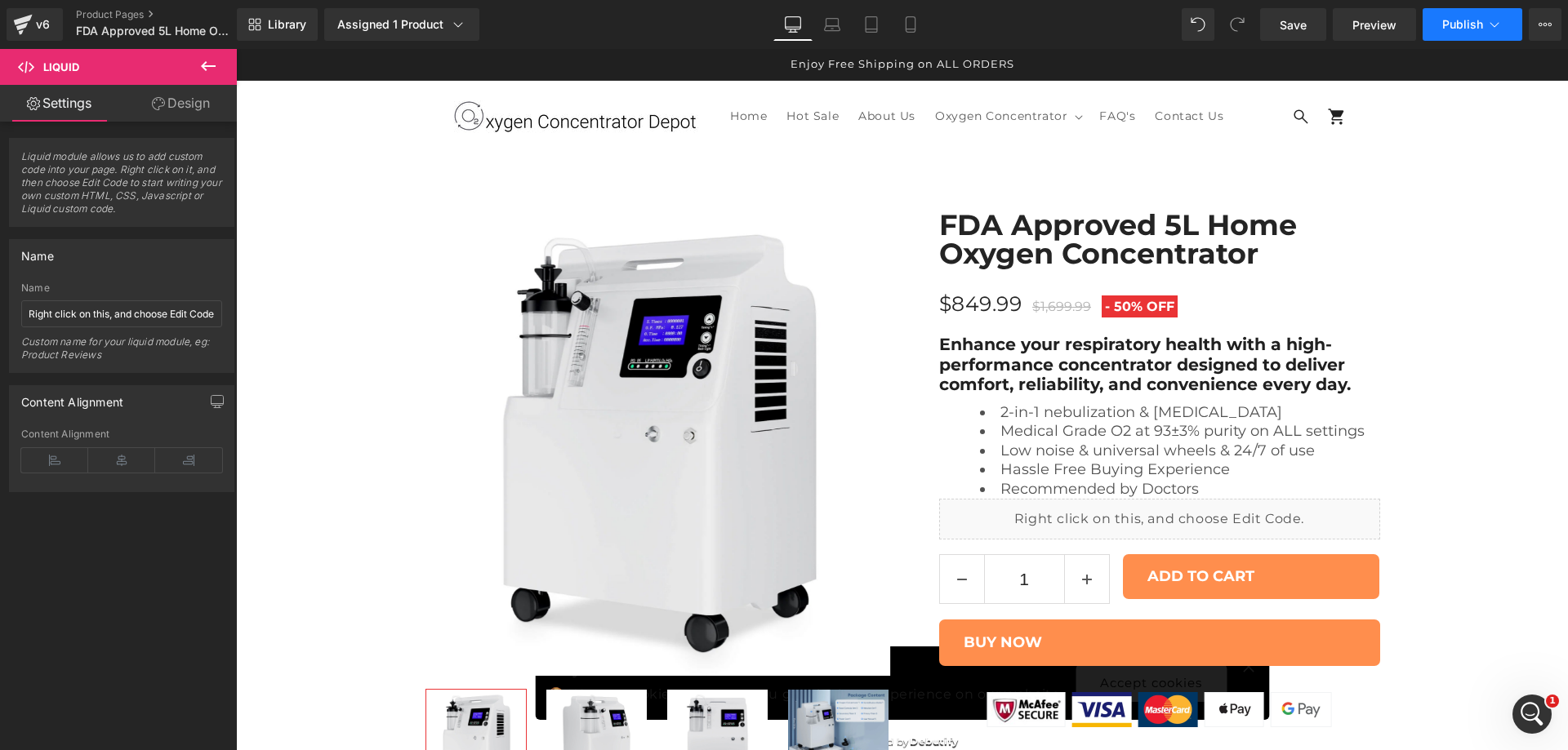
click at [1454, 26] on span "Publish" at bounding box center [1462, 24] width 41 height 13
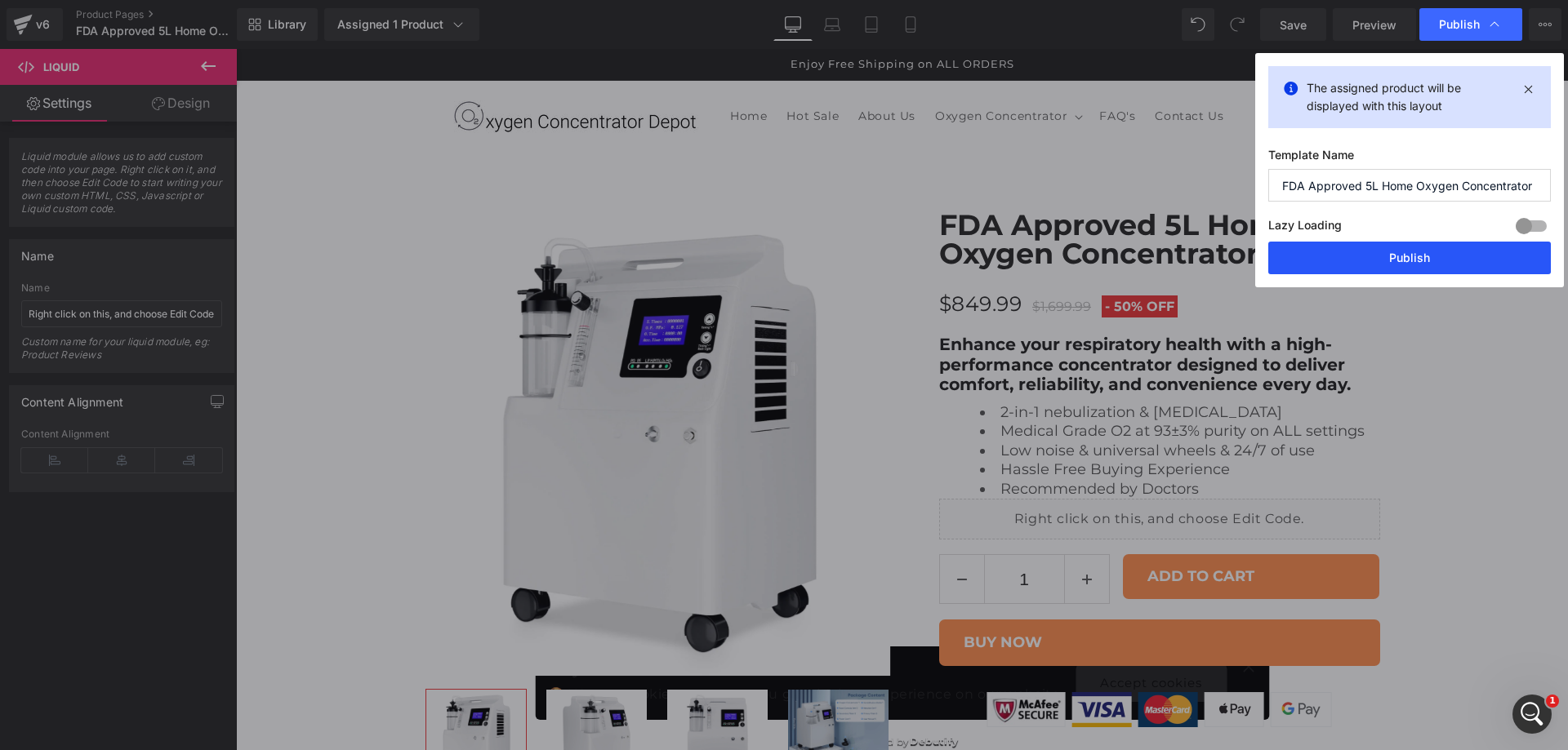
click at [1412, 259] on button "Publish" at bounding box center [1409, 258] width 283 height 33
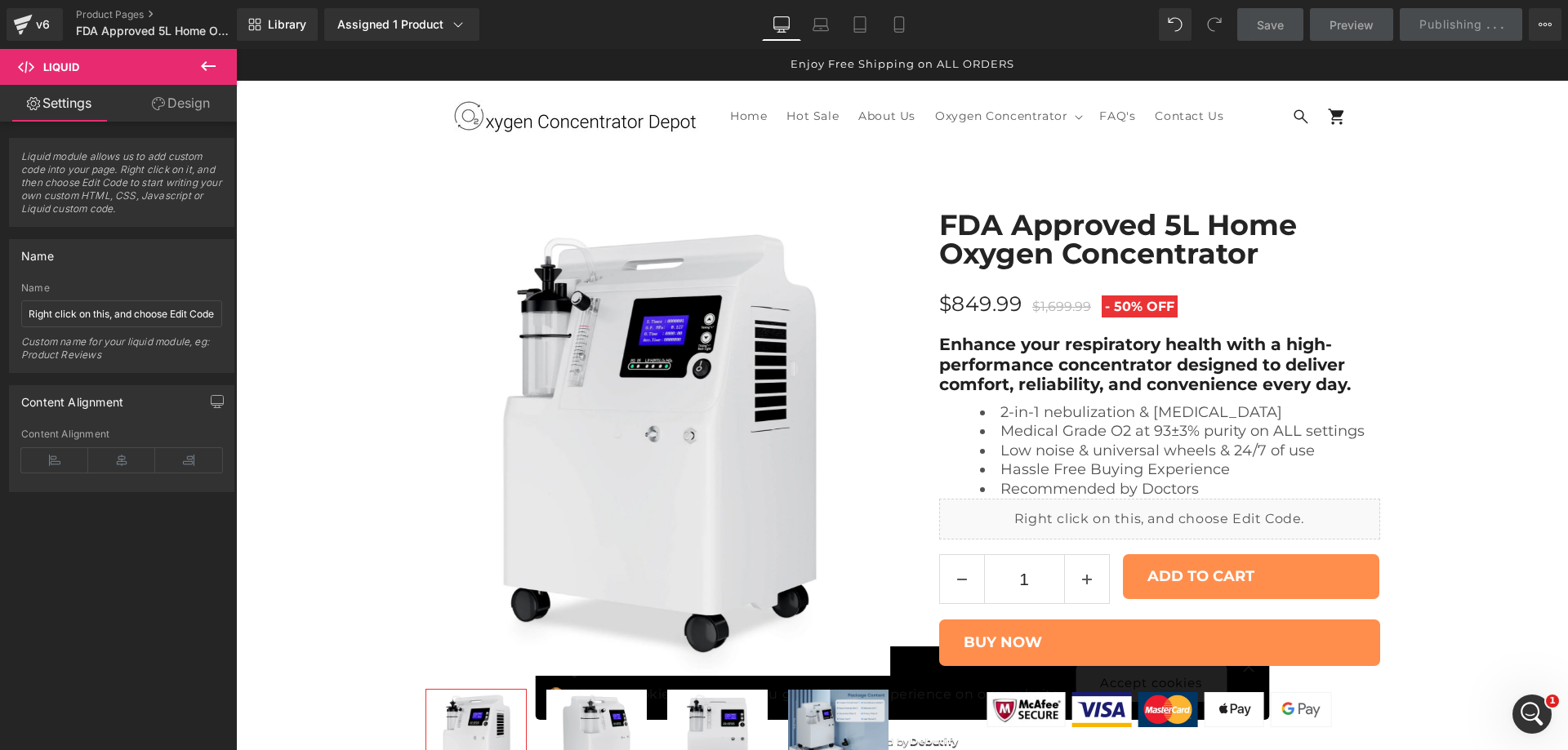
scroll to position [0, 0]
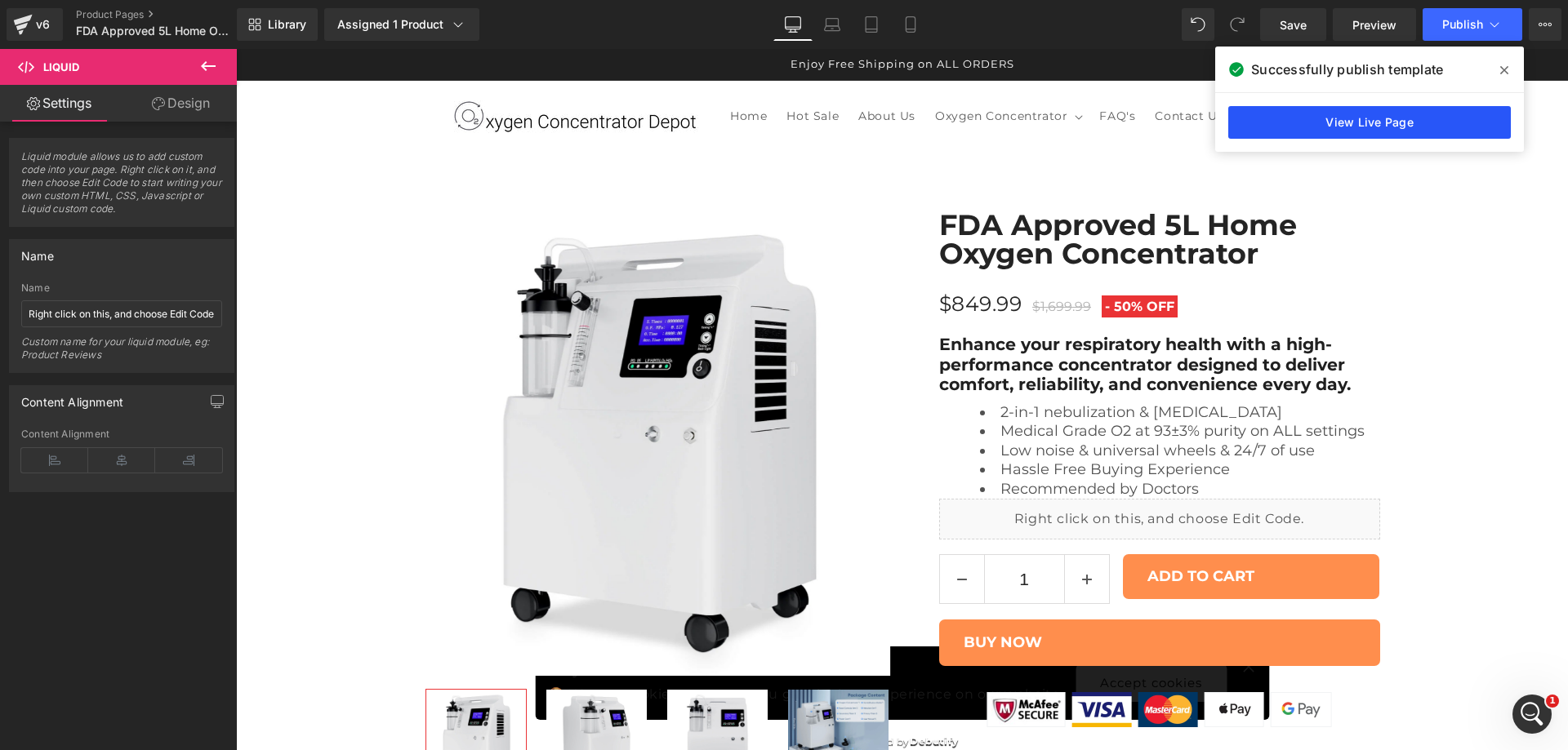
click at [828, 506] on link "View Live Page" at bounding box center [788, 531] width 79 height 50
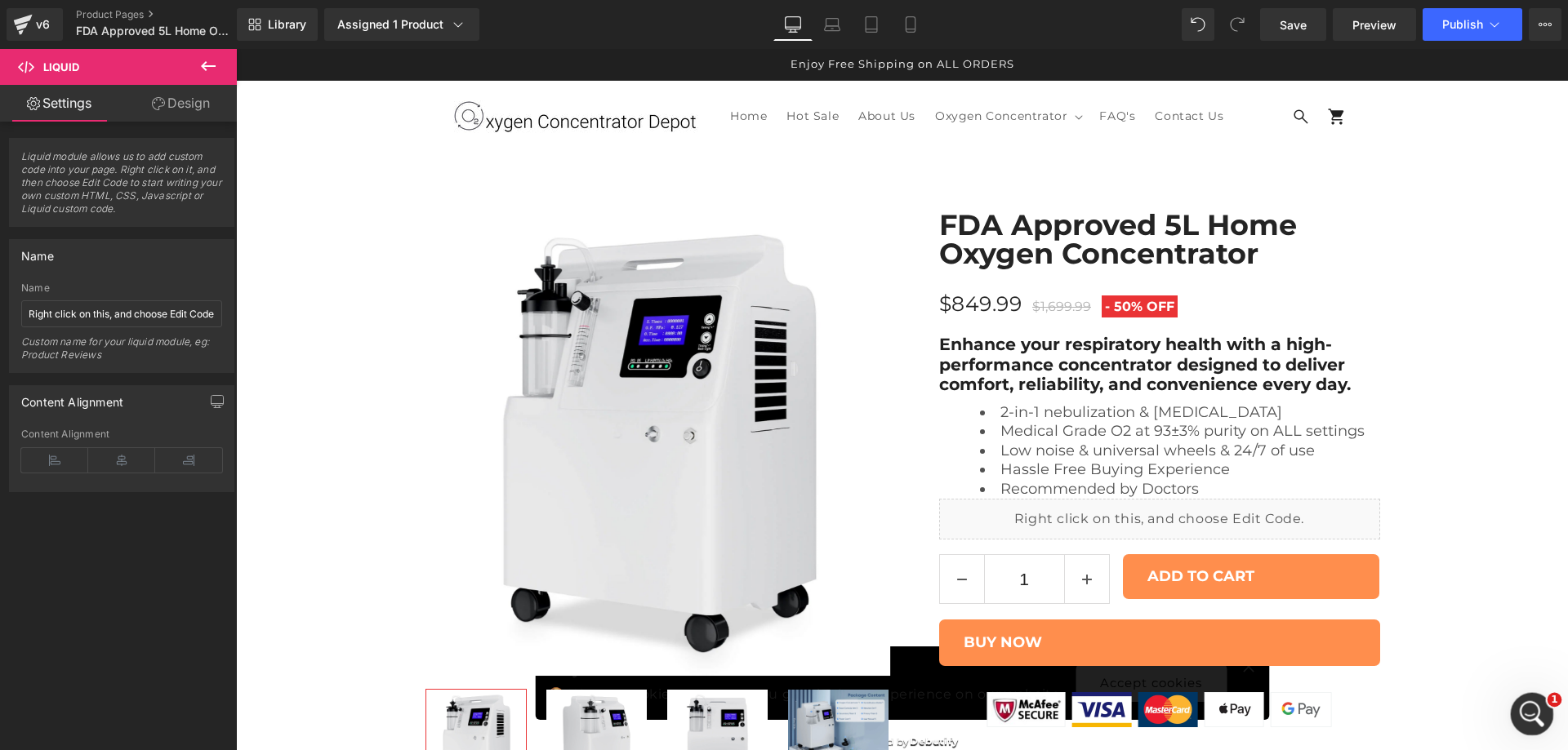
click at [1526, 710] on icon "Open Intercom Messenger" at bounding box center [1530, 712] width 27 height 27
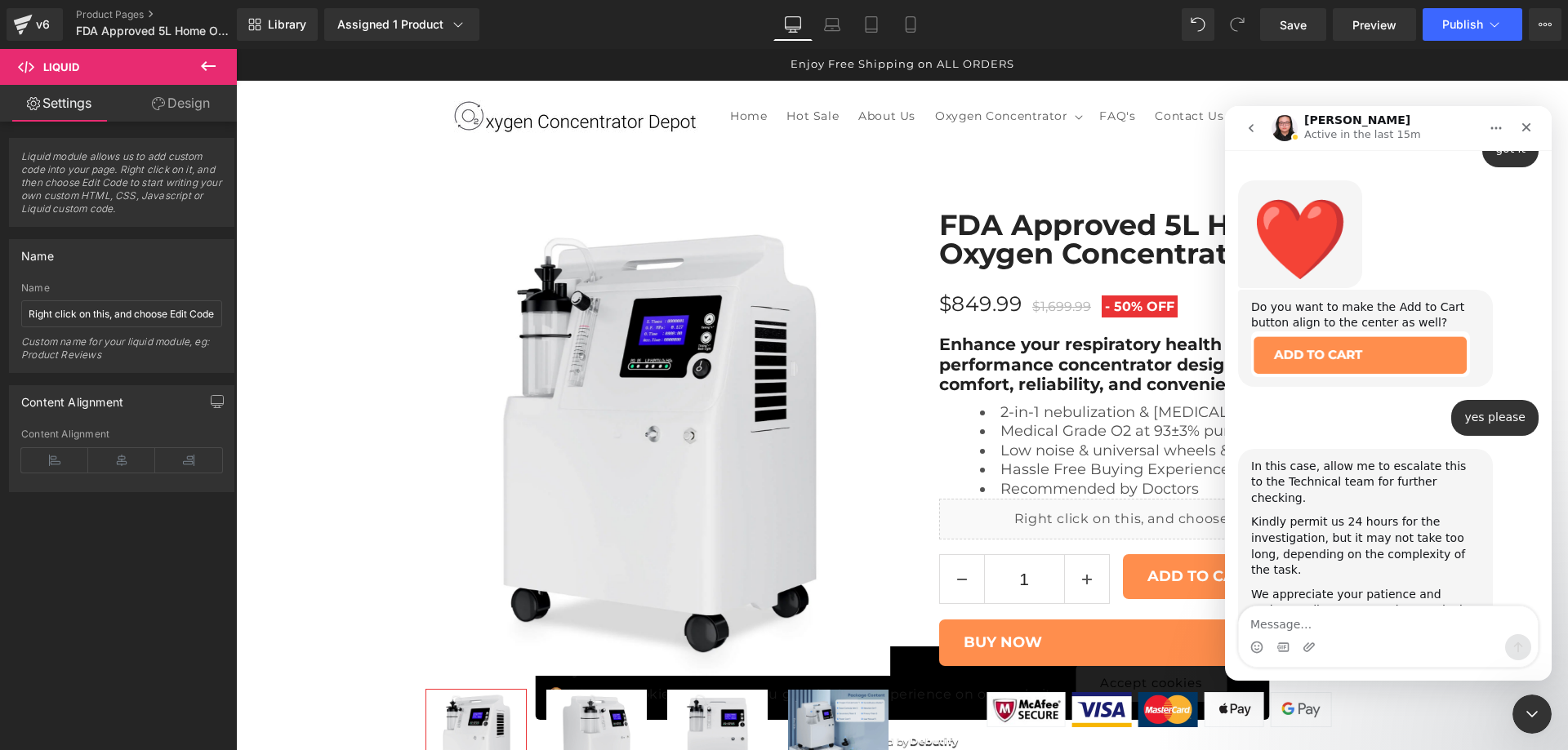
scroll to position [2232, 0]
